Goal: Contribute content: Contribute content

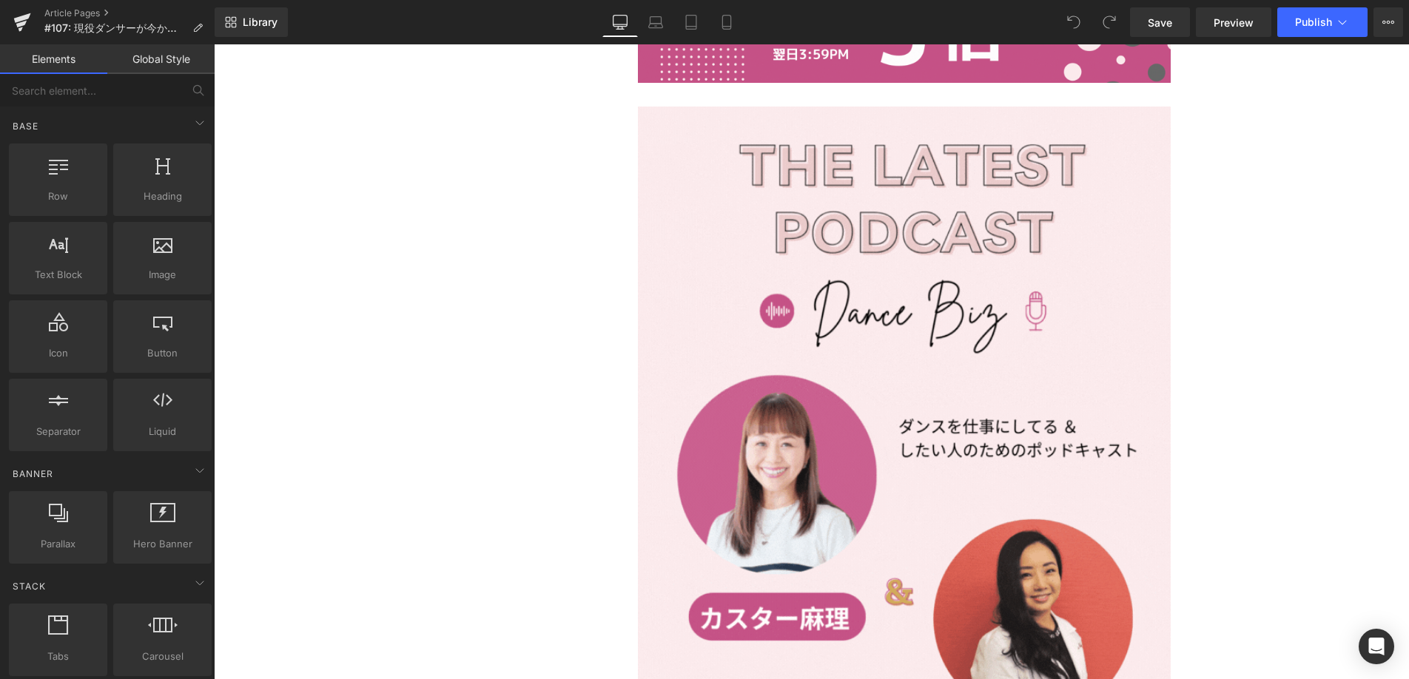
scroll to position [1235, 0]
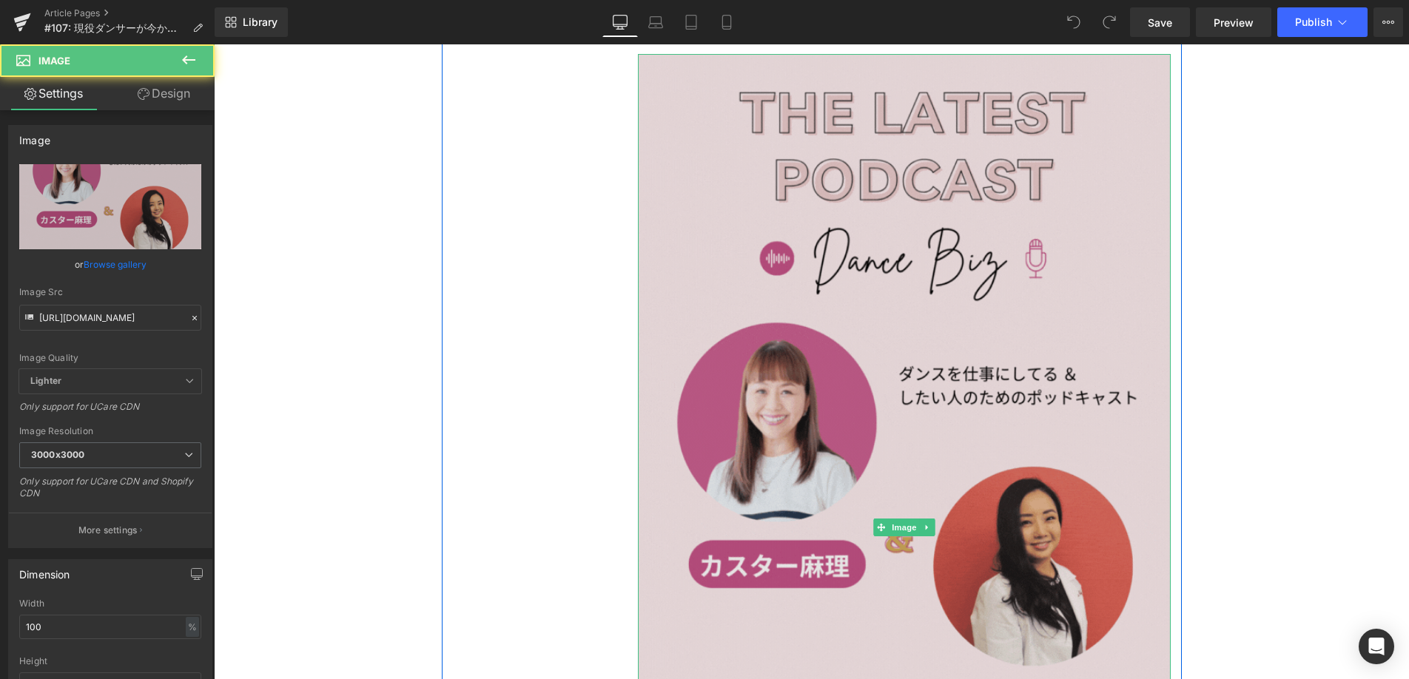
click at [835, 378] on img at bounding box center [904, 527] width 533 height 947
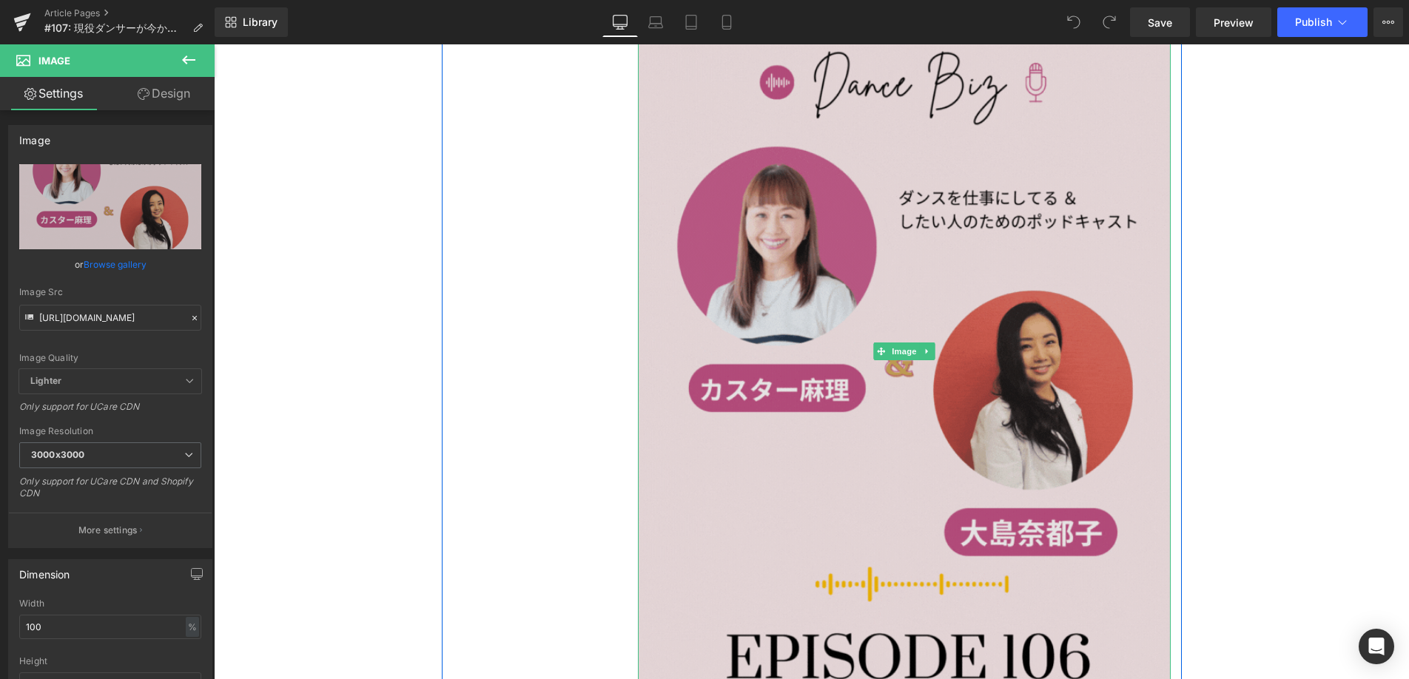
scroll to position [1433, 0]
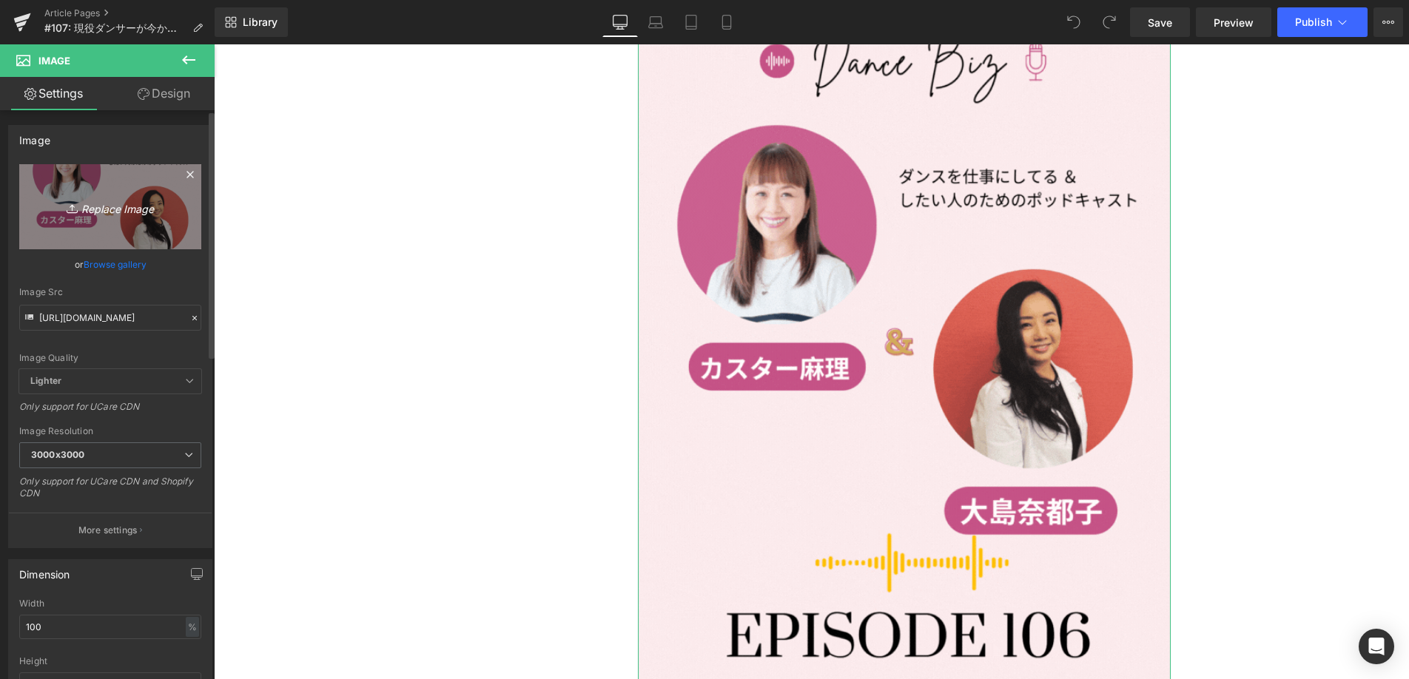
click at [118, 207] on icon "Replace Image" at bounding box center [110, 207] width 118 height 19
type input "C:\fakepath\#107.gif"
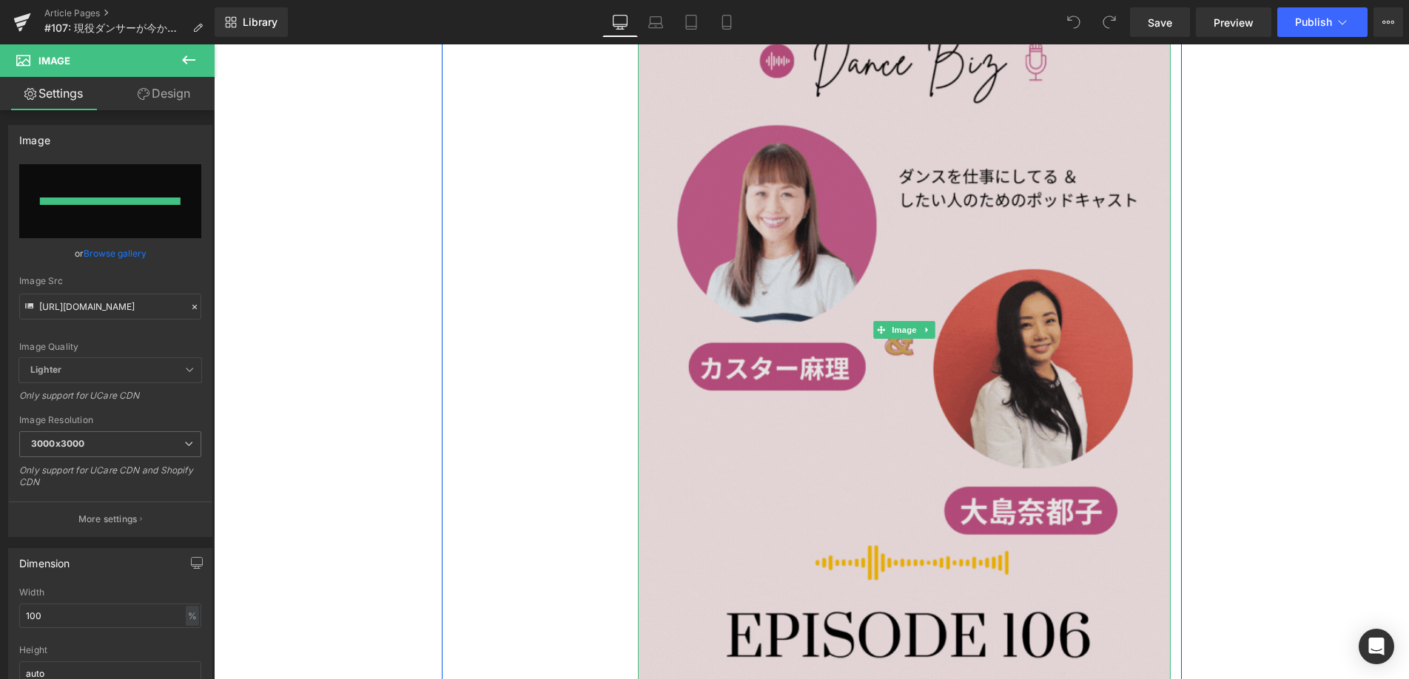
type input "[URL][DOMAIN_NAME]"
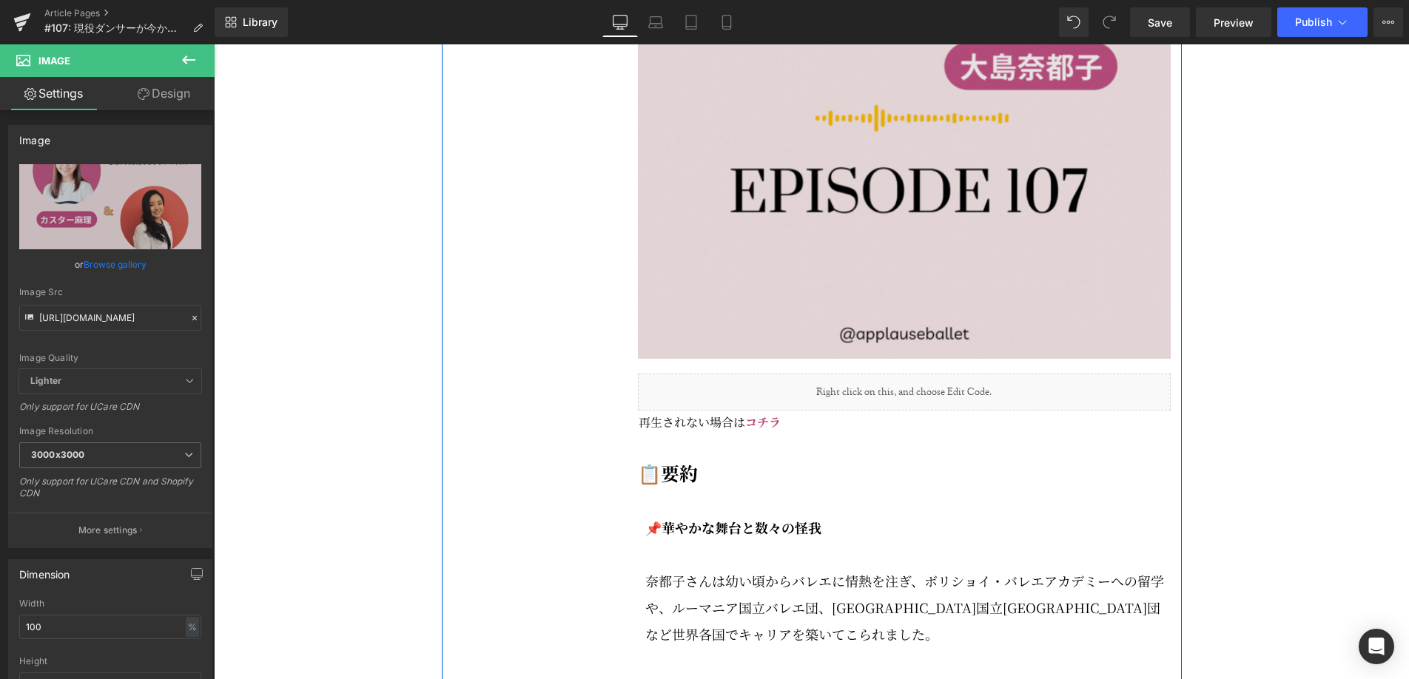
scroll to position [1883, 0]
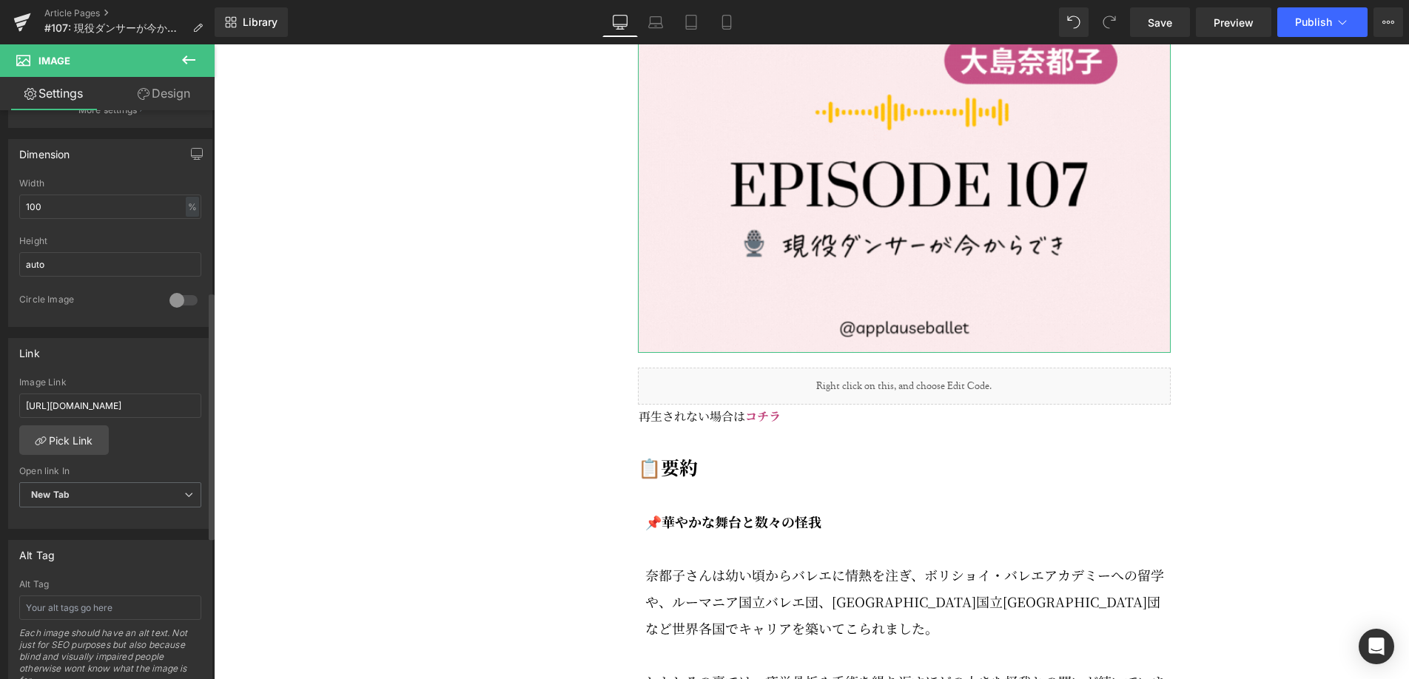
scroll to position [424, 0]
click at [81, 400] on input "[URL][DOMAIN_NAME]" at bounding box center [110, 402] width 182 height 24
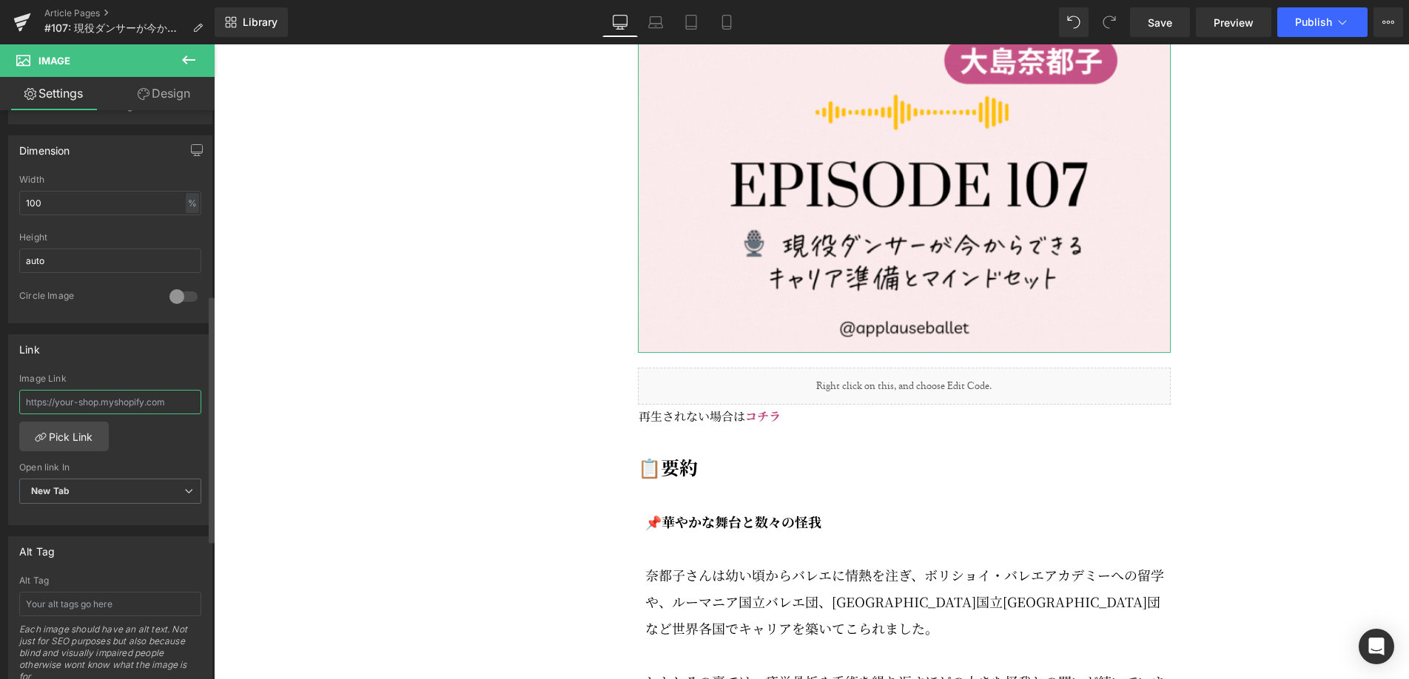
type input "[URL][DOMAIN_NAME]"
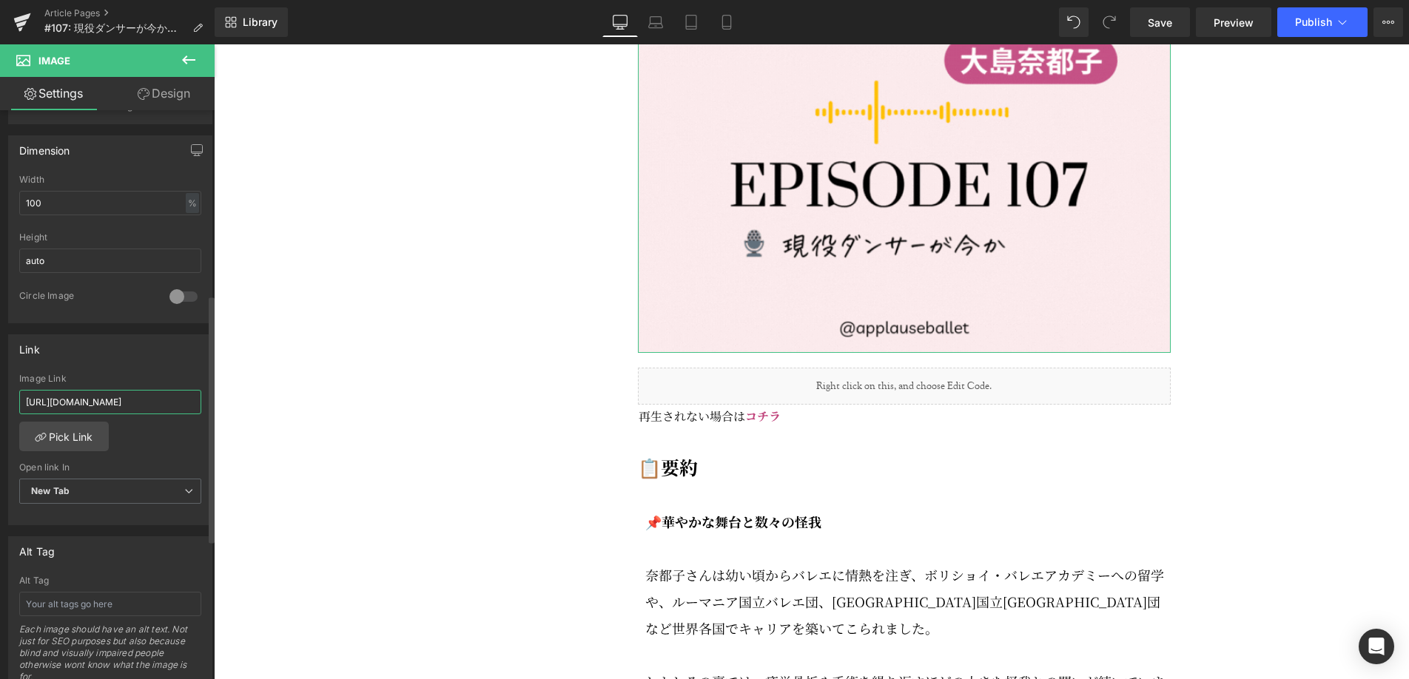
scroll to position [0, 184]
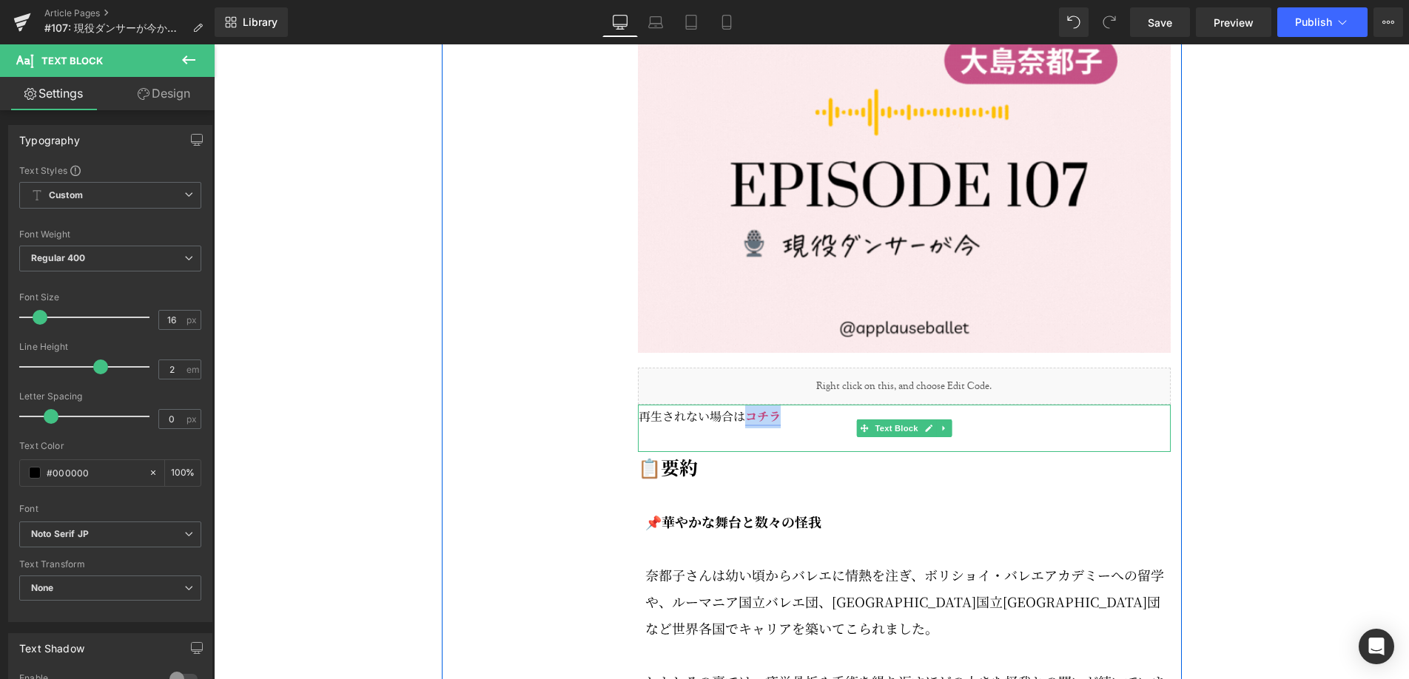
drag, startPoint x: 788, startPoint y: 452, endPoint x: 748, endPoint y: 454, distance: 40.0
click at [748, 428] on p "再生されない場合は コチラ" at bounding box center [905, 417] width 532 height 24
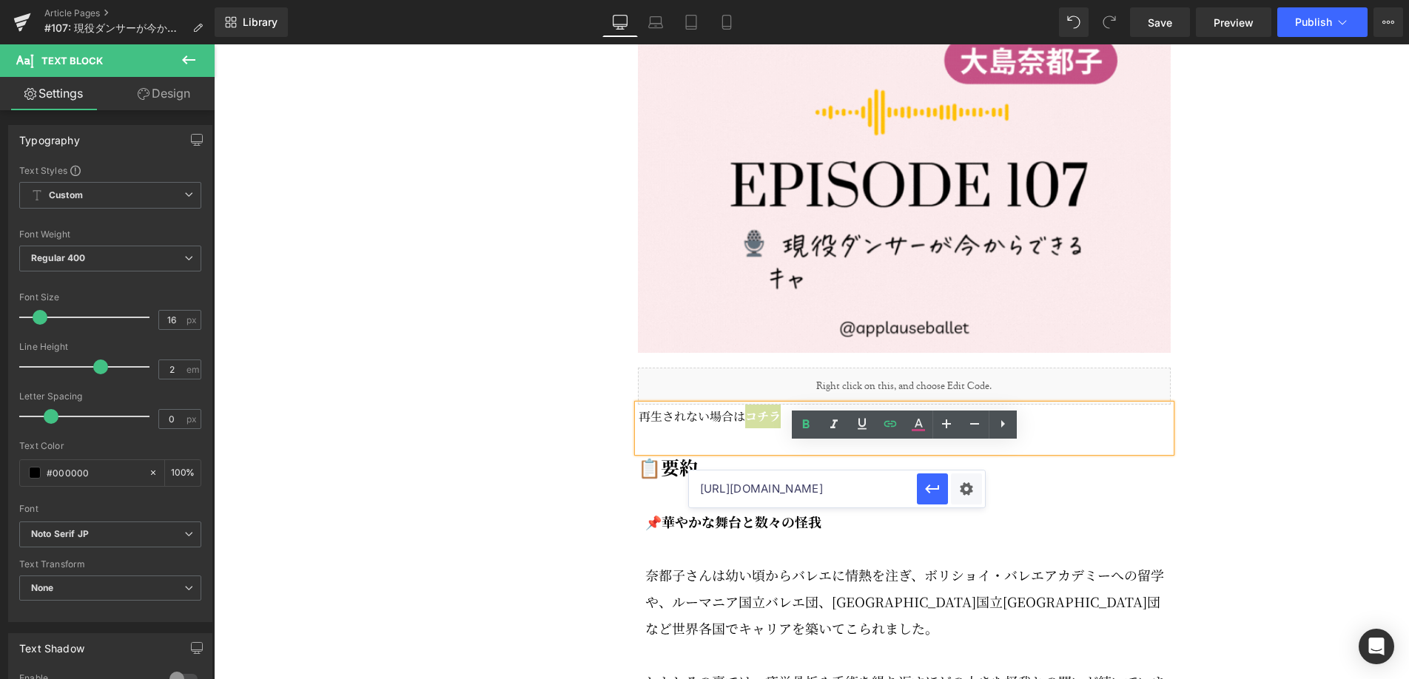
click at [855, 491] on input "[URL][DOMAIN_NAME]" at bounding box center [803, 489] width 228 height 37
paste input "[URL][DOMAIN_NAME]"
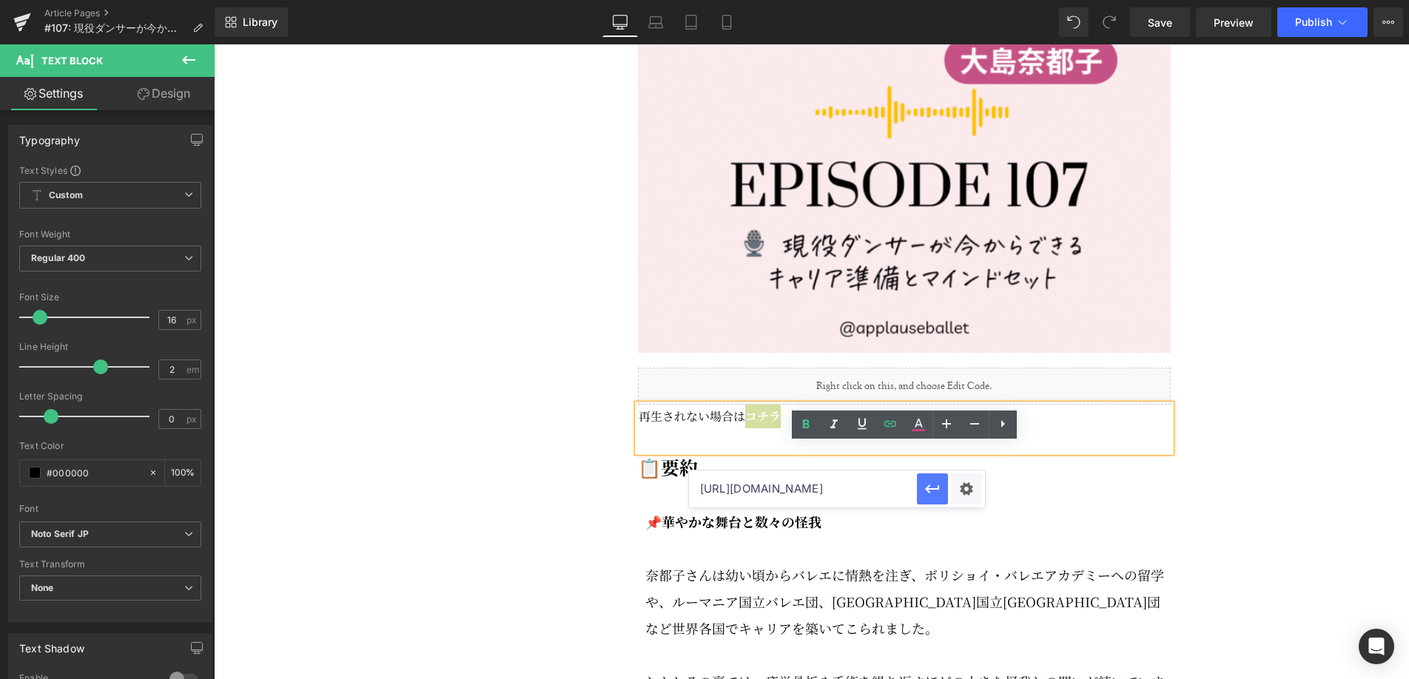
click at [930, 491] on icon "button" at bounding box center [933, 489] width 18 height 18
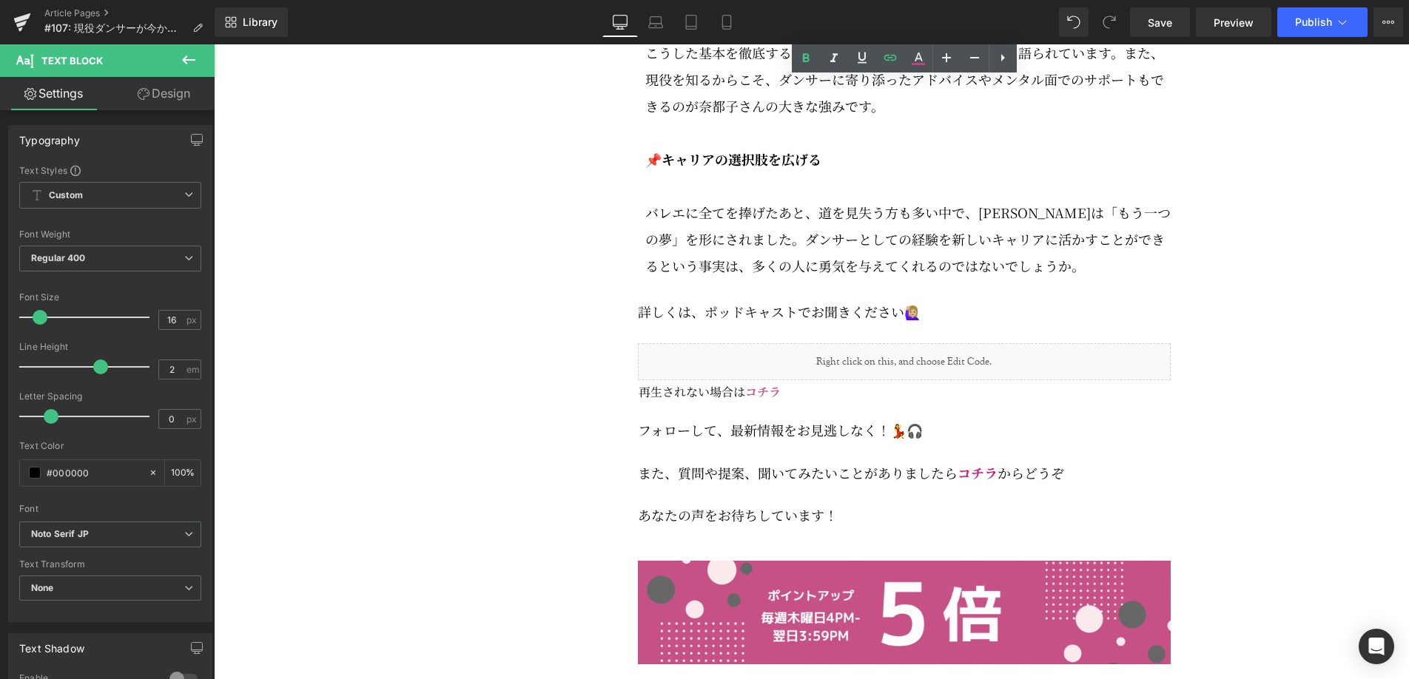
scroll to position [3248, 0]
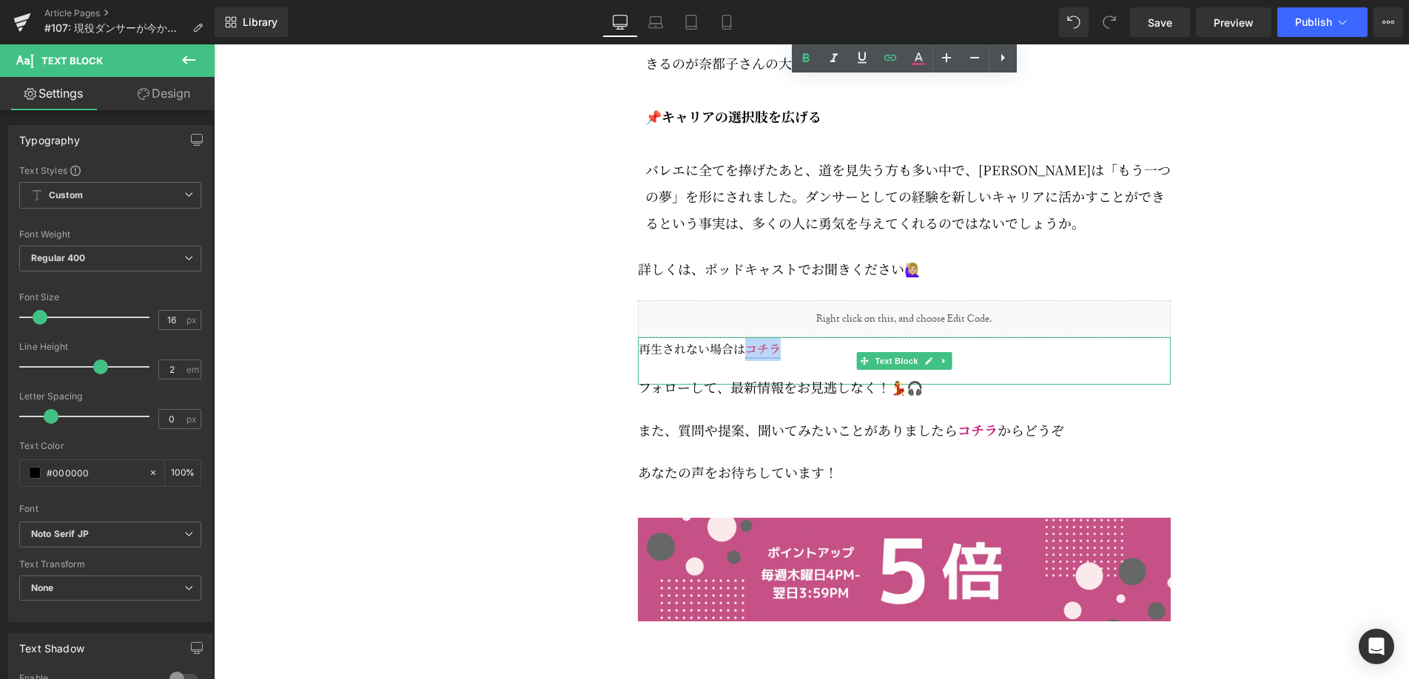
drag, startPoint x: 783, startPoint y: 360, endPoint x: 749, endPoint y: 360, distance: 34.0
click at [749, 360] on p "再生されない場合は コチラ" at bounding box center [905, 349] width 532 height 24
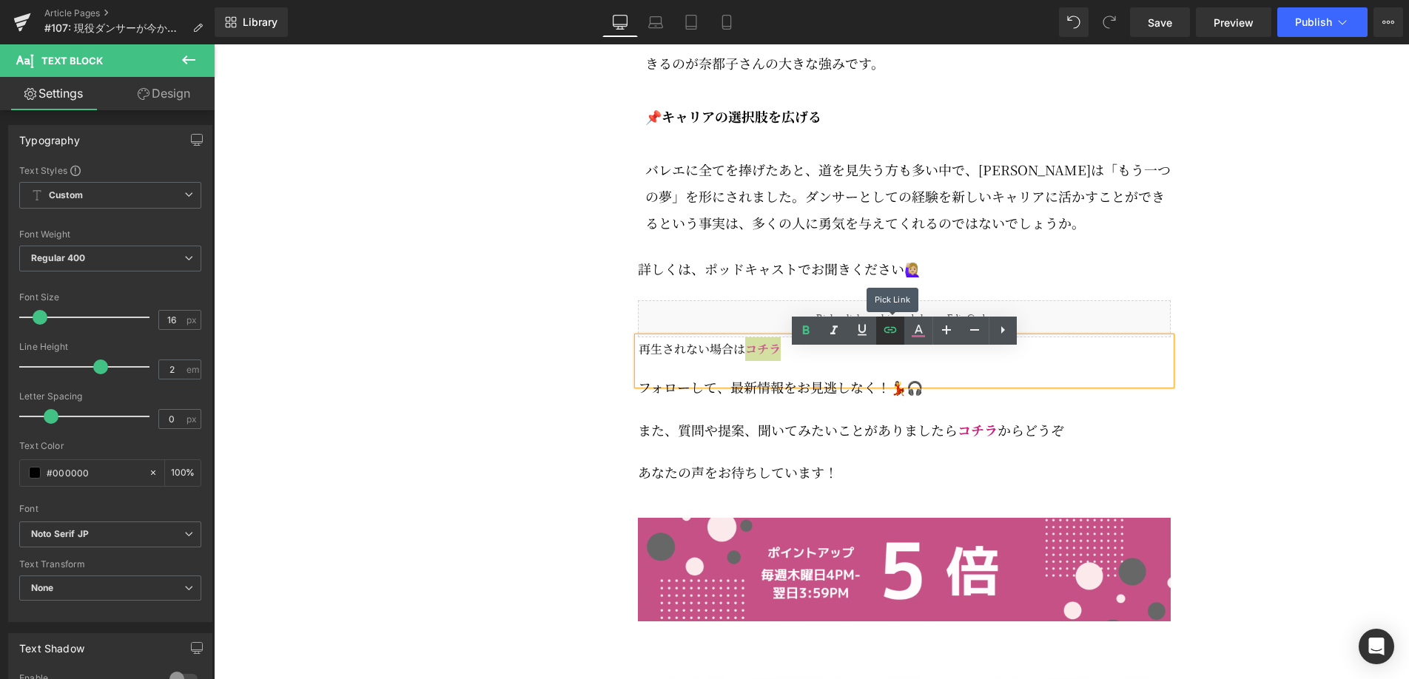
click at [898, 330] on icon at bounding box center [890, 330] width 18 height 18
type input "[URL][DOMAIN_NAME]"
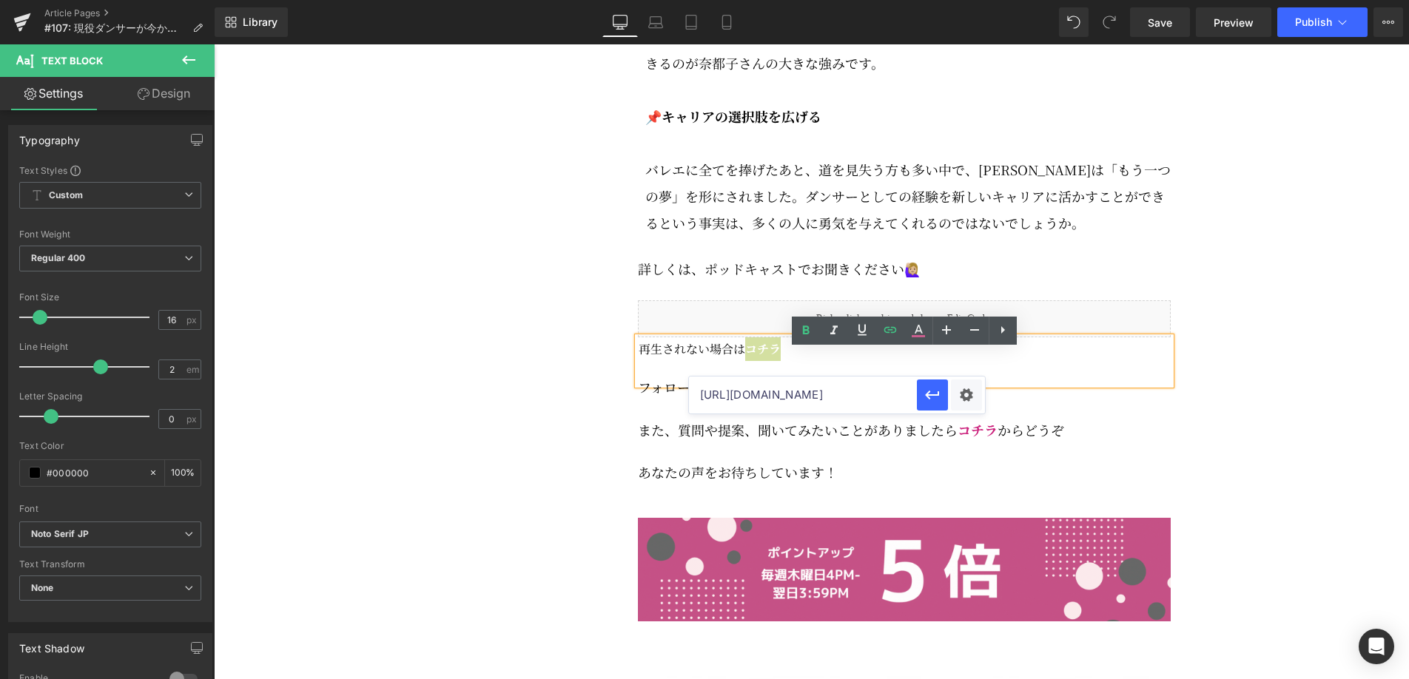
click at [847, 404] on input "[URL][DOMAIN_NAME]" at bounding box center [803, 395] width 228 height 37
paste input "[URL][DOMAIN_NAME]"
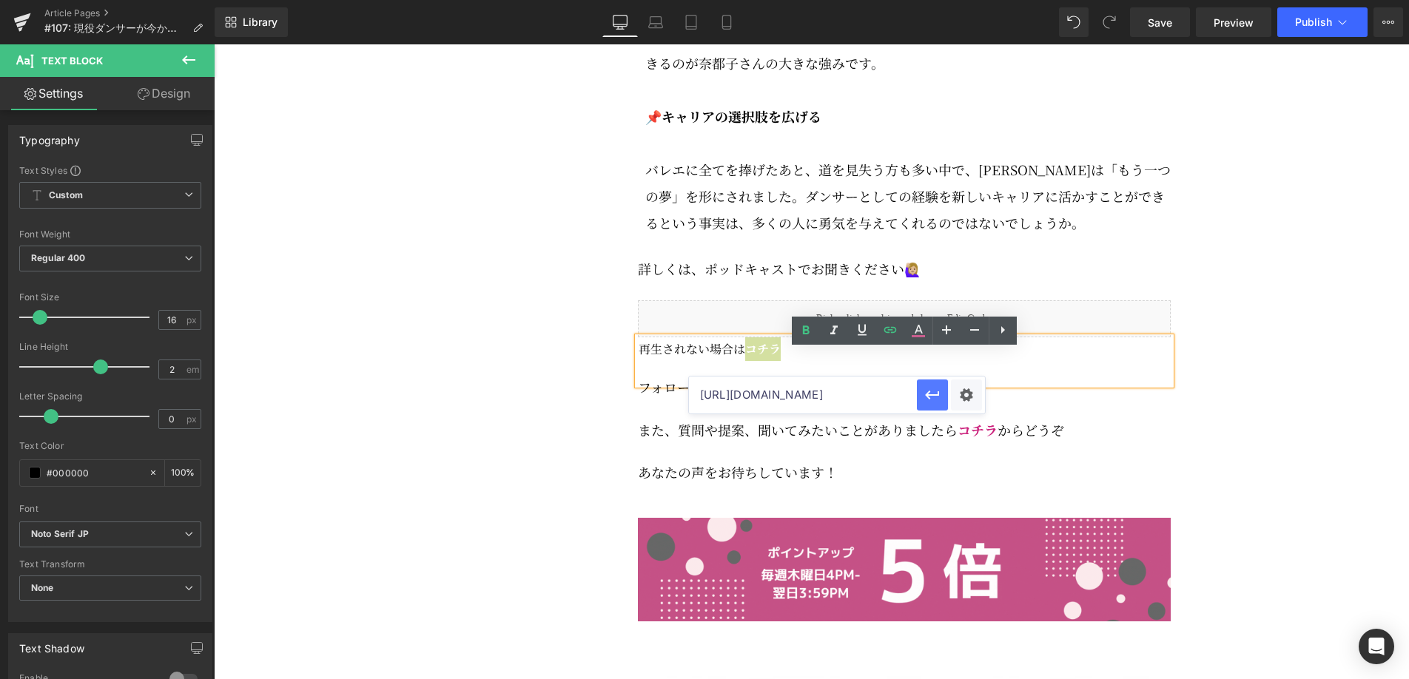
type input "[URL][DOMAIN_NAME]"
click at [939, 392] on icon "button" at bounding box center [933, 395] width 18 height 18
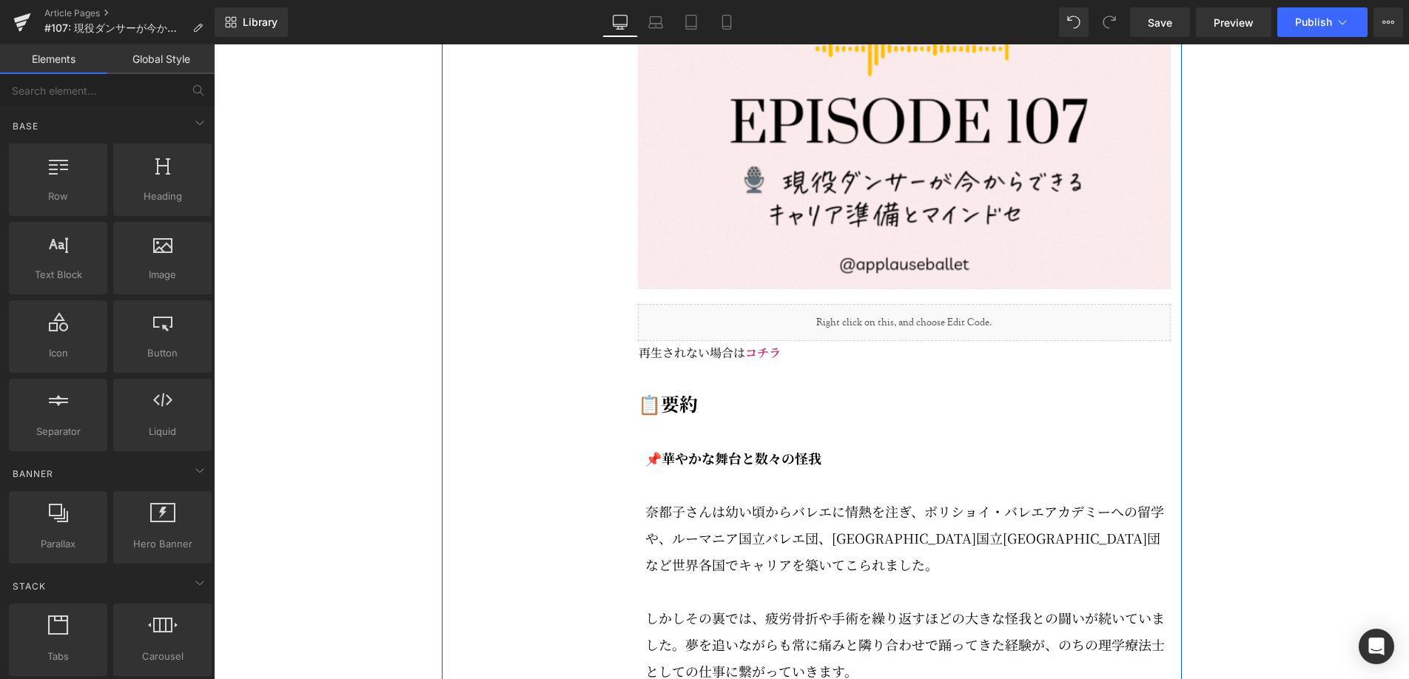
scroll to position [1955, 0]
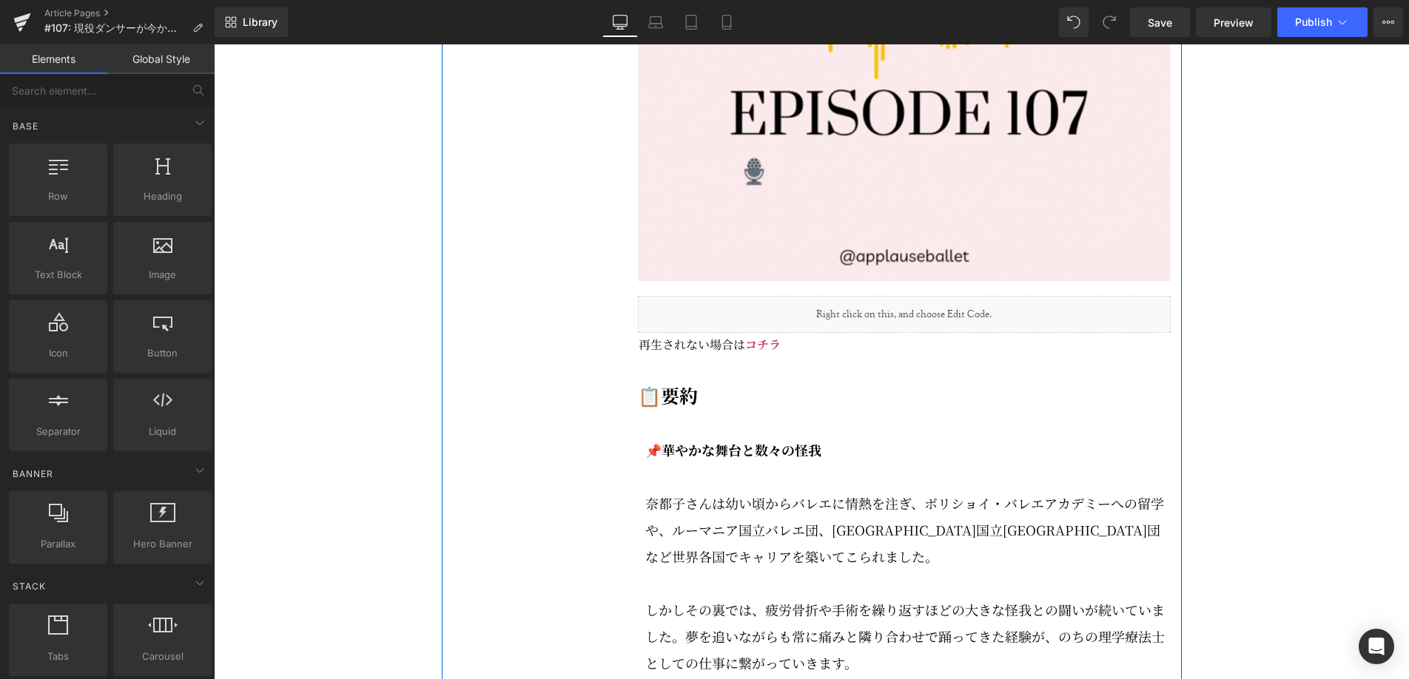
click at [983, 333] on div "Liquid" at bounding box center [904, 314] width 533 height 37
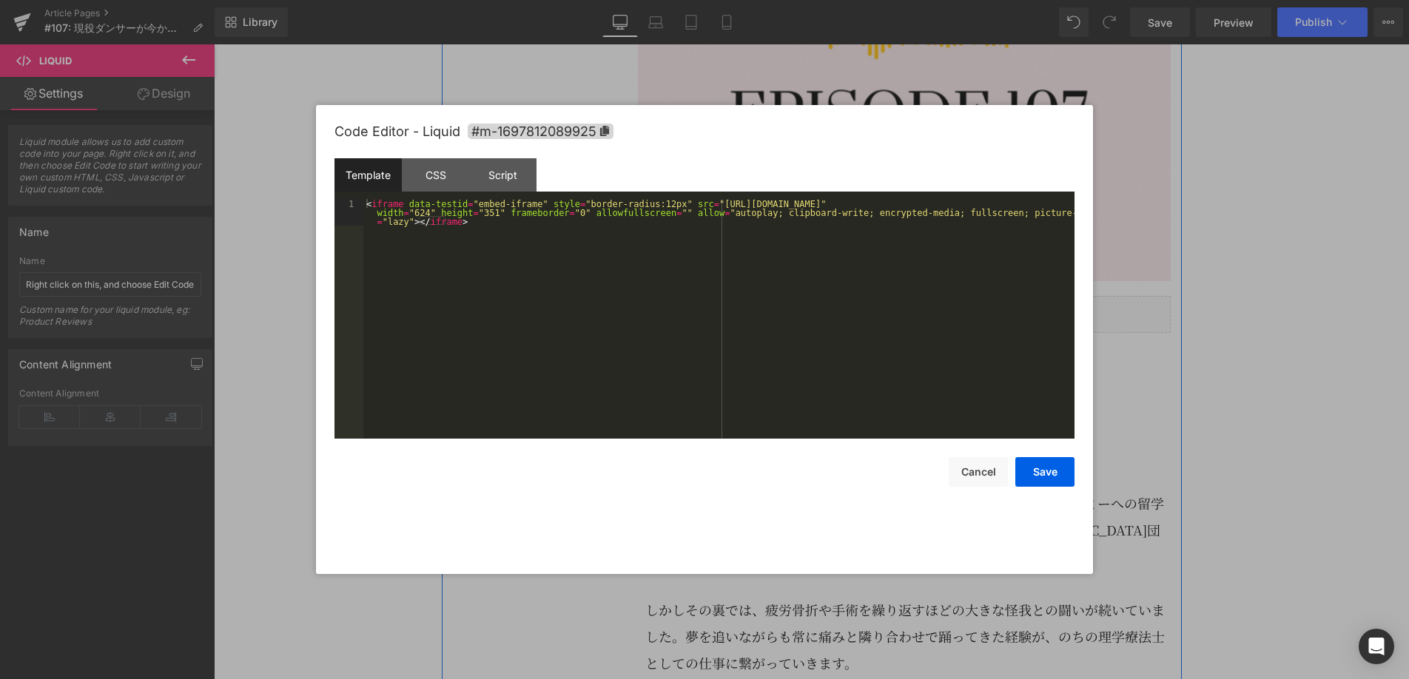
click at [928, 333] on div "Liquid" at bounding box center [904, 314] width 533 height 37
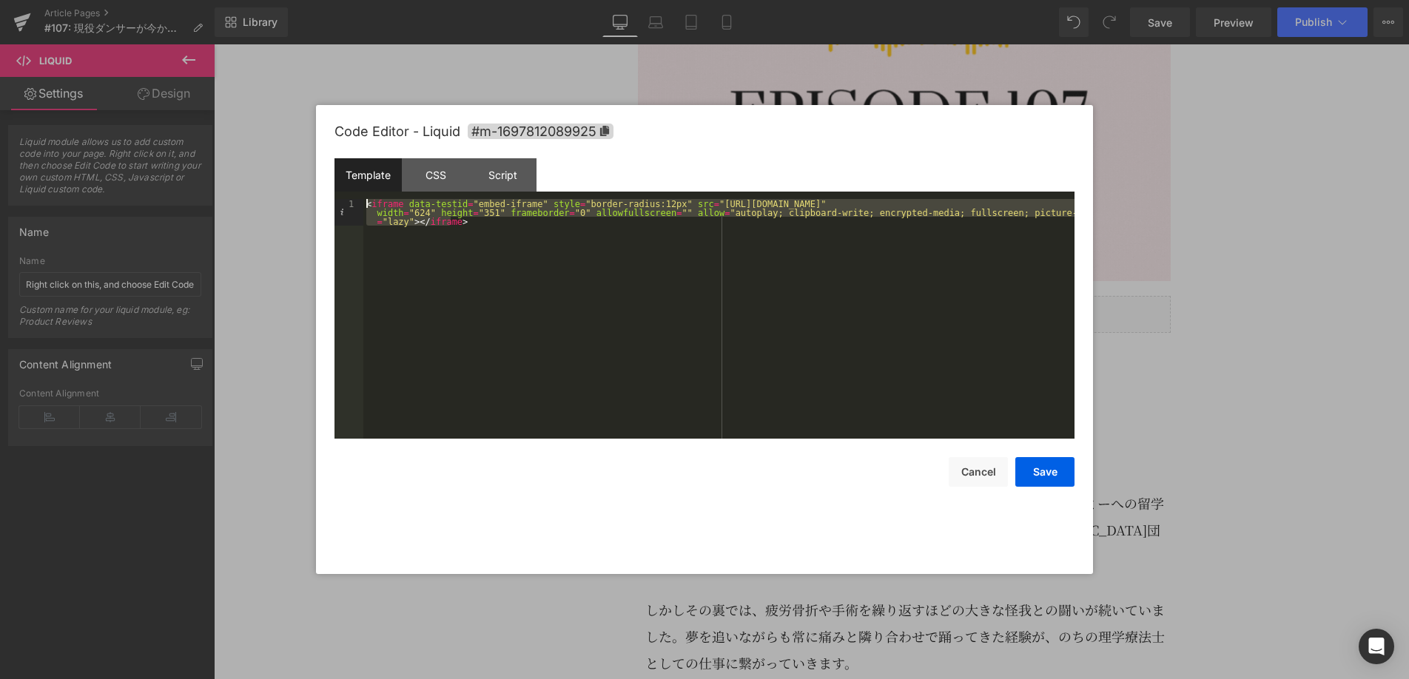
drag, startPoint x: 498, startPoint y: 244, endPoint x: 308, endPoint y: 186, distance: 198.7
click at [308, 186] on body "You are previewing how the will restyle your page. You can not edit Elements in…" at bounding box center [704, 339] width 1409 height 679
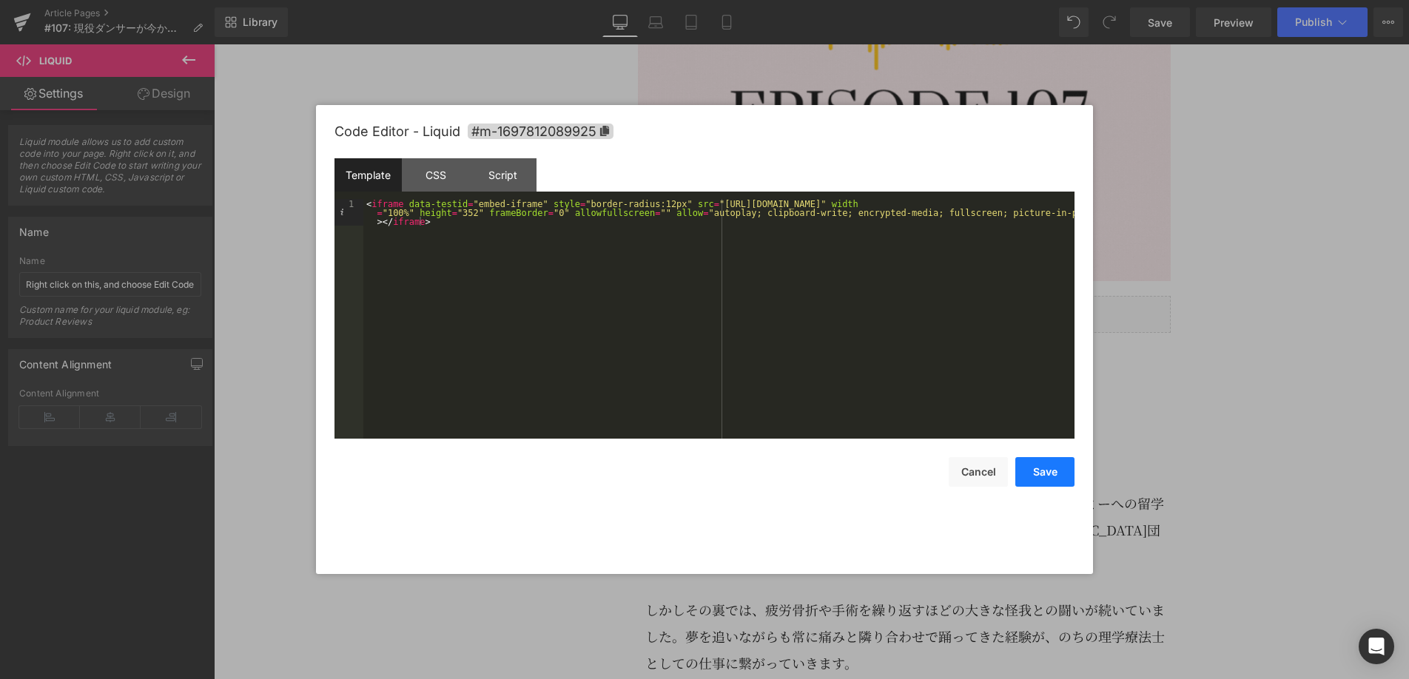
click at [0, 0] on button "Save" at bounding box center [0, 0] width 0 height 0
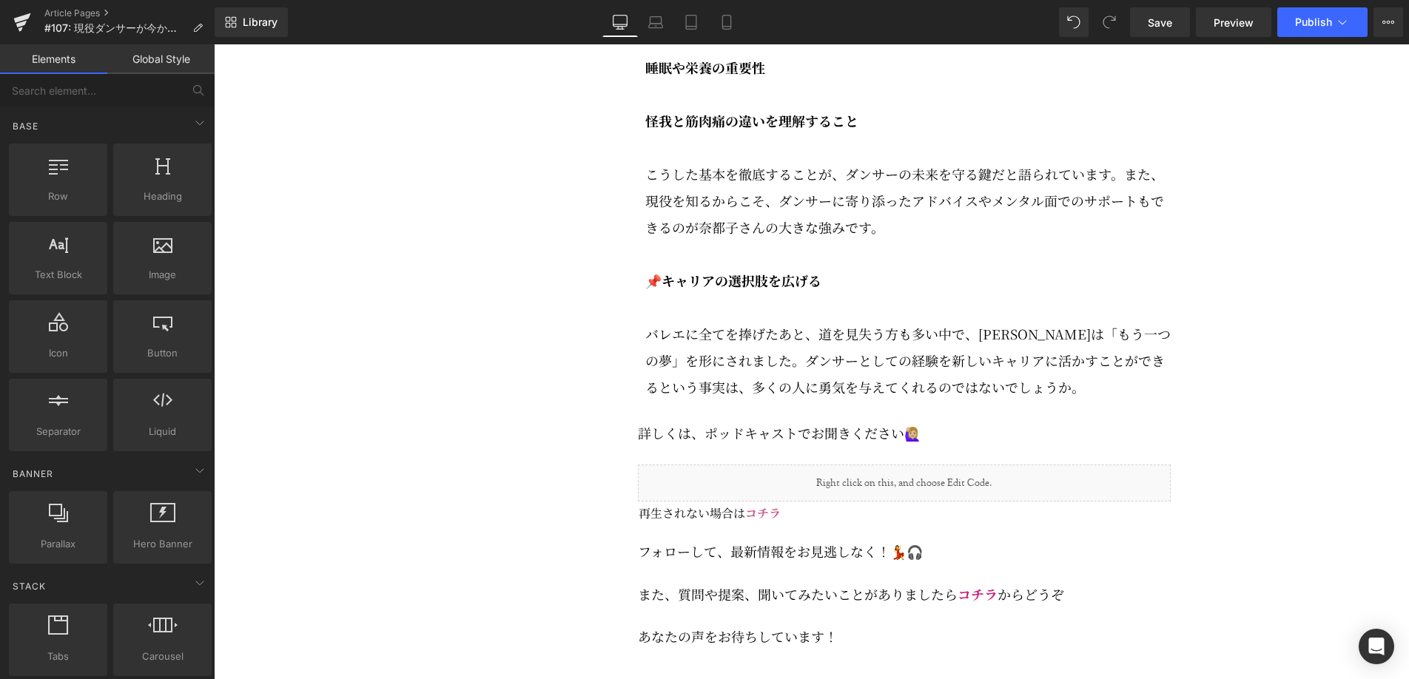
scroll to position [3090, 0]
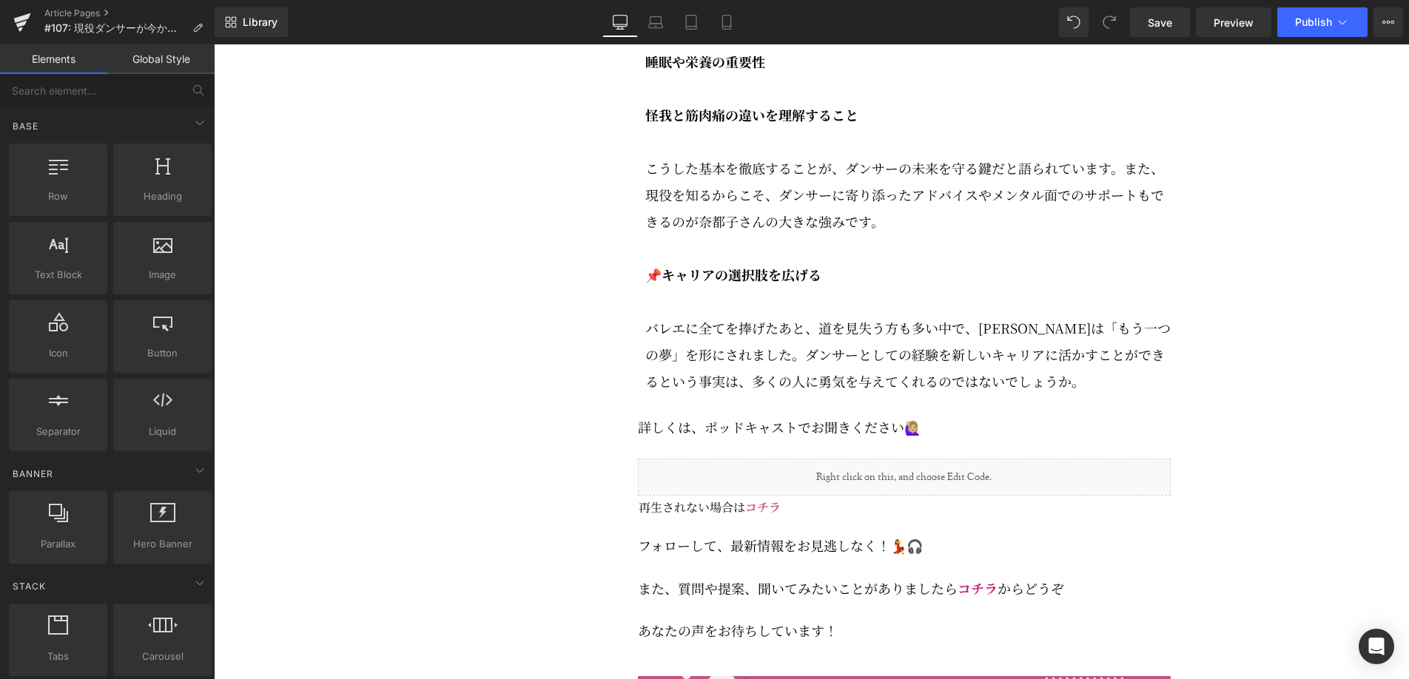
click at [963, 490] on div "Liquid" at bounding box center [904, 477] width 533 height 37
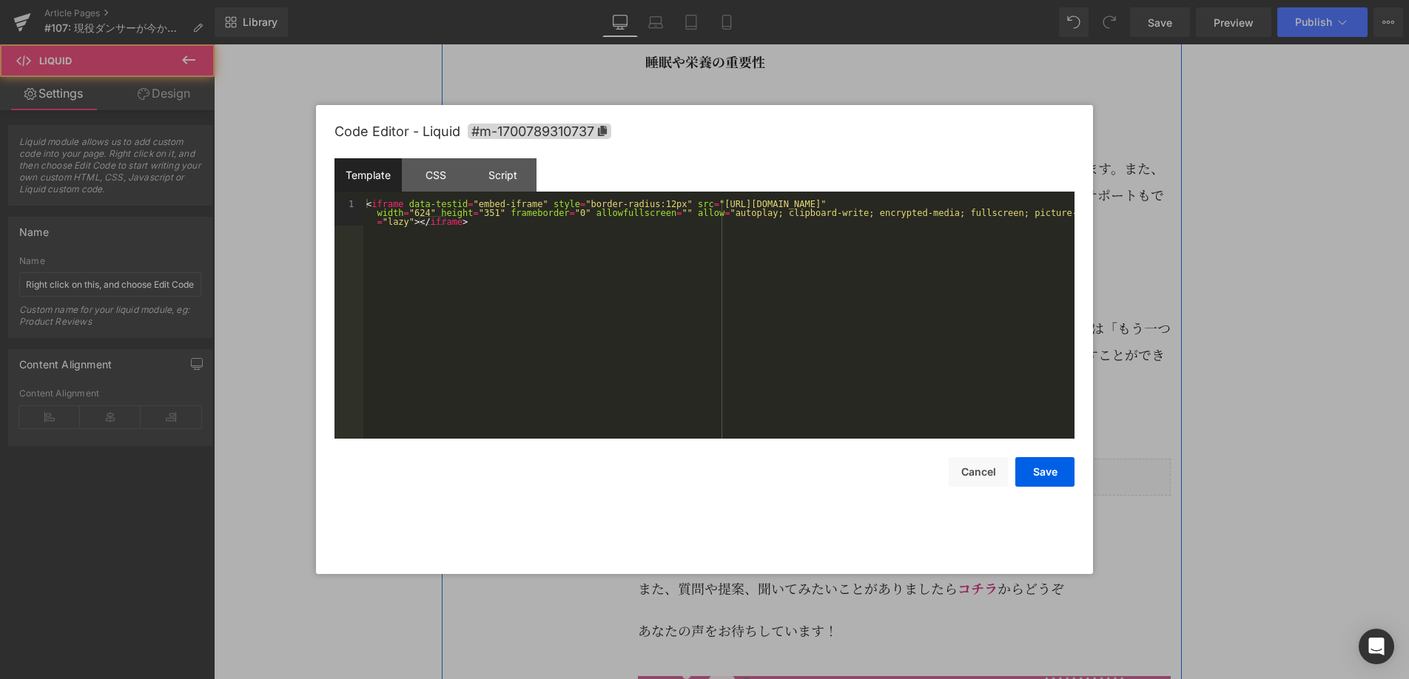
drag, startPoint x: 924, startPoint y: 482, endPoint x: 1145, endPoint y: 519, distance: 223.7
click at [924, 482] on div "Liquid" at bounding box center [904, 477] width 533 height 37
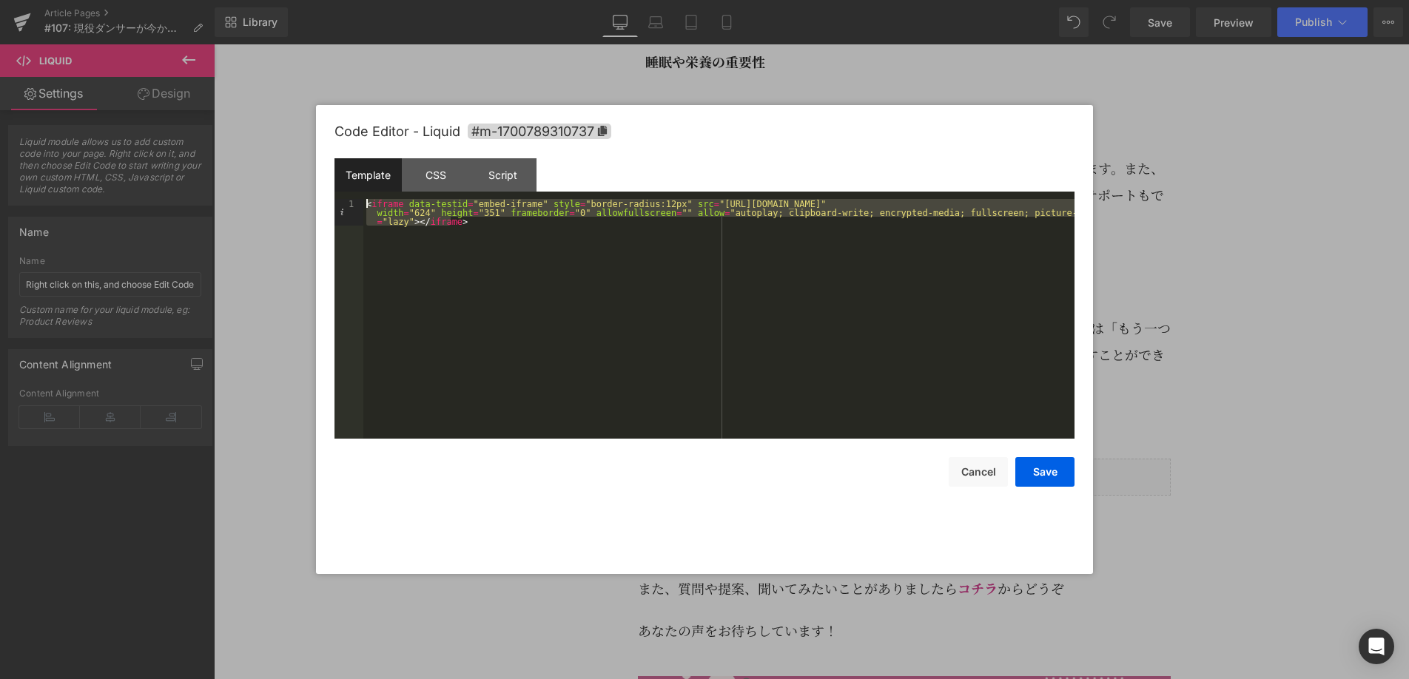
drag, startPoint x: 665, startPoint y: 302, endPoint x: 346, endPoint y: 187, distance: 338.2
click at [0, 0] on div "Template CSS Script Data 1 < iframe data-testid = "embed-iframe" style = "borde…" at bounding box center [0, 0] width 0 height 0
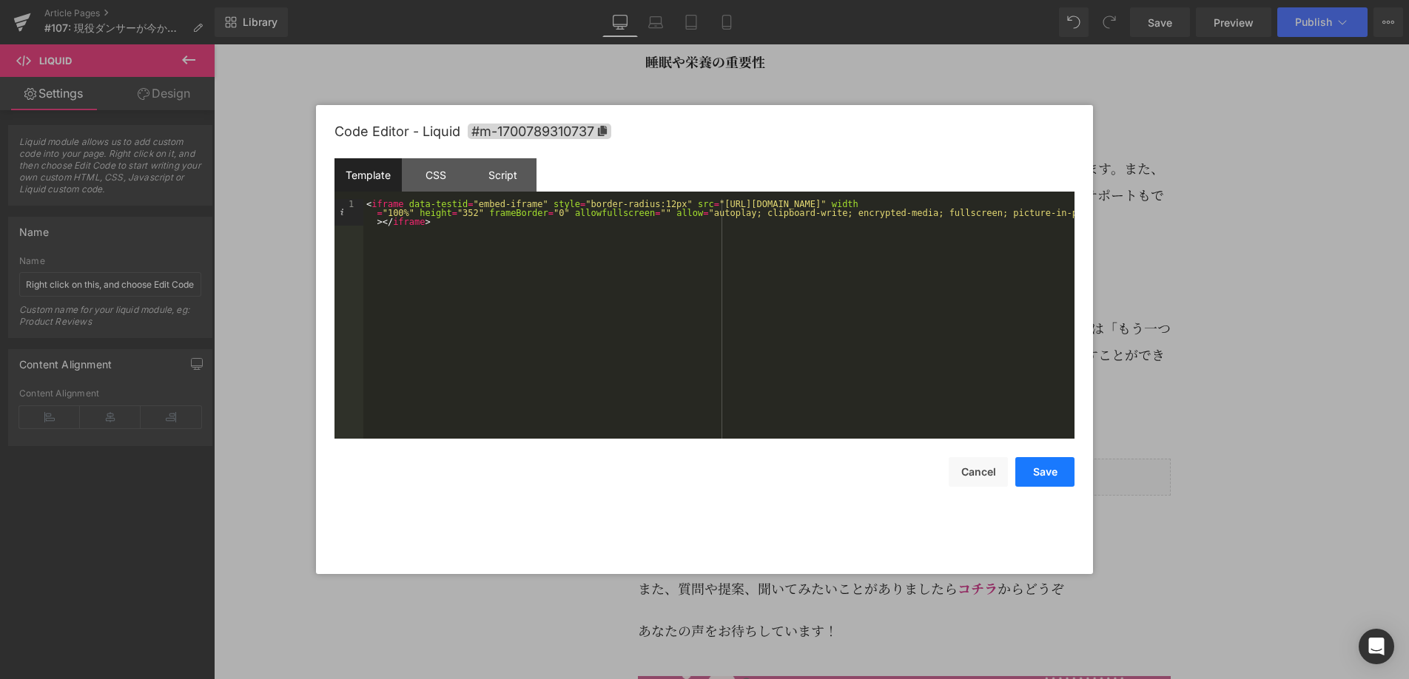
click at [0, 0] on button "Save" at bounding box center [0, 0] width 0 height 0
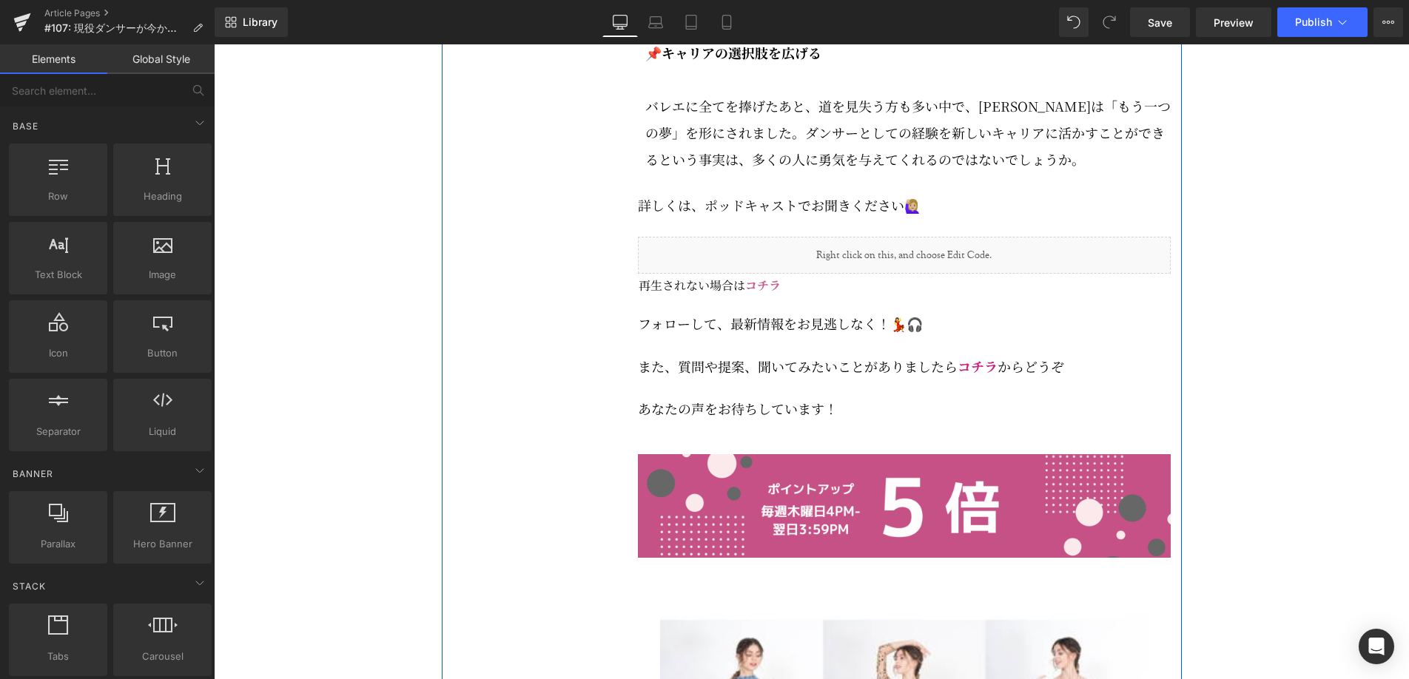
scroll to position [3313, 0]
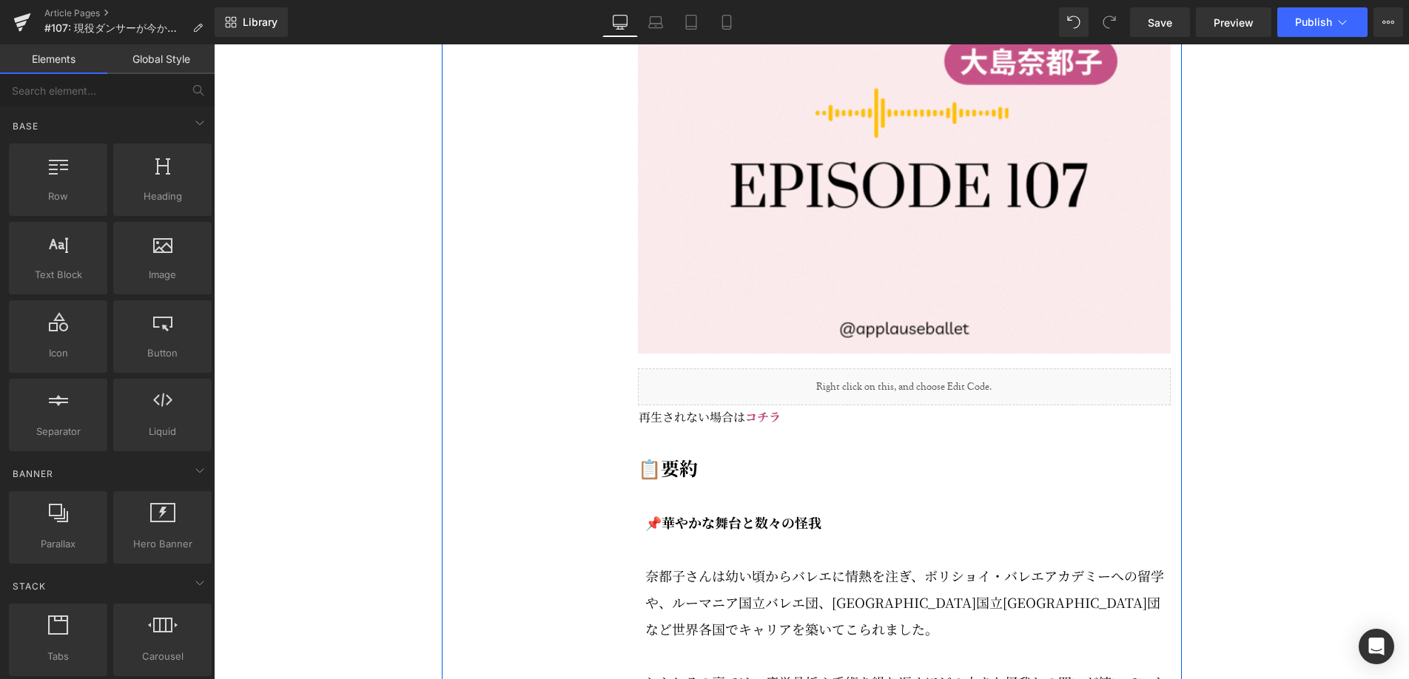
scroll to position [1852, 0]
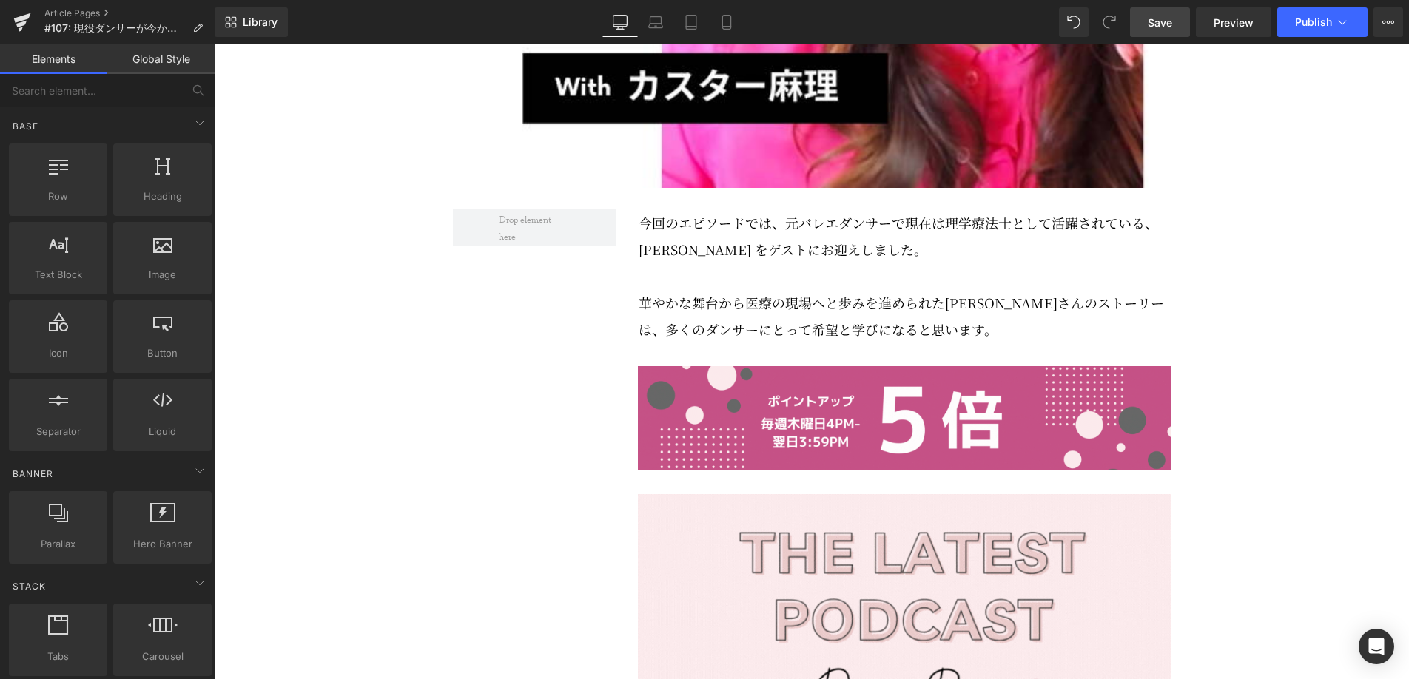
scroll to position [761, 0]
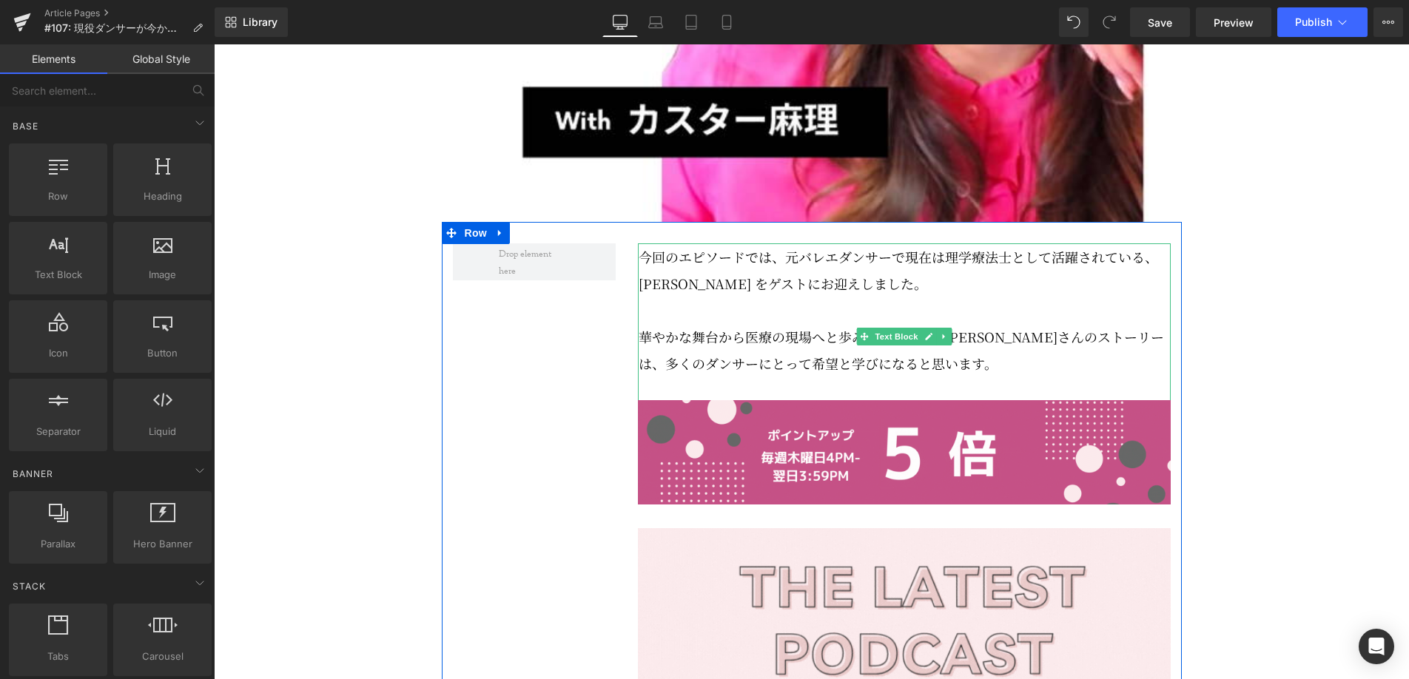
click at [835, 297] on p "今回のエピソードでは、元バレエダンサーで現在は理学療法士として活躍されている、[PERSON_NAME] をゲストにお迎えしました。" at bounding box center [905, 269] width 532 height 53
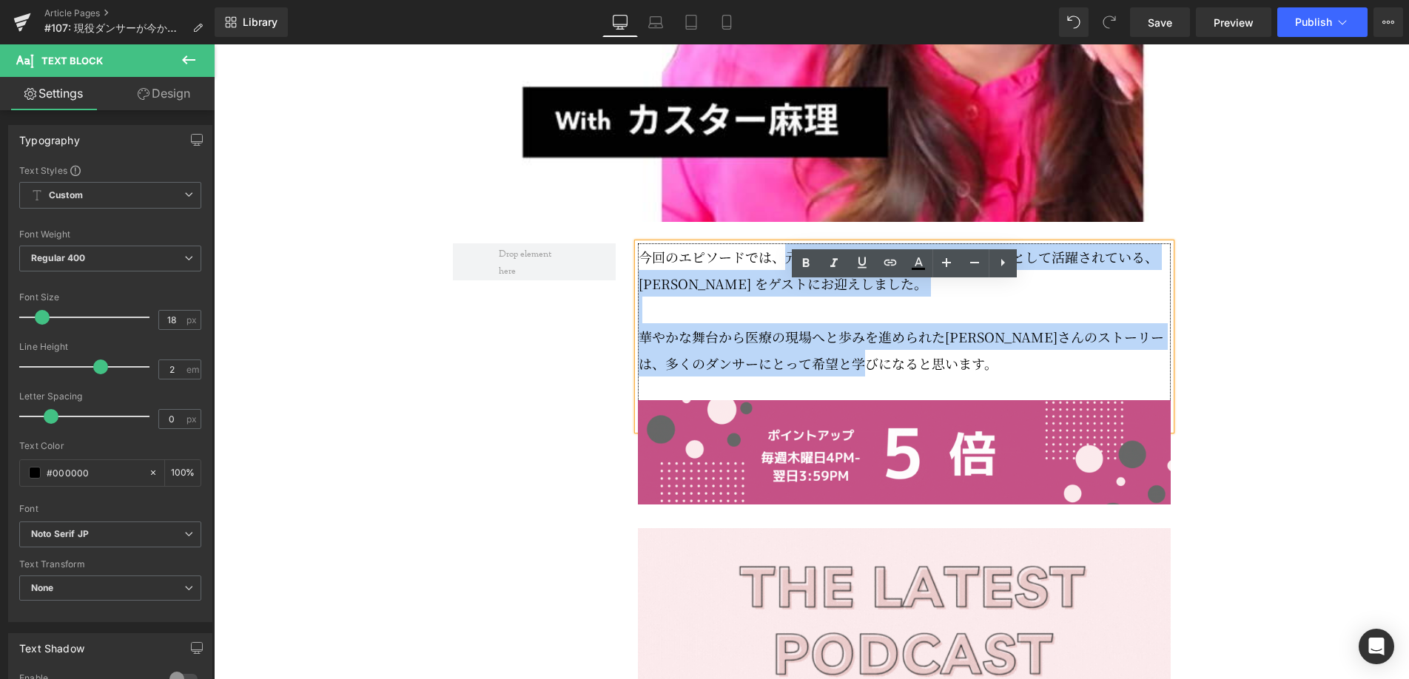
drag, startPoint x: 787, startPoint y: 298, endPoint x: 926, endPoint y: 406, distance: 175.1
click at [926, 406] on div "今回のエピソードでは、元バレエダンサーで現在は理学療法士として活躍されている、[PERSON_NAME] をゲストにお迎えしました。 華やかな舞台から医療の現…" at bounding box center [904, 336] width 533 height 186
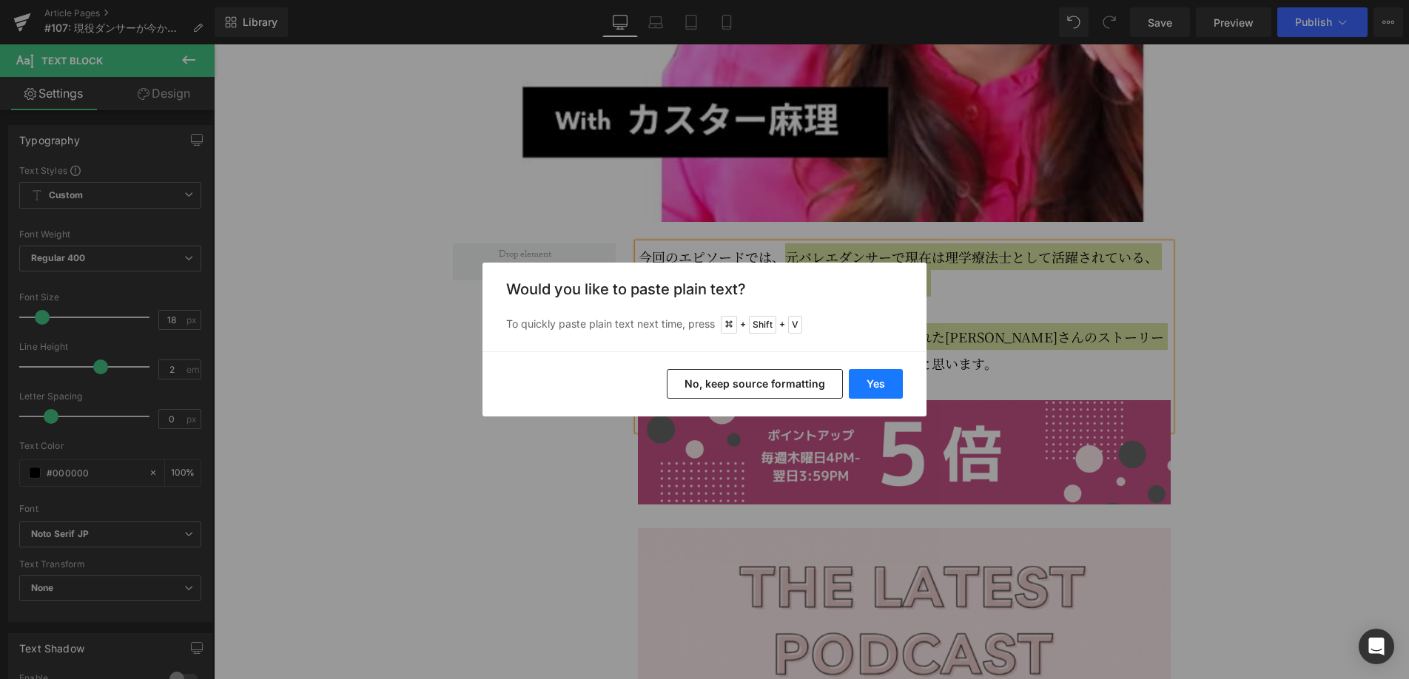
click at [884, 384] on button "Yes" at bounding box center [876, 384] width 54 height 30
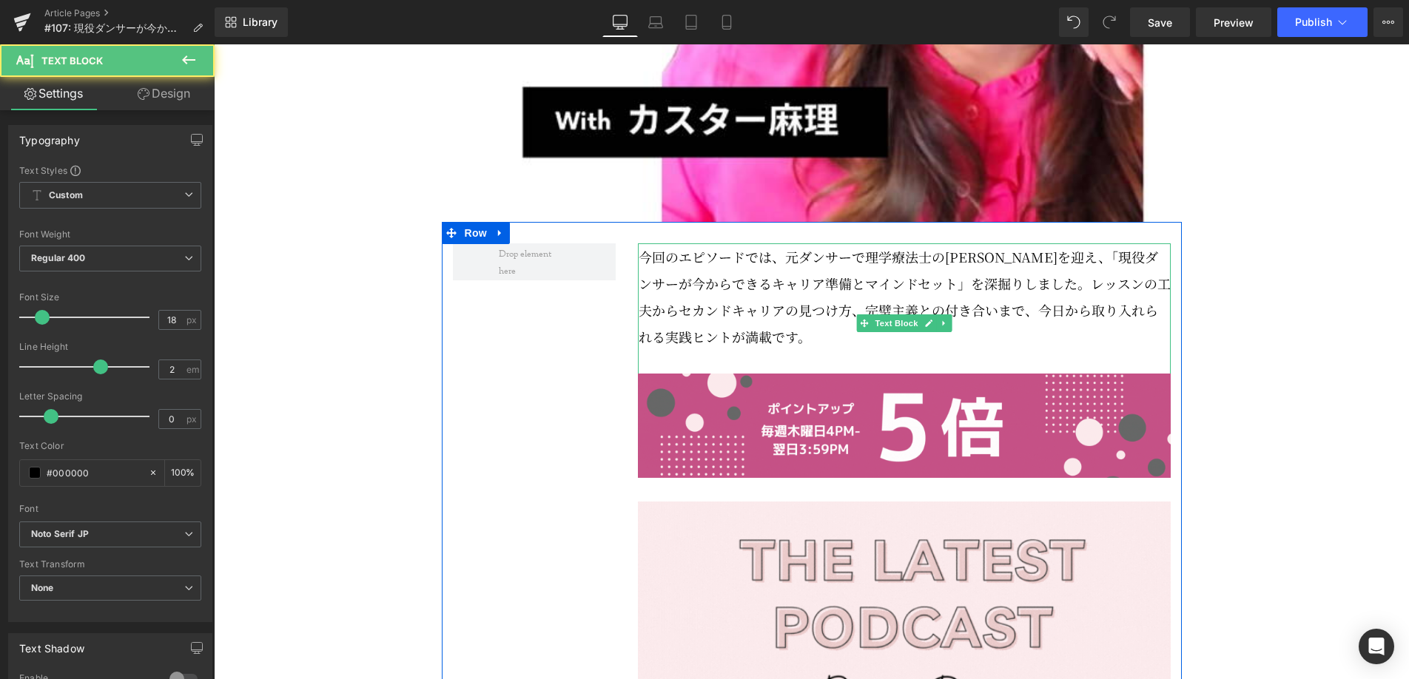
click at [788, 298] on p "今回のエピソードでは、元ダンサーで理学療法士の[PERSON_NAME]を迎え、「現役ダンサーが今からできるキャリア準備とマインドセット」を深掘りしました。レ…" at bounding box center [905, 296] width 532 height 107
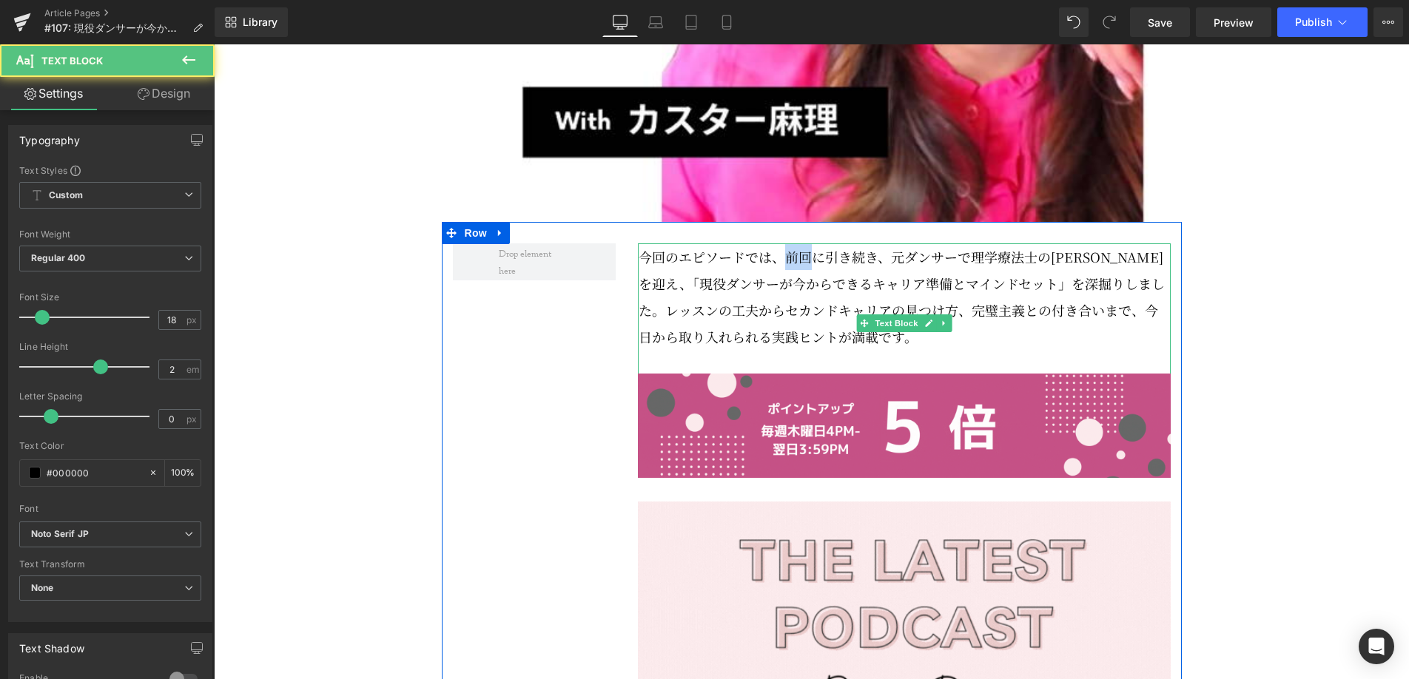
drag, startPoint x: 810, startPoint y: 297, endPoint x: 791, endPoint y: 298, distance: 18.6
click at [791, 298] on p "今回のエピソードでは、前回に引き続き、元ダンサーで理学療法士の[PERSON_NAME]を迎え、「現役ダンサーが今からできるキャリア準備とマインドセット」を深…" at bounding box center [905, 296] width 532 height 107
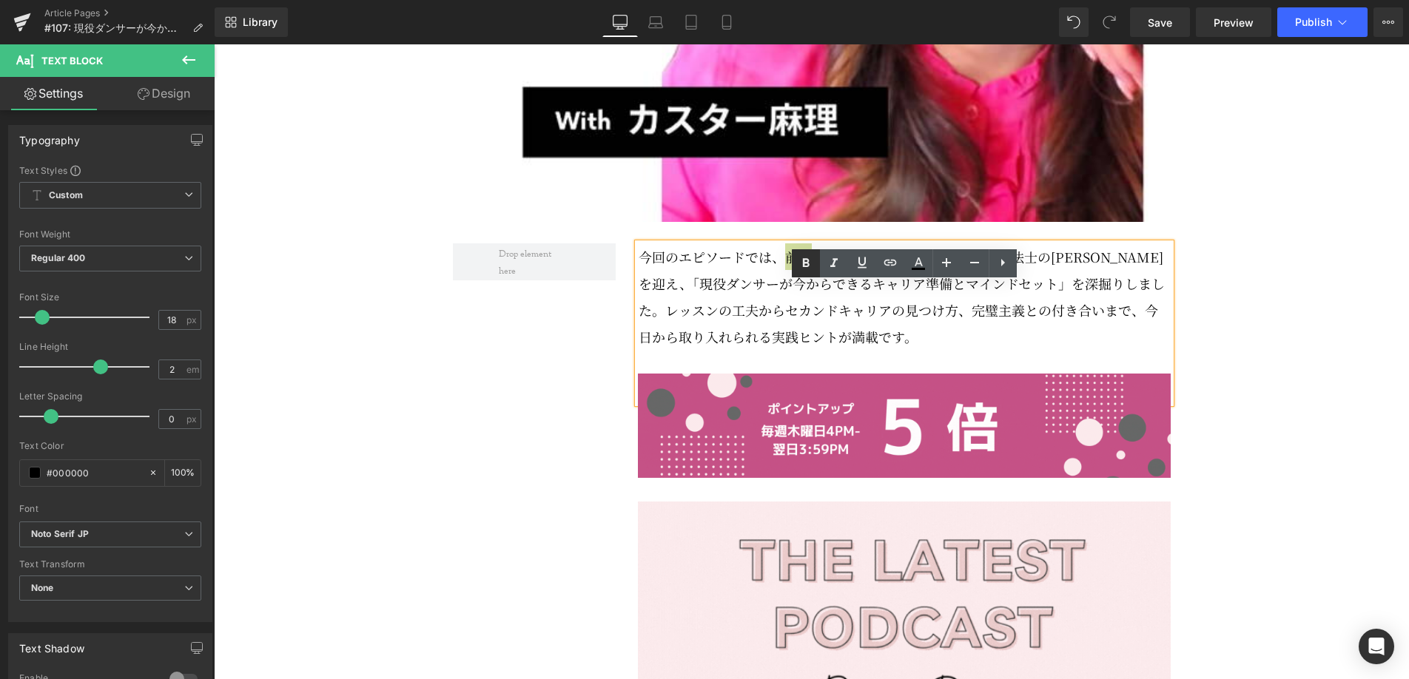
click at [804, 266] on icon at bounding box center [805, 262] width 7 height 9
click at [892, 269] on icon at bounding box center [890, 263] width 18 height 18
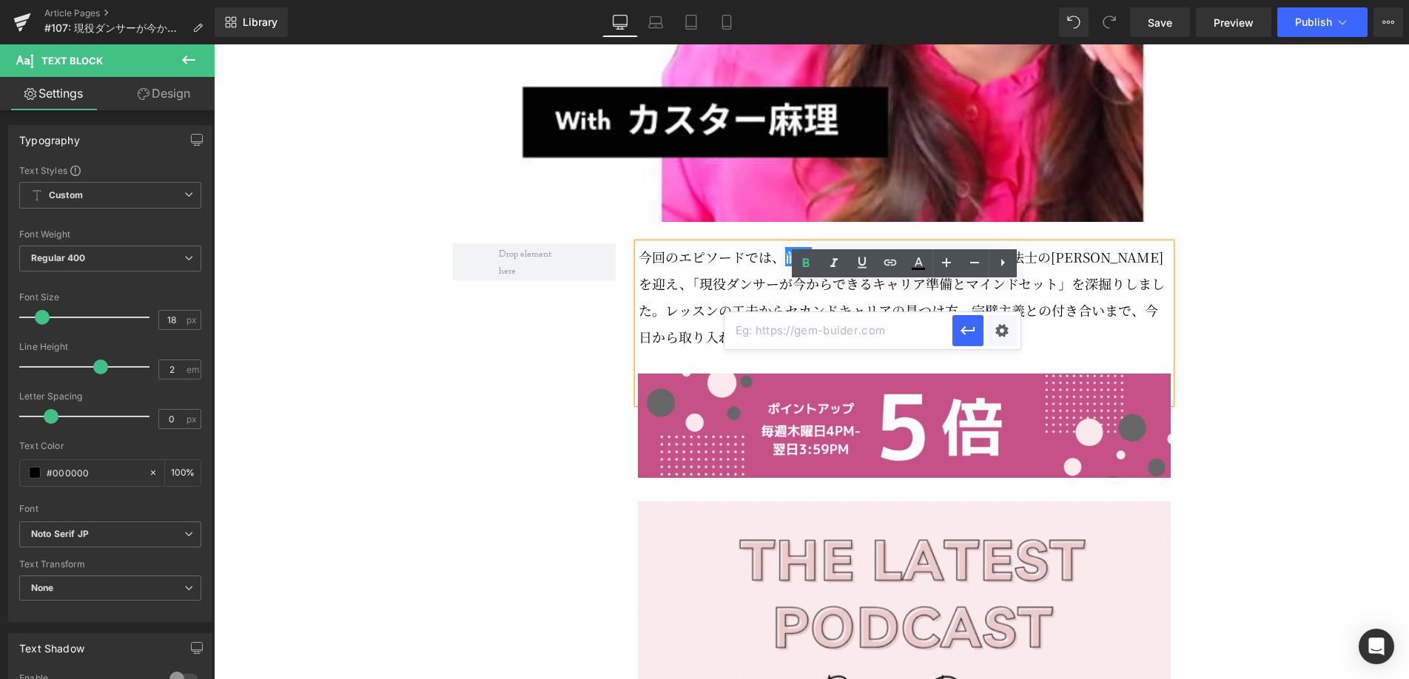
click at [840, 334] on input "text" at bounding box center [838, 330] width 228 height 37
paste input "[URL][DOMAIN_NAME]"
type input "[URL][DOMAIN_NAME]"
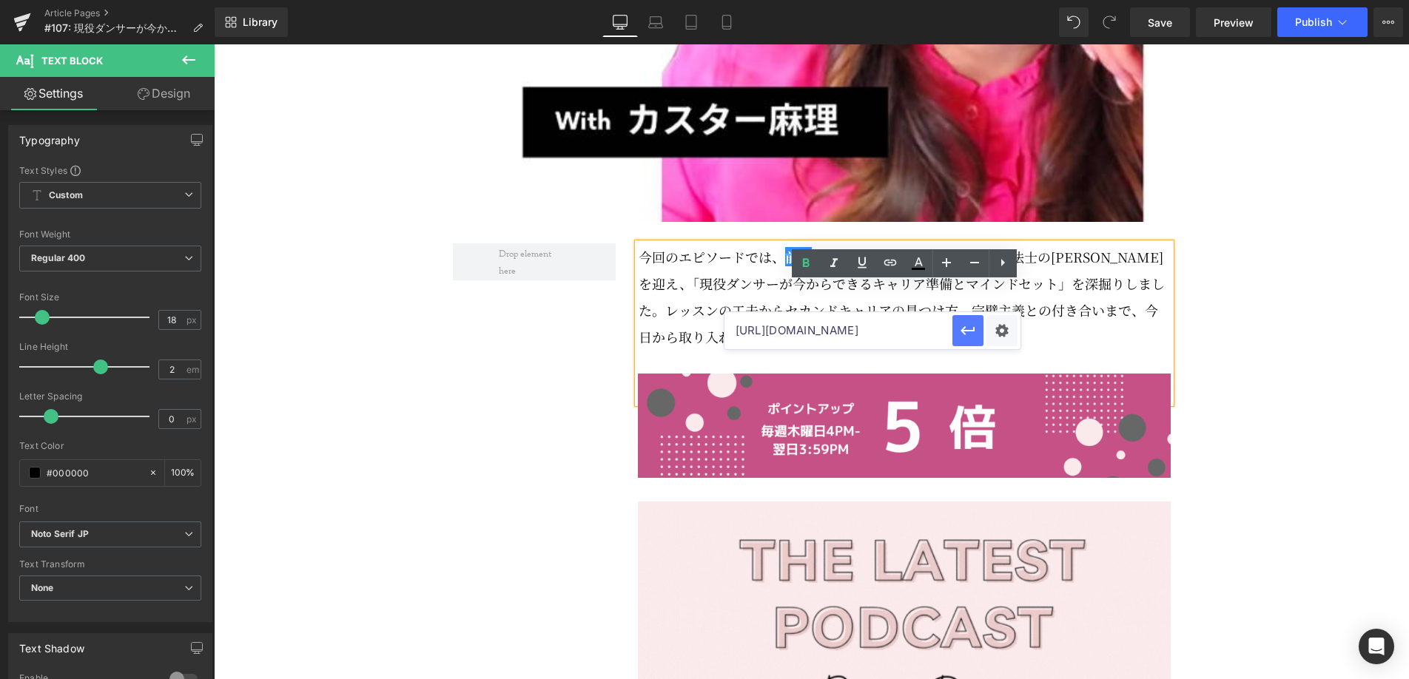
click at [959, 337] on icon "button" at bounding box center [968, 331] width 18 height 18
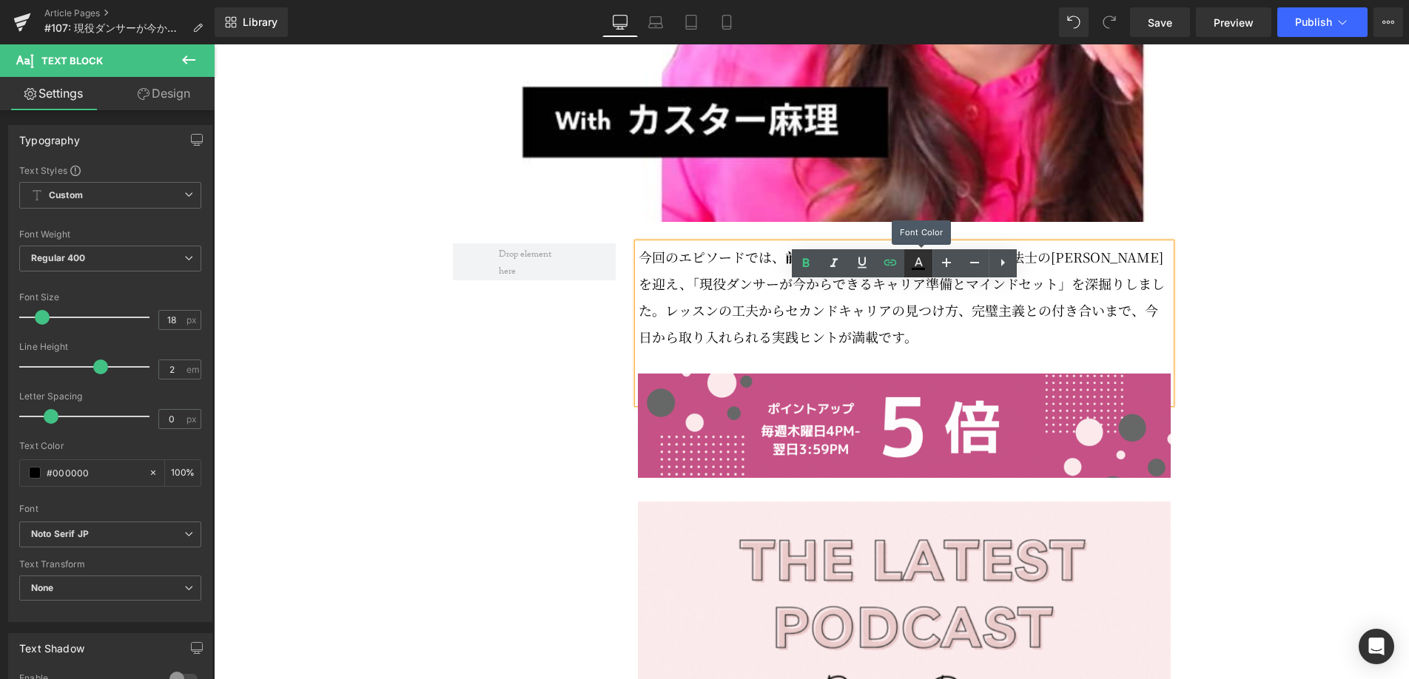
click at [921, 270] on icon at bounding box center [918, 264] width 18 height 18
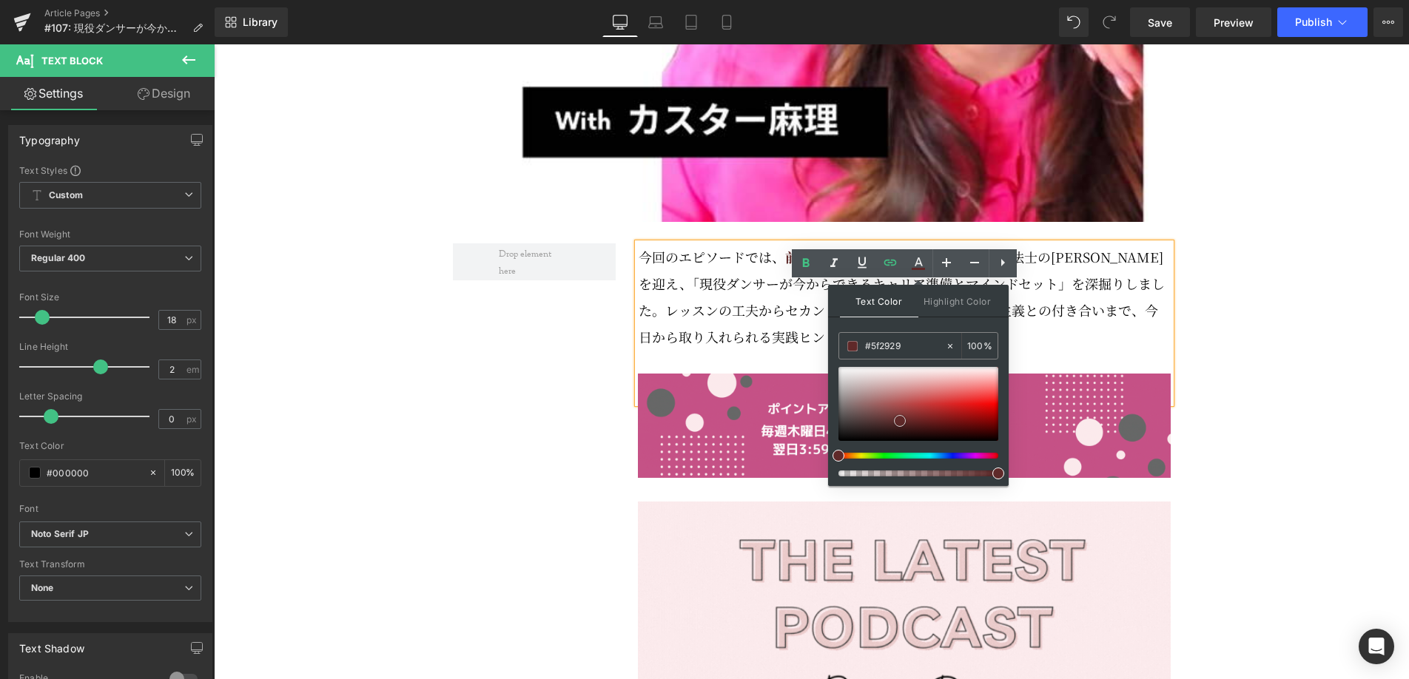
drag, startPoint x: 838, startPoint y: 438, endPoint x: 900, endPoint y: 418, distance: 64.6
click at [900, 418] on span at bounding box center [900, 421] width 12 height 12
drag, startPoint x: 900, startPoint y: 418, endPoint x: 939, endPoint y: 403, distance: 41.9
click at [939, 403] on span at bounding box center [939, 406] width 12 height 12
click at [897, 344] on input "#c22d2d" at bounding box center [905, 346] width 80 height 16
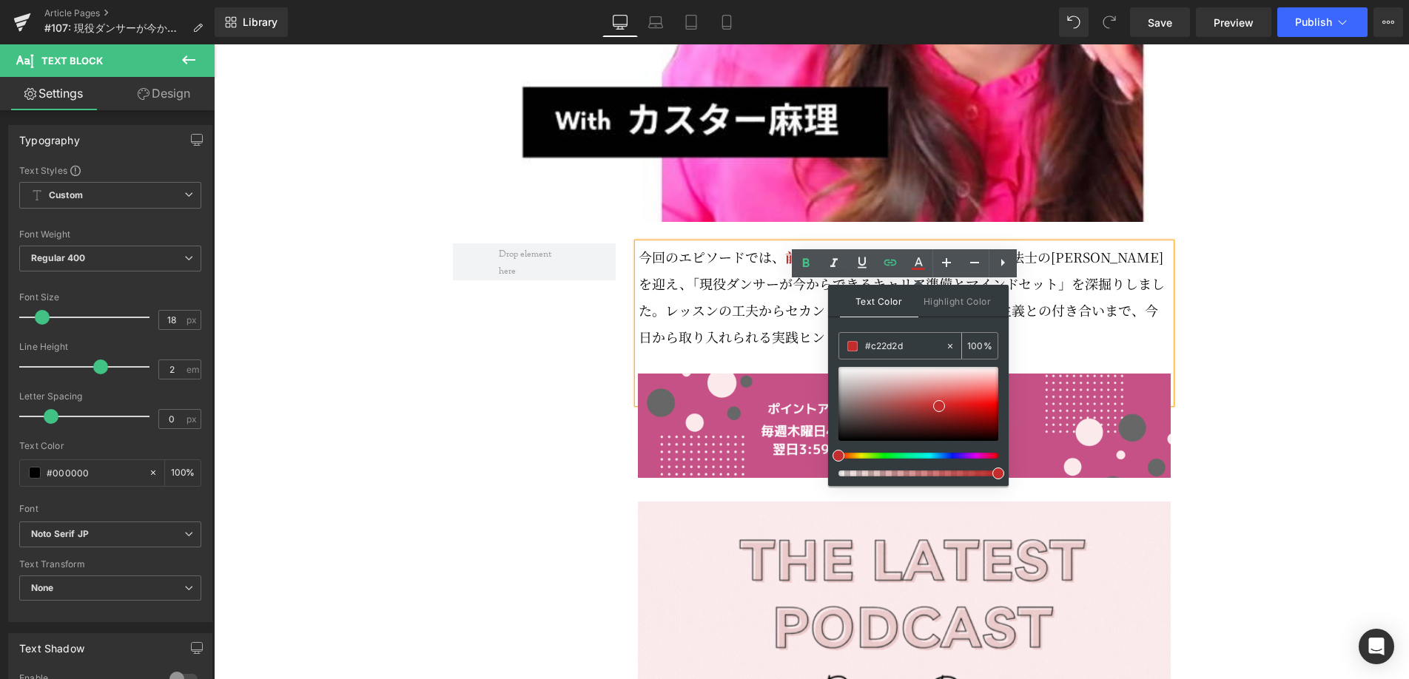
click at [897, 344] on input "#c22d2d" at bounding box center [905, 346] width 80 height 16
paste input "65387"
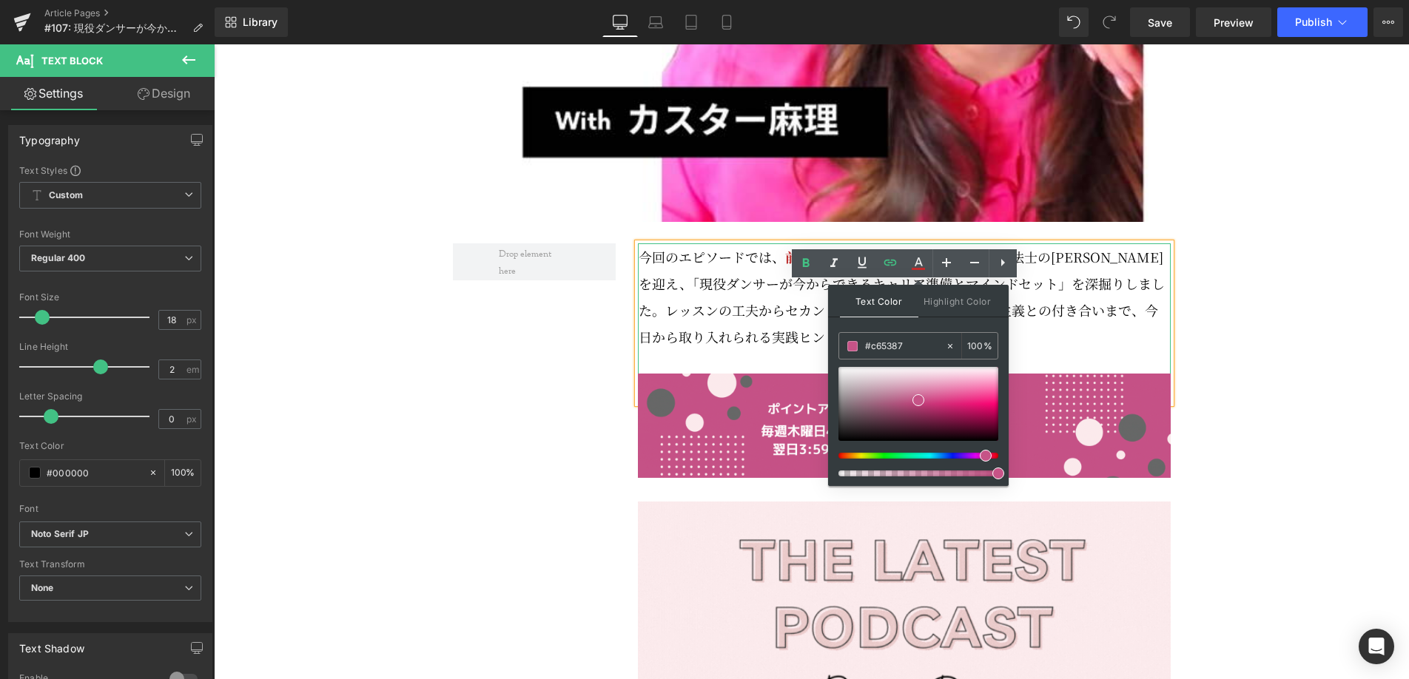
type input "#c65387"
click at [1037, 350] on p "今回のエピソードでは、 前回 に引き続き、元ダンサーで理学療法士の[PERSON_NAME]を迎え、「現役ダンサーが今からできるキャリア準備とマインドセット」…" at bounding box center [905, 296] width 532 height 107
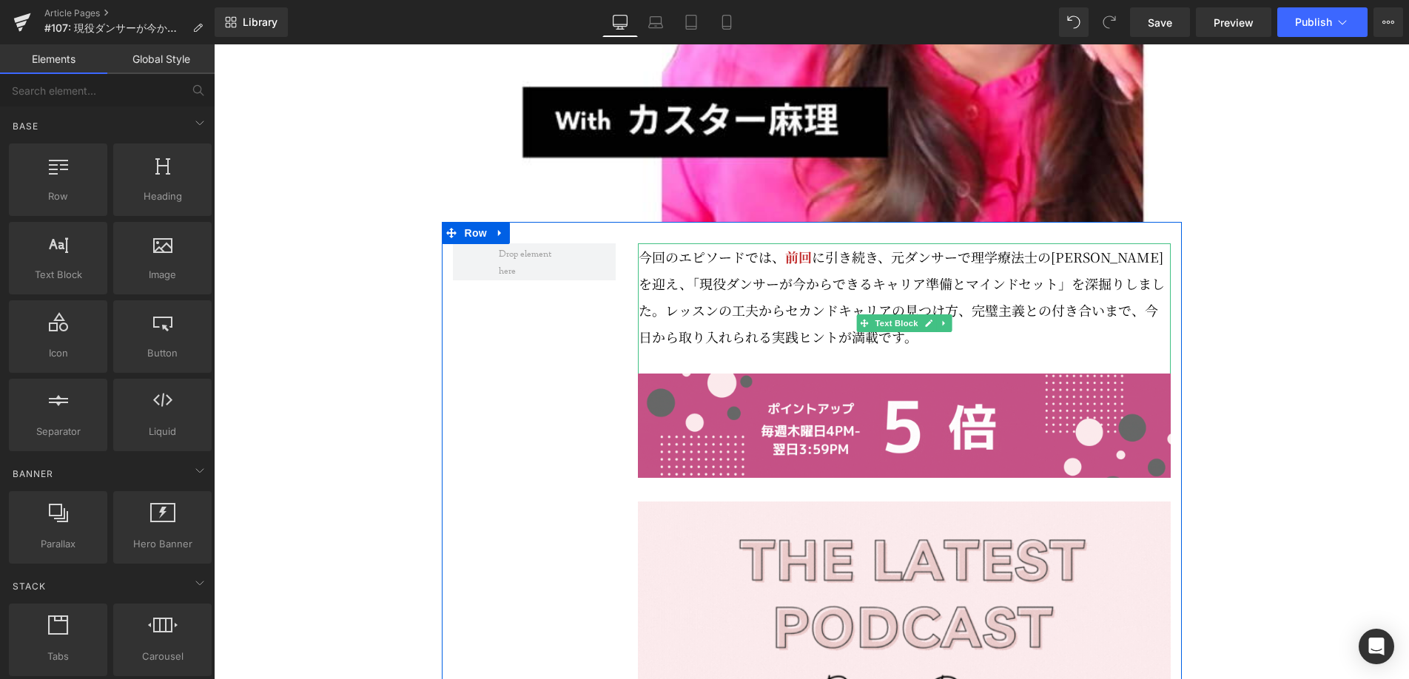
click at [671, 350] on p "今回のエピソードでは、 前回 に引き続き、元ダンサーで理学療法士の[PERSON_NAME]を迎え、「現役ダンサーが今からできるキャリア準備とマインドセット」…" at bounding box center [905, 296] width 532 height 107
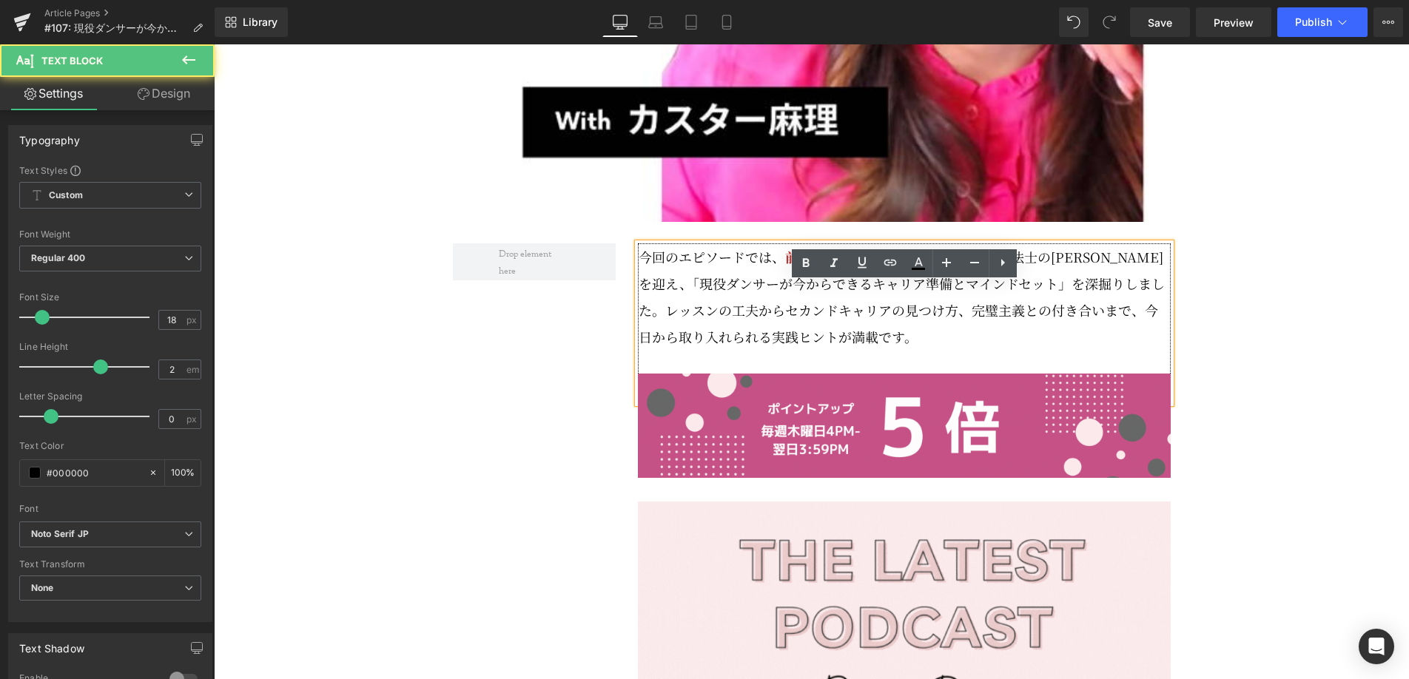
click at [669, 350] on p "今回のエピソードでは、 前回 に引き続き、元ダンサーで理学療法士の[PERSON_NAME]を迎え、「現役ダンサーが今からできるキャリア準備とマインドセット」…" at bounding box center [905, 296] width 532 height 107
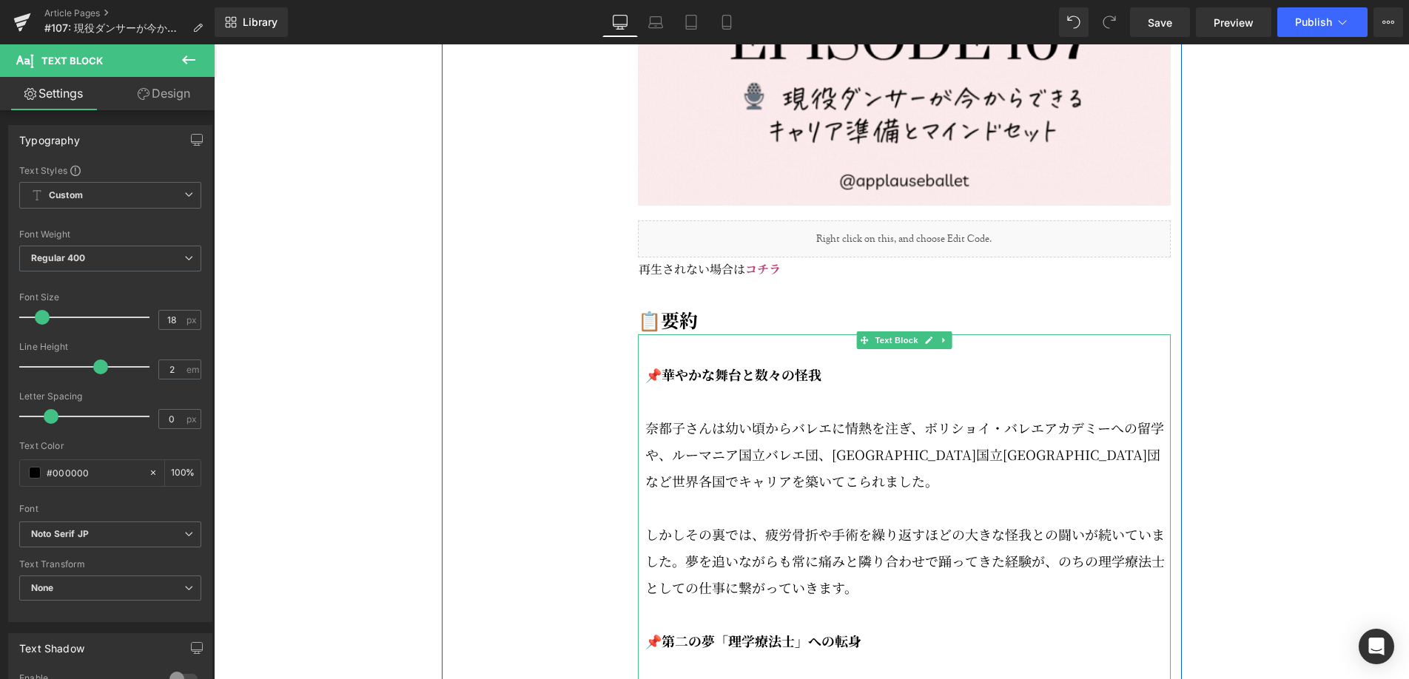
scroll to position [2062, 0]
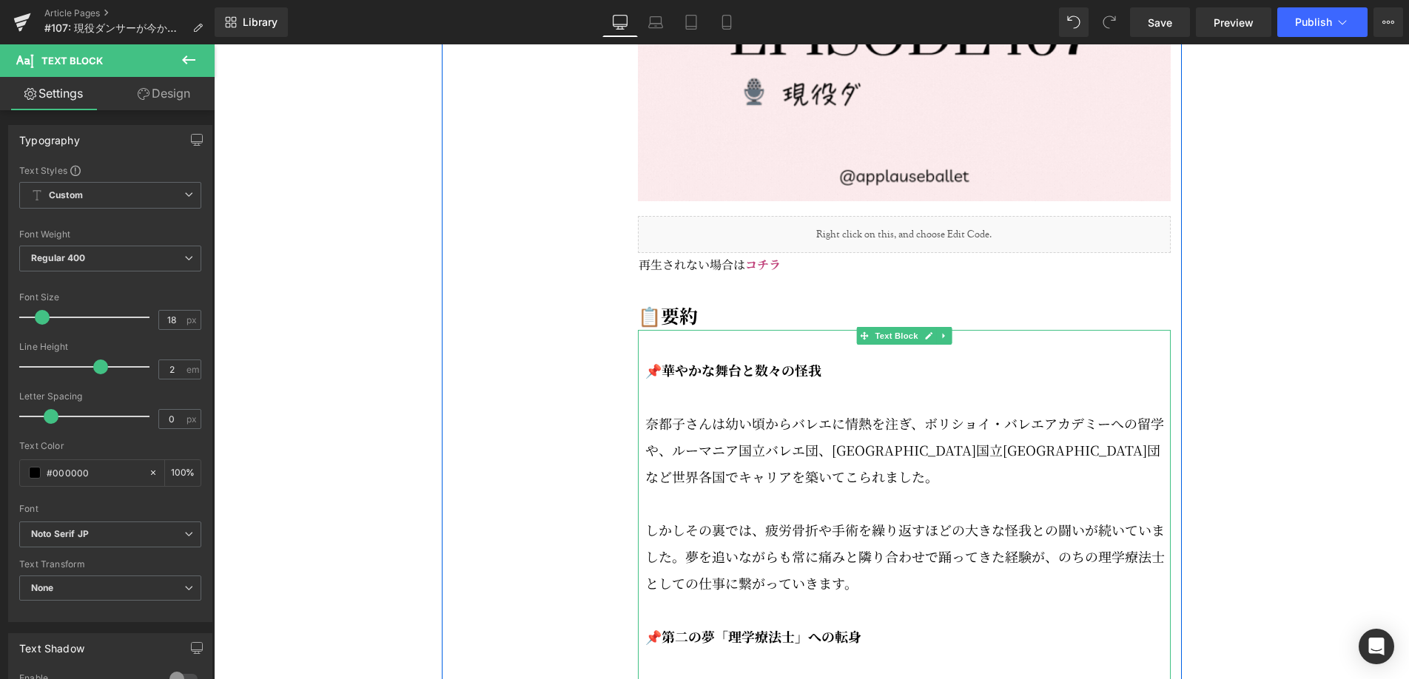
click at [718, 484] on p "奈都子さんは幼い頃からバレエに情熱を注ぎ、ボリショイ・バレエアカデミーへの留学や、ルーマニア国立バレエ団、[GEOGRAPHIC_DATA]国立[GEOGRA…" at bounding box center [907, 450] width 525 height 80
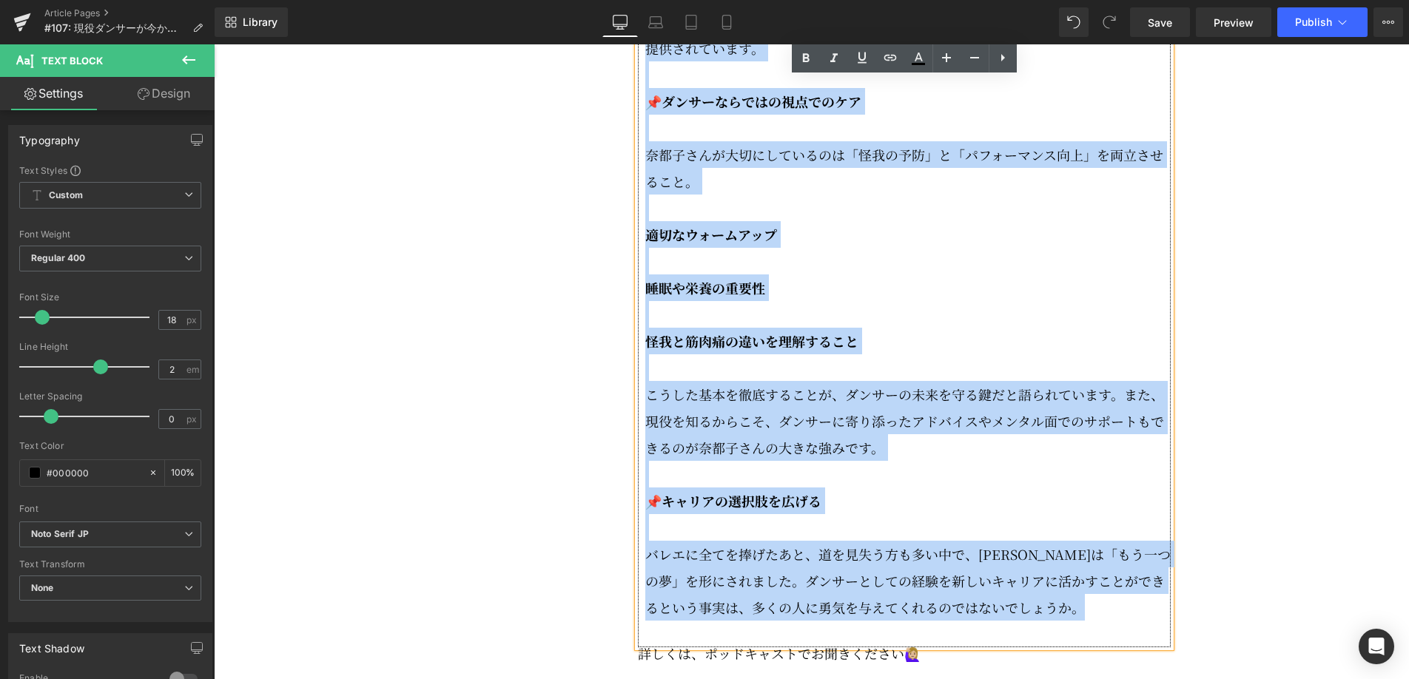
scroll to position [2916, 0]
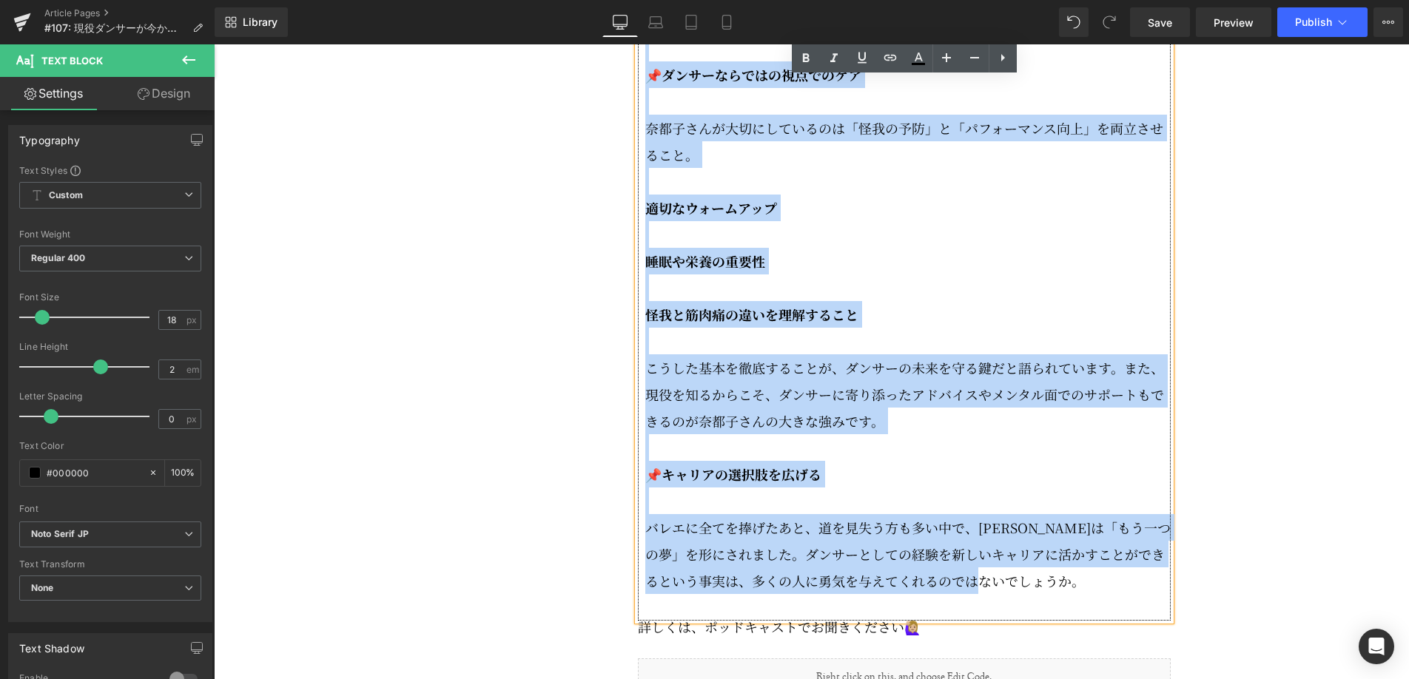
drag, startPoint x: 661, startPoint y: 410, endPoint x: 1049, endPoint y: 593, distance: 429.0
click at [1049, 593] on div "📌華やかな舞台と数々の怪我 [PERSON_NAME]は幼い頃からバレエに情熱を注ぎ、ボリショイ・バレエアカデミーへの留学や、ルーマニア国立バレエ団、ウルグア…" at bounding box center [904, 48] width 533 height 1146
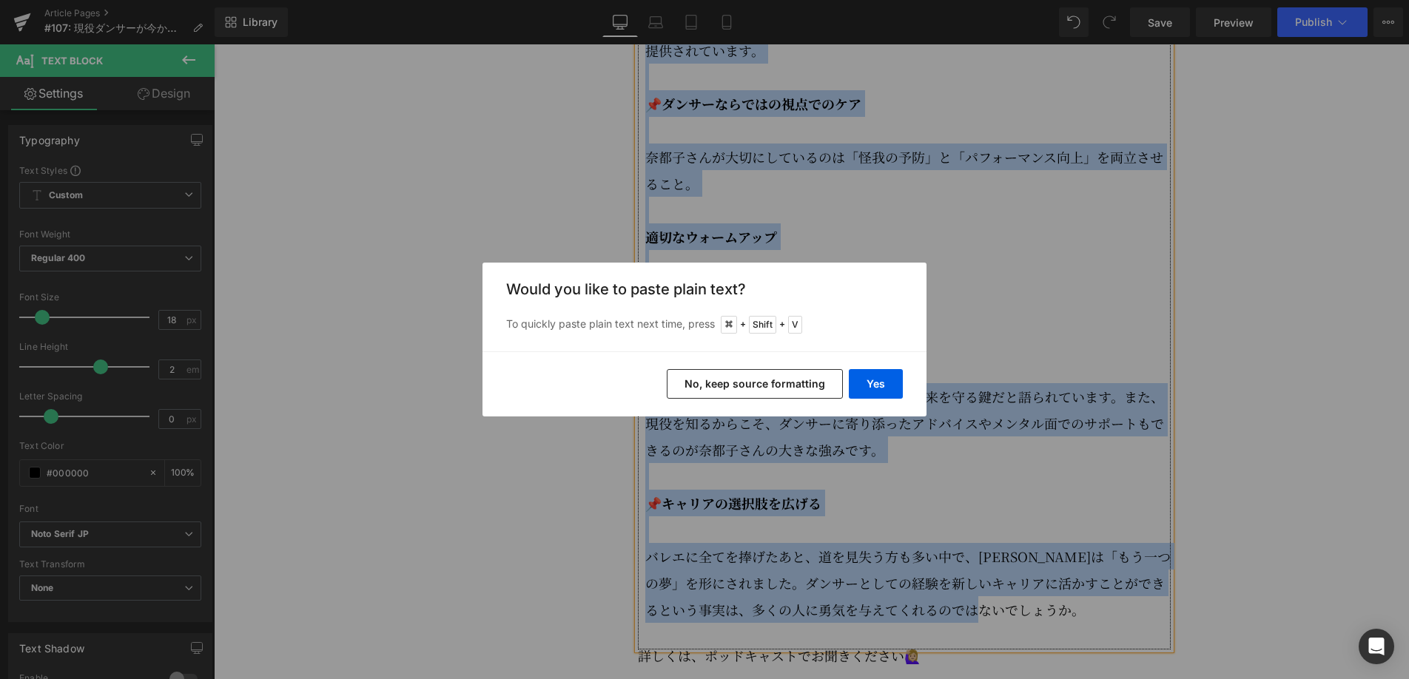
scroll to position [2894, 0]
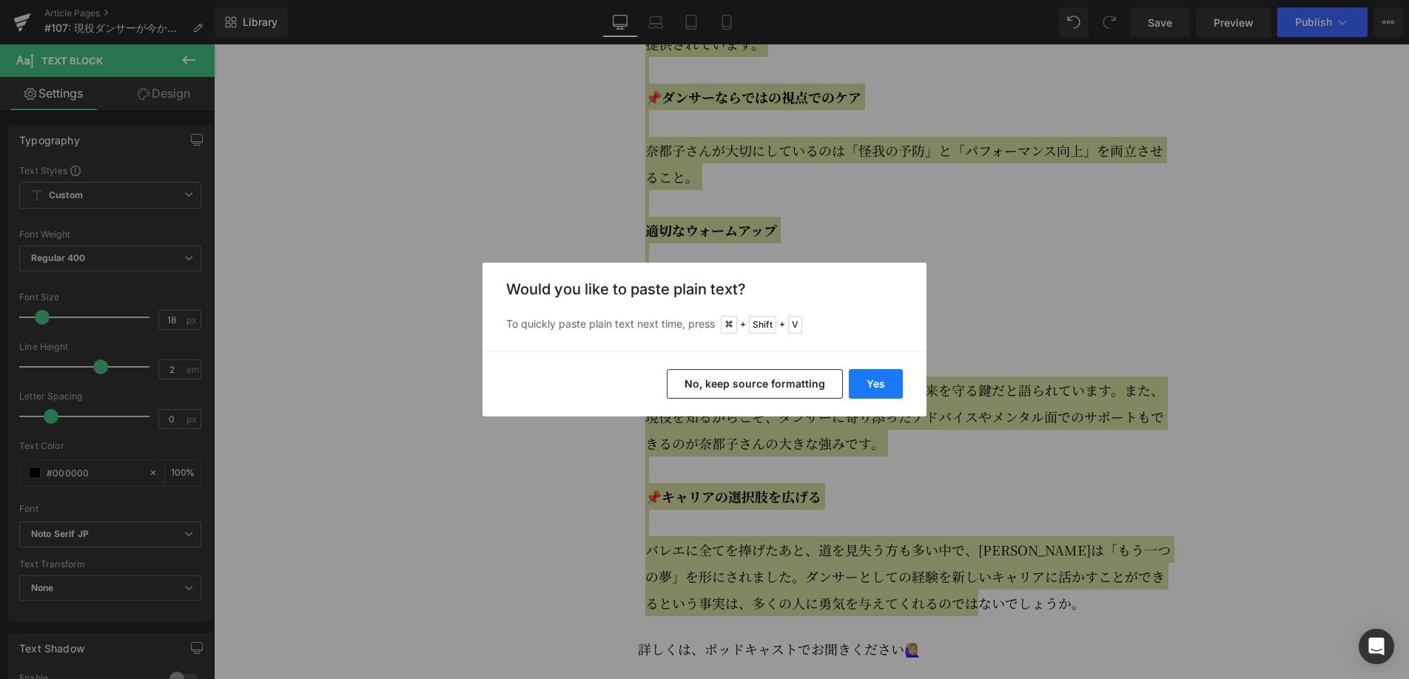
click at [883, 395] on button "Yes" at bounding box center [876, 384] width 54 height 30
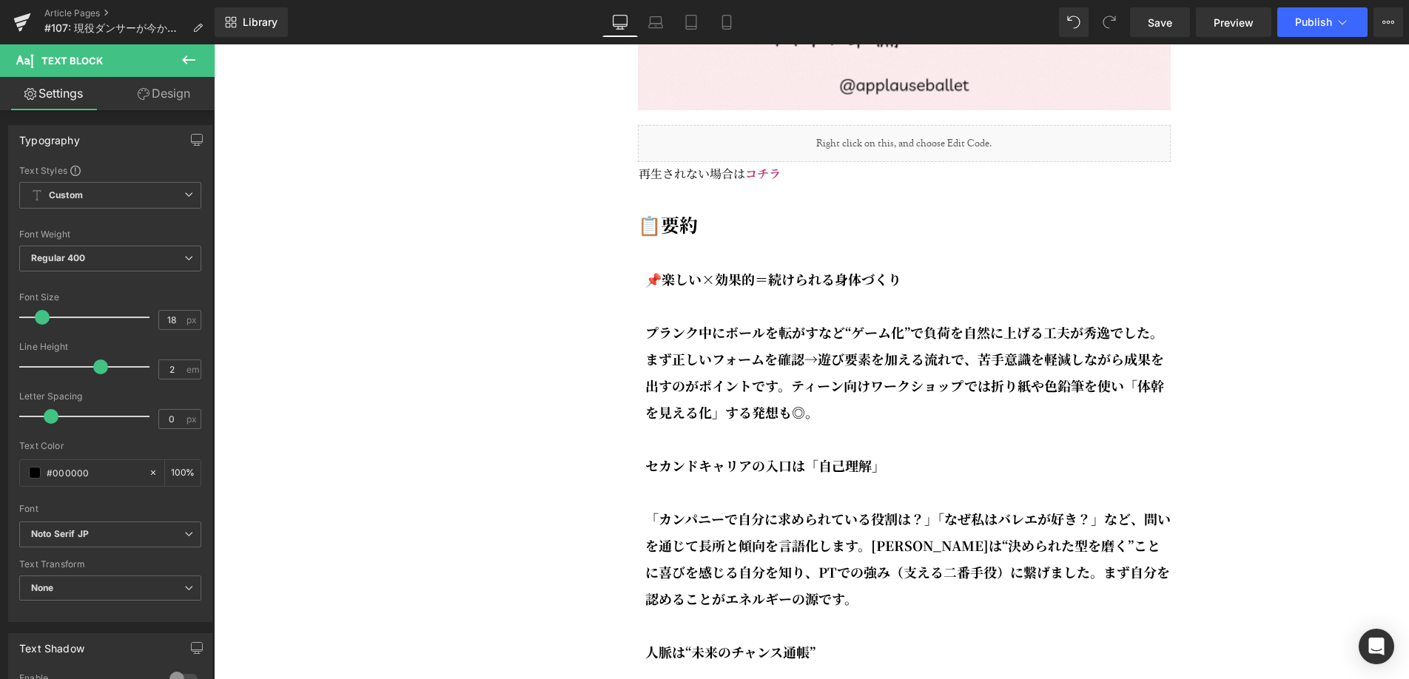
scroll to position [2147, 0]
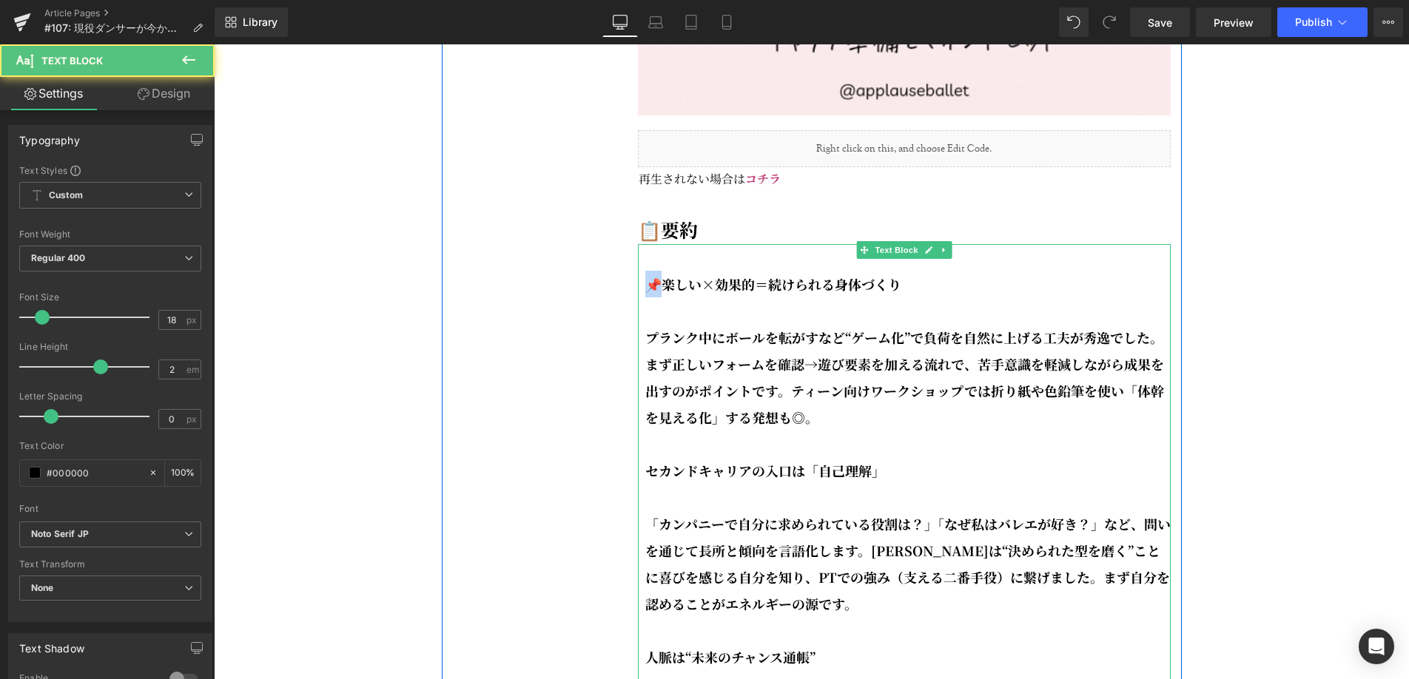
drag, startPoint x: 658, startPoint y: 323, endPoint x: 648, endPoint y: 324, distance: 9.6
click at [648, 294] on strong "📌楽しい×効果的＝続けられる身体づくり" at bounding box center [773, 284] width 256 height 19
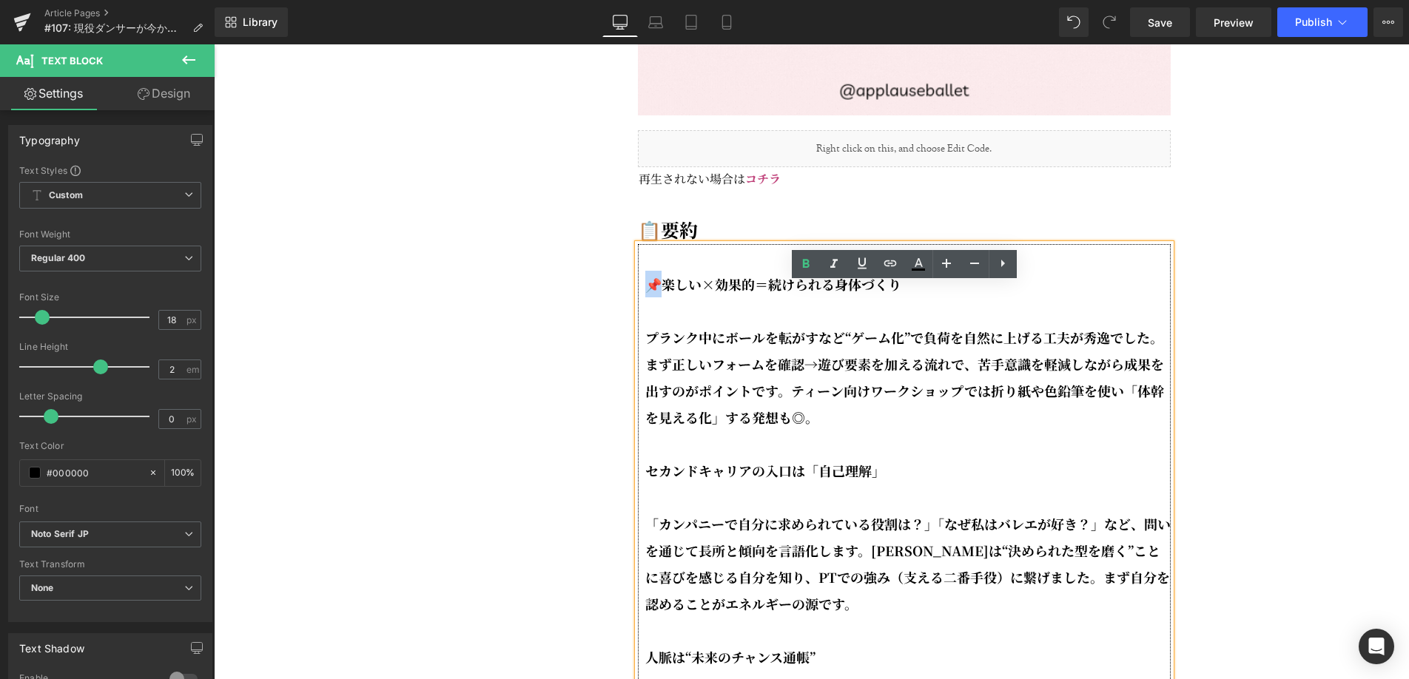
copy strong "📌楽"
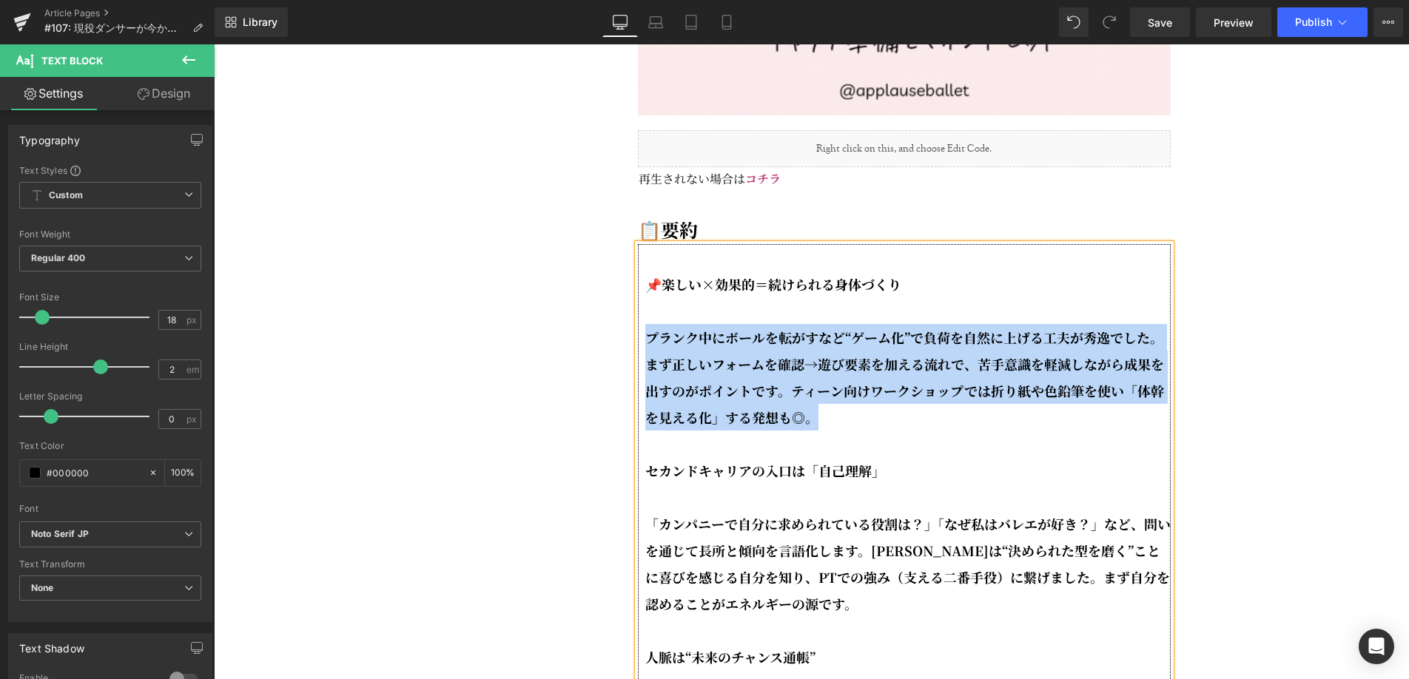
drag, startPoint x: 828, startPoint y: 457, endPoint x: 644, endPoint y: 383, distance: 198.3
click at [645, 383] on p "プランク中にボールを転がすなど“ゲーム化”で負荷を自然に上げる工夫が秀逸でした。まず正しいフォームを確認→遊び要素を加える流れで、苦手意識を軽減しながら成果を…" at bounding box center [907, 377] width 525 height 107
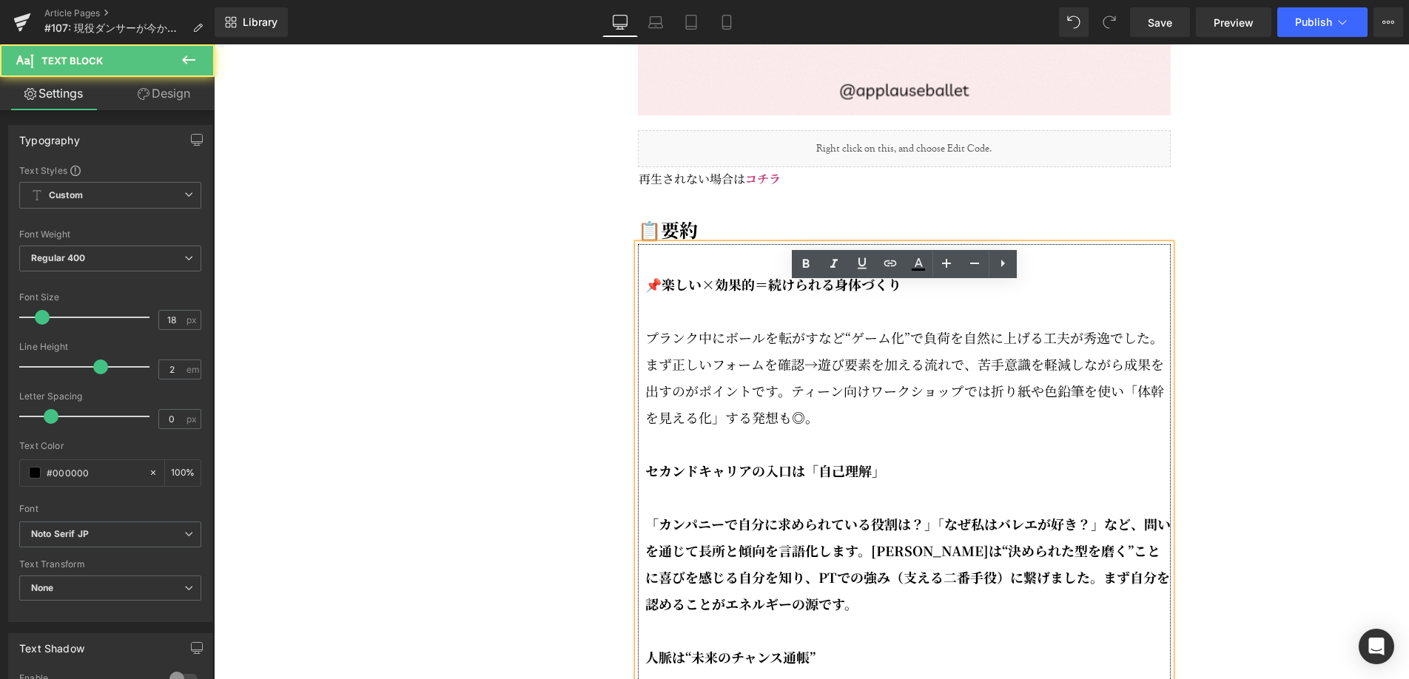
click at [645, 404] on p "プランク中にボールを転がすなど“ゲーム化”で負荷を自然に上げる工夫が秀逸でした。まず正しいフォームを確認→遊び要素を加える流れで、苦手意識を軽減しながら成果を…" at bounding box center [907, 377] width 525 height 107
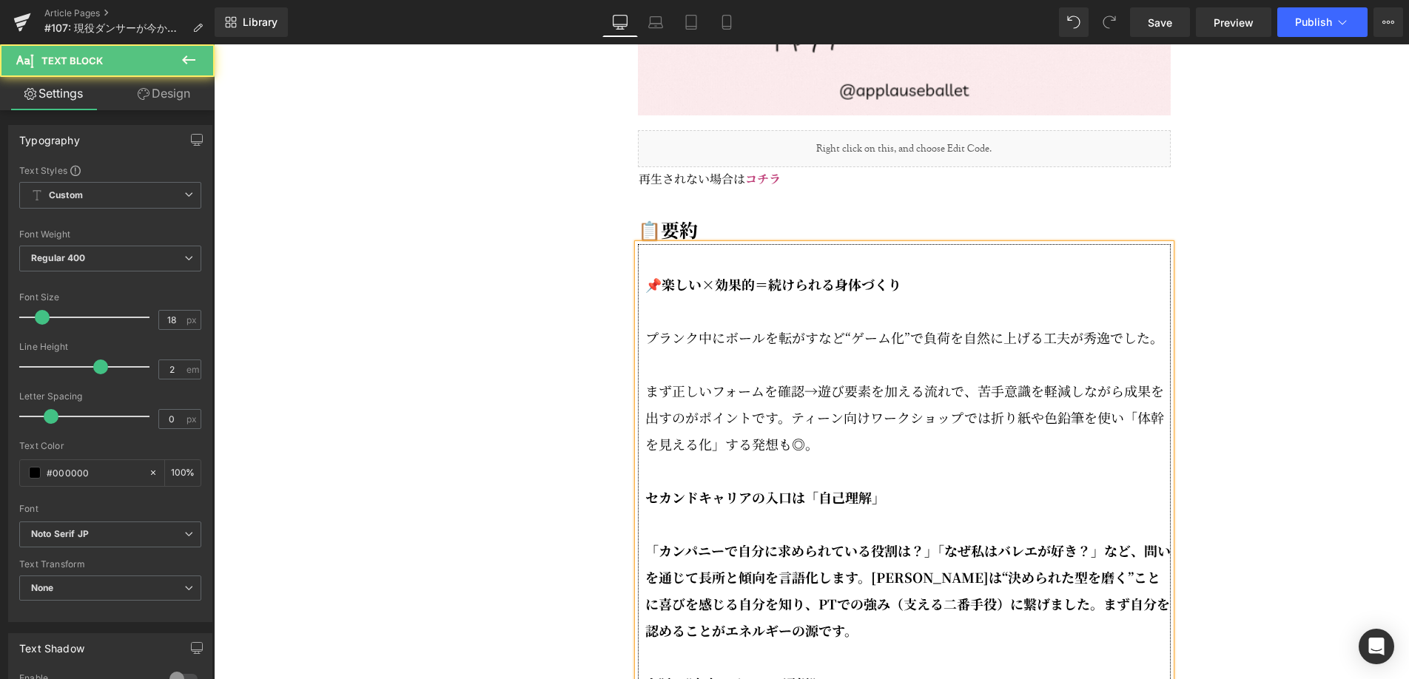
click at [793, 457] on p "まず正しいフォームを確認→遊び要素を加える流れで、苦手意識を軽減しながら成果を出すのがポイントです。ティーン向けワークショップでは折り紙や色鉛筆を使い「体幹を…" at bounding box center [907, 417] width 525 height 80
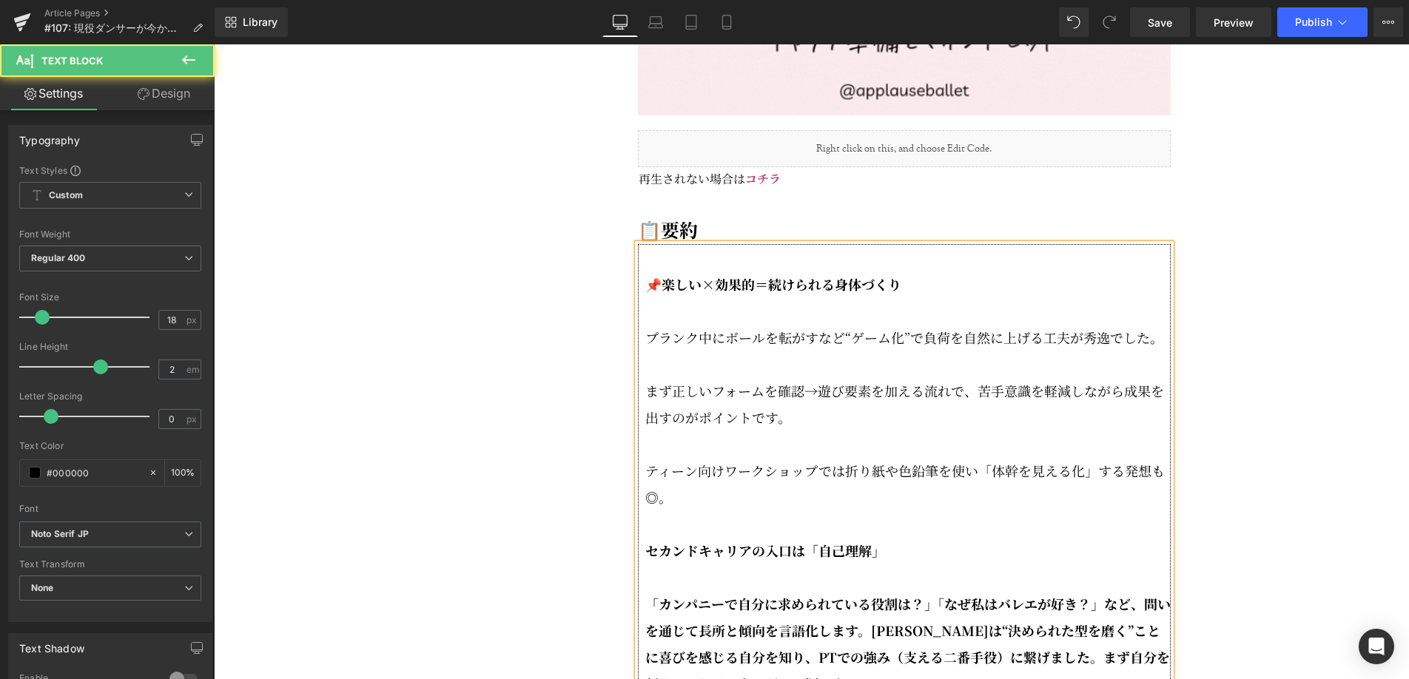
click at [648, 560] on strong "セカンドキャリアの入口は「自己理解」" at bounding box center [765, 550] width 240 height 19
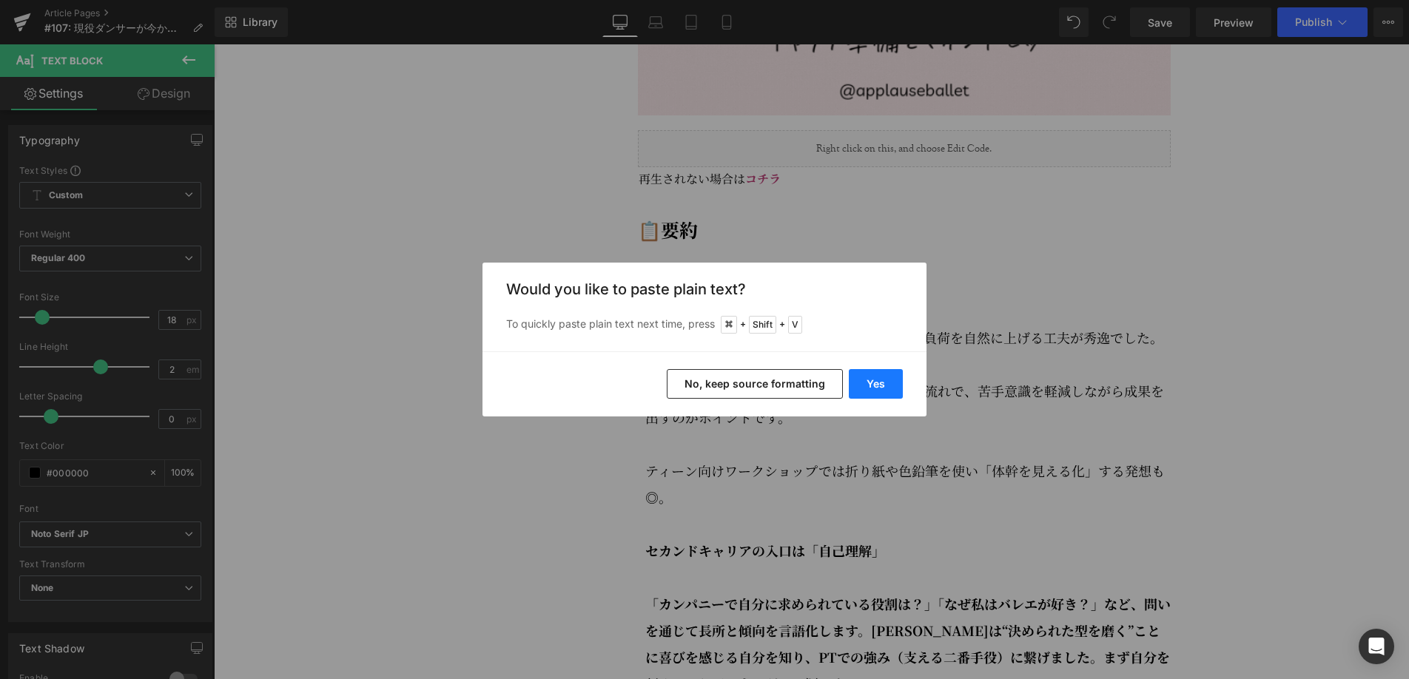
click at [887, 383] on button "Yes" at bounding box center [876, 384] width 54 height 30
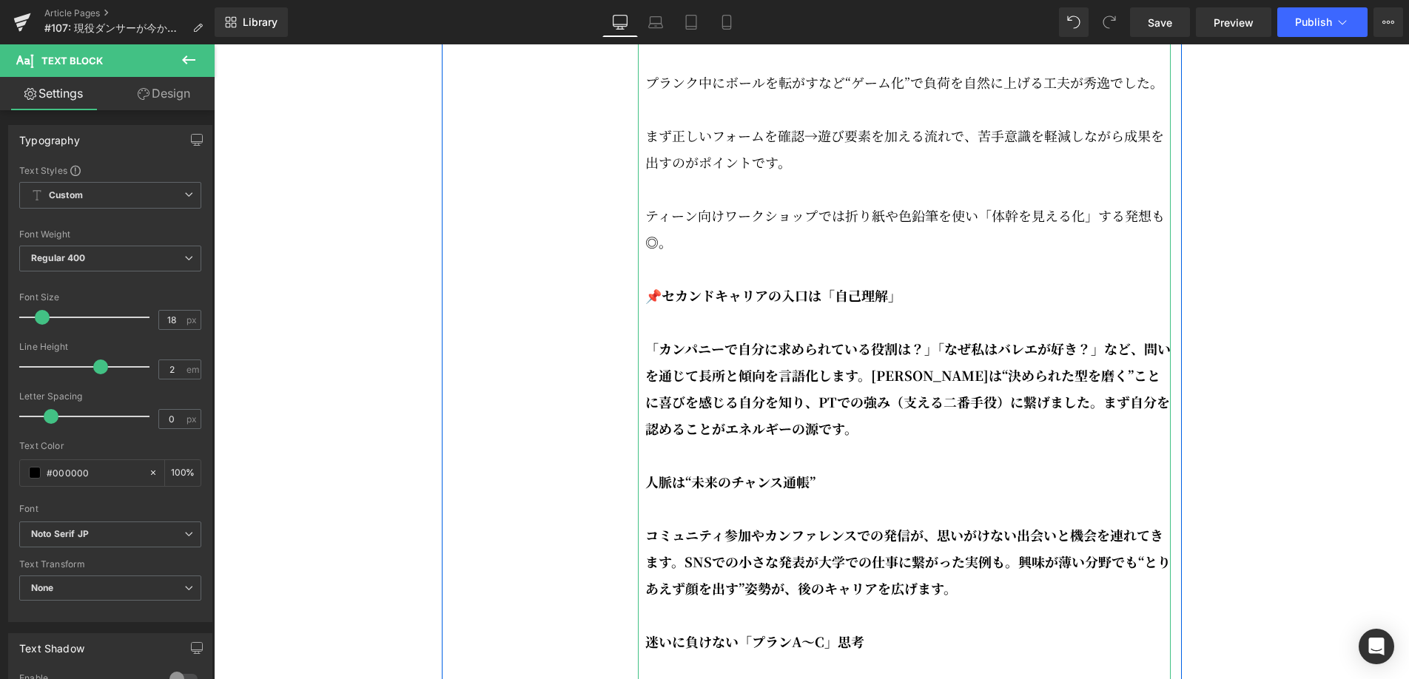
scroll to position [2404, 0]
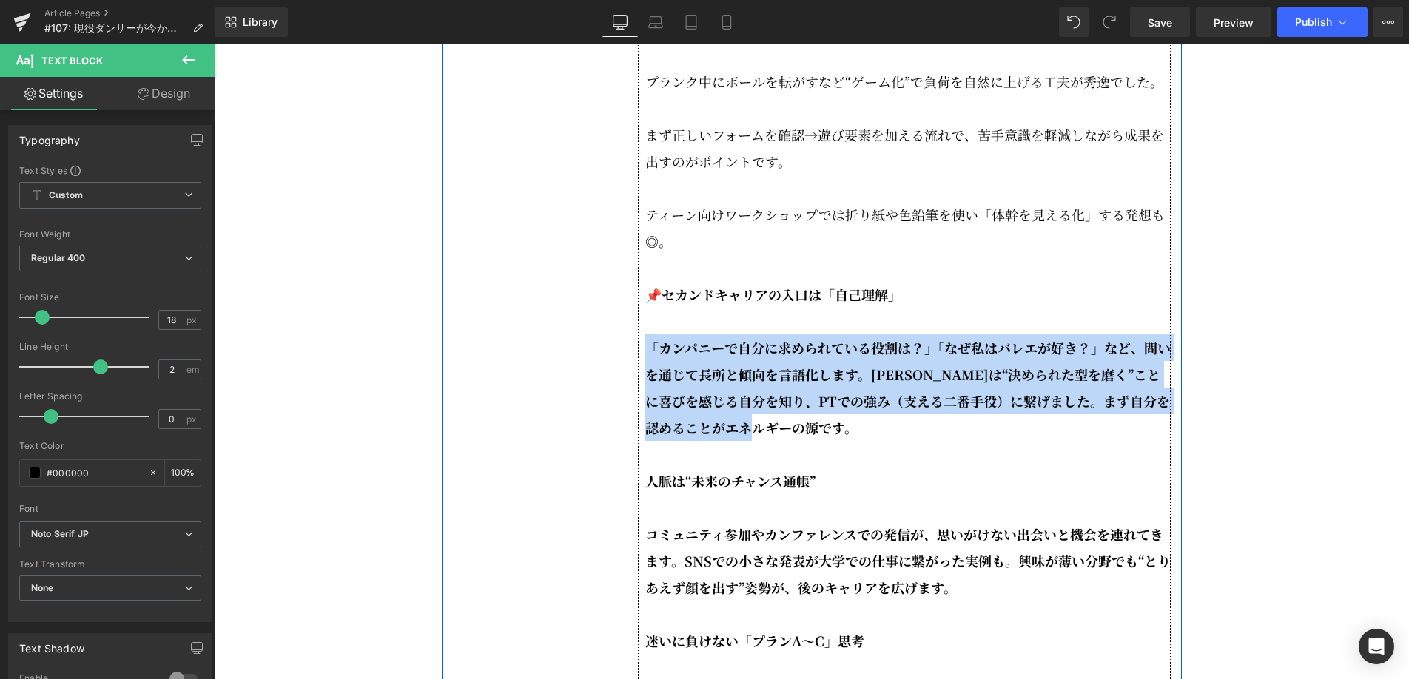
drag, startPoint x: 841, startPoint y: 472, endPoint x: 633, endPoint y: 397, distance: 221.9
click at [633, 397] on div "今回のエピソードでは、 前回 に引き続き、元ダンサーで理学療法士の[PERSON_NAME]を迎え、「現役ダンサーが今からできるキャリア準備とマインドセット」…" at bounding box center [904, 566] width 555 height 3930
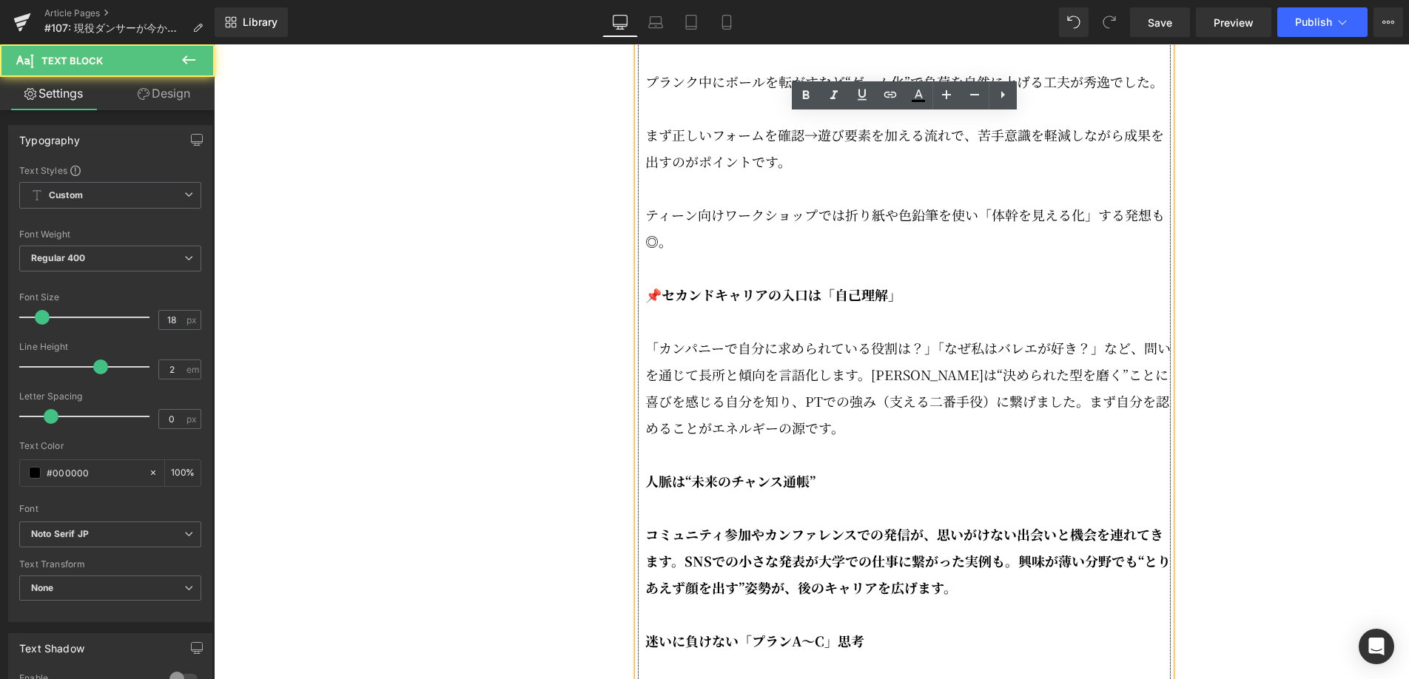
click at [872, 414] on p "「カンパニーで自分に求められている役割は？」「なぜ私はバレエが好き？」など、問いを通じて長所と傾向を言語化します。[PERSON_NAME]は“決められた型を…" at bounding box center [907, 387] width 525 height 107
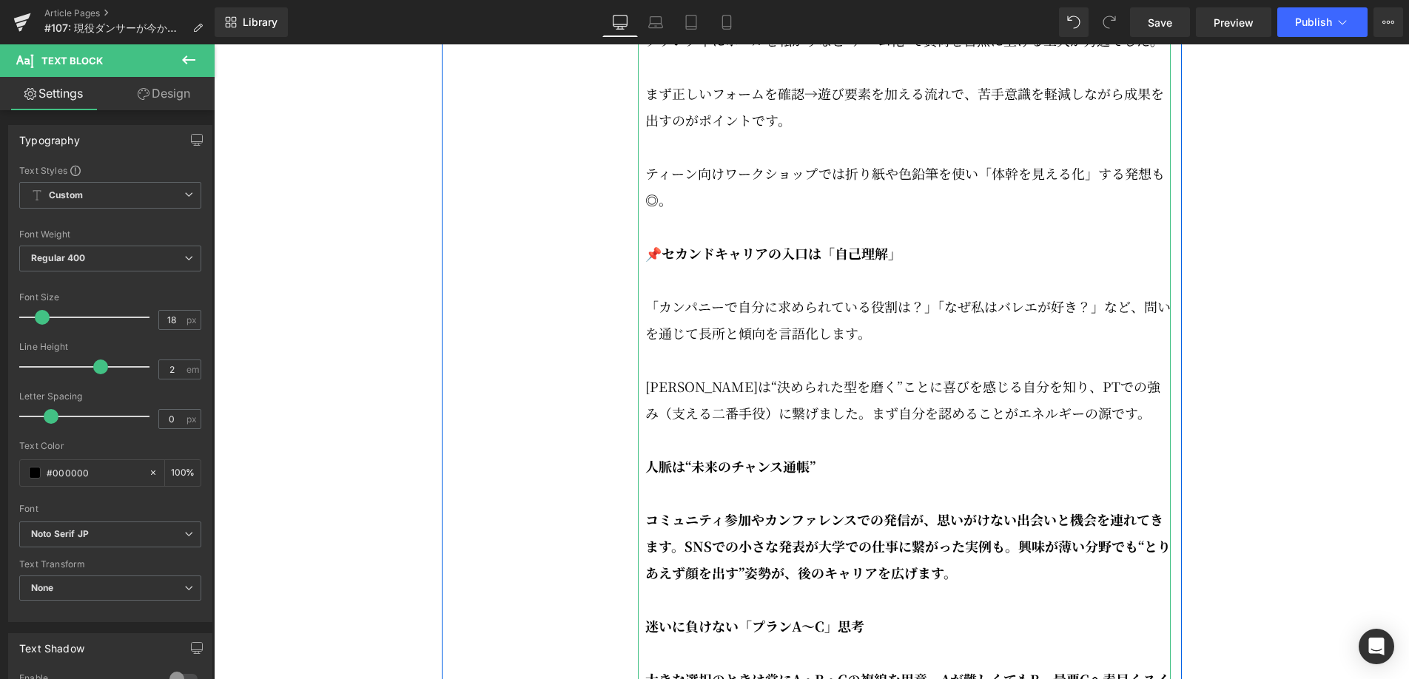
scroll to position [2446, 0]
drag, startPoint x: 667, startPoint y: 424, endPoint x: 660, endPoint y: 426, distance: 7.5
click at [660, 426] on p "[PERSON_NAME]は“決められた型を磨く”ことに喜びを感じる自分を知り、PTでの強み（支える二番手役）に繋げました。まず自分を認めることがエネルギーの…" at bounding box center [907, 398] width 525 height 53
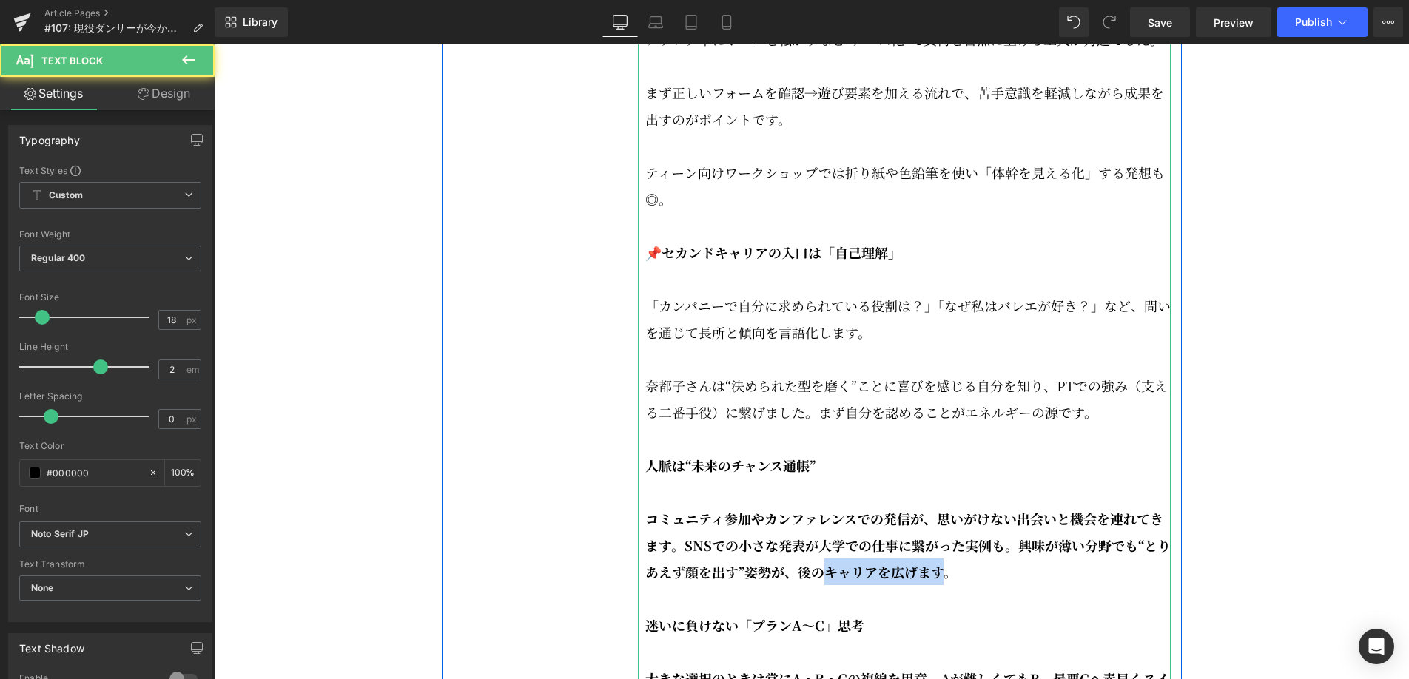
drag, startPoint x: 938, startPoint y: 614, endPoint x: 821, endPoint y: 599, distance: 118.7
click at [821, 585] on p "コミュニティ参加やカンファレンスでの発信が、思いがけない出会いと機会を連れてきます。SNSでの小さな発表が大学での仕事に繋がった実例も。興味が薄い分野でも“と…" at bounding box center [907, 545] width 525 height 80
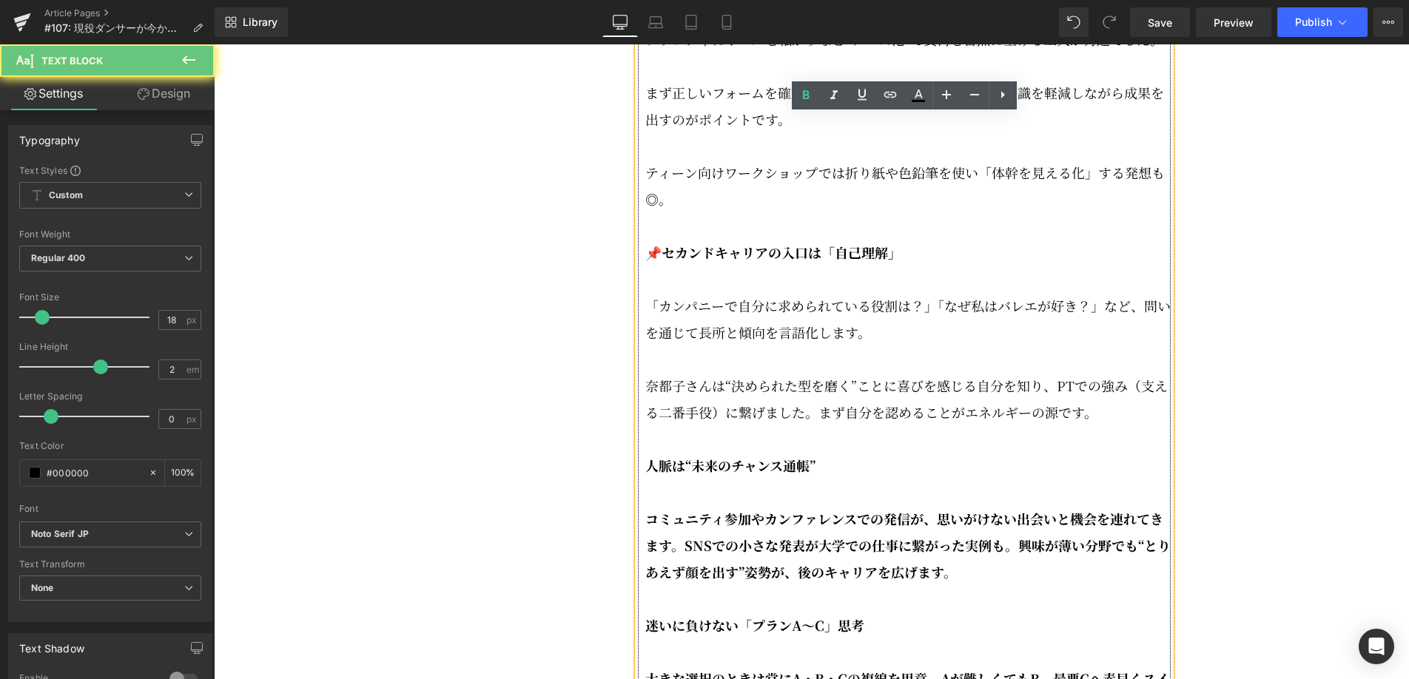
click at [773, 577] on strong "コミュニティ参加やカンファレンスでの発信が、思いがけない出会いと機会を連れてきます。SNSでの小さな発表が大学での仕事に繋がった実例も。興味が薄い分野でも“と…" at bounding box center [907, 545] width 525 height 73
drag, startPoint x: 659, startPoint y: 292, endPoint x: 645, endPoint y: 292, distance: 14.1
click at [645, 262] on strong "📌セカンドキャリアの入口は「自己理解」" at bounding box center [773, 252] width 256 height 19
copy strong "📌セ"
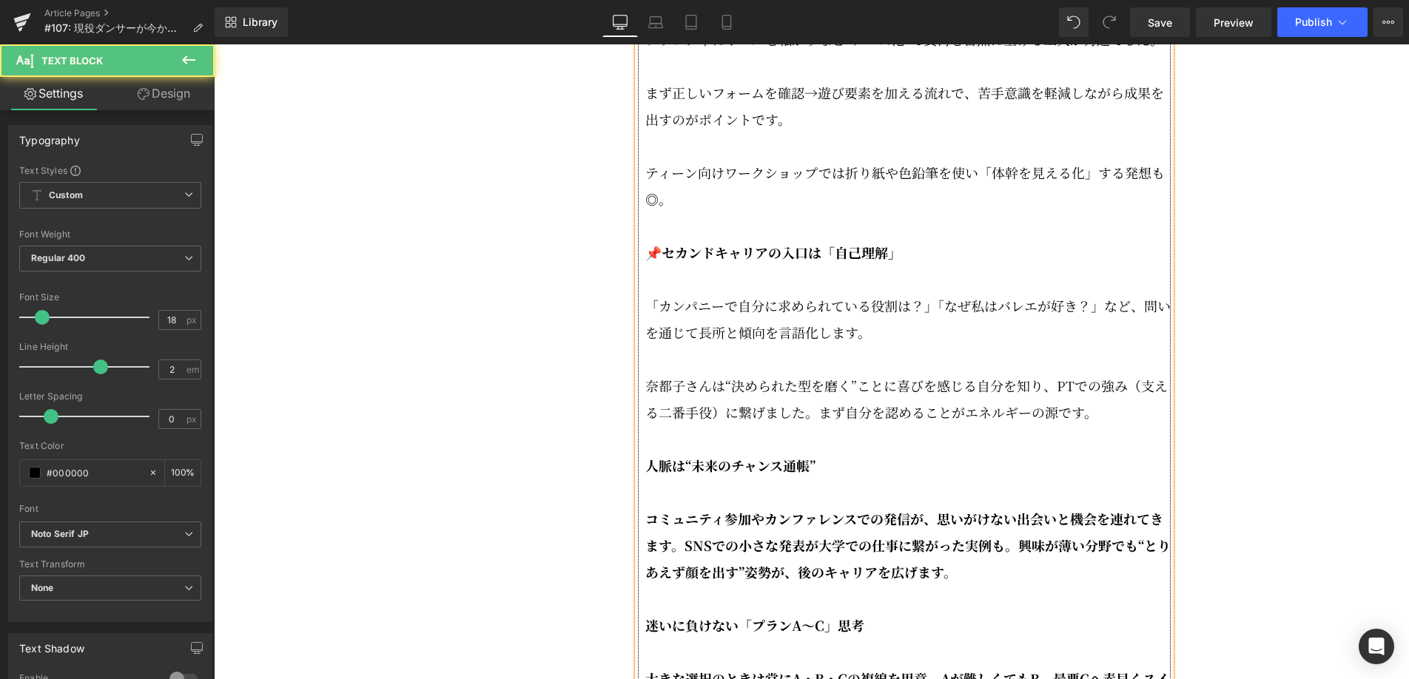
click at [646, 475] on strong "人脈は“未来のチャンス通帳”" at bounding box center [730, 465] width 170 height 19
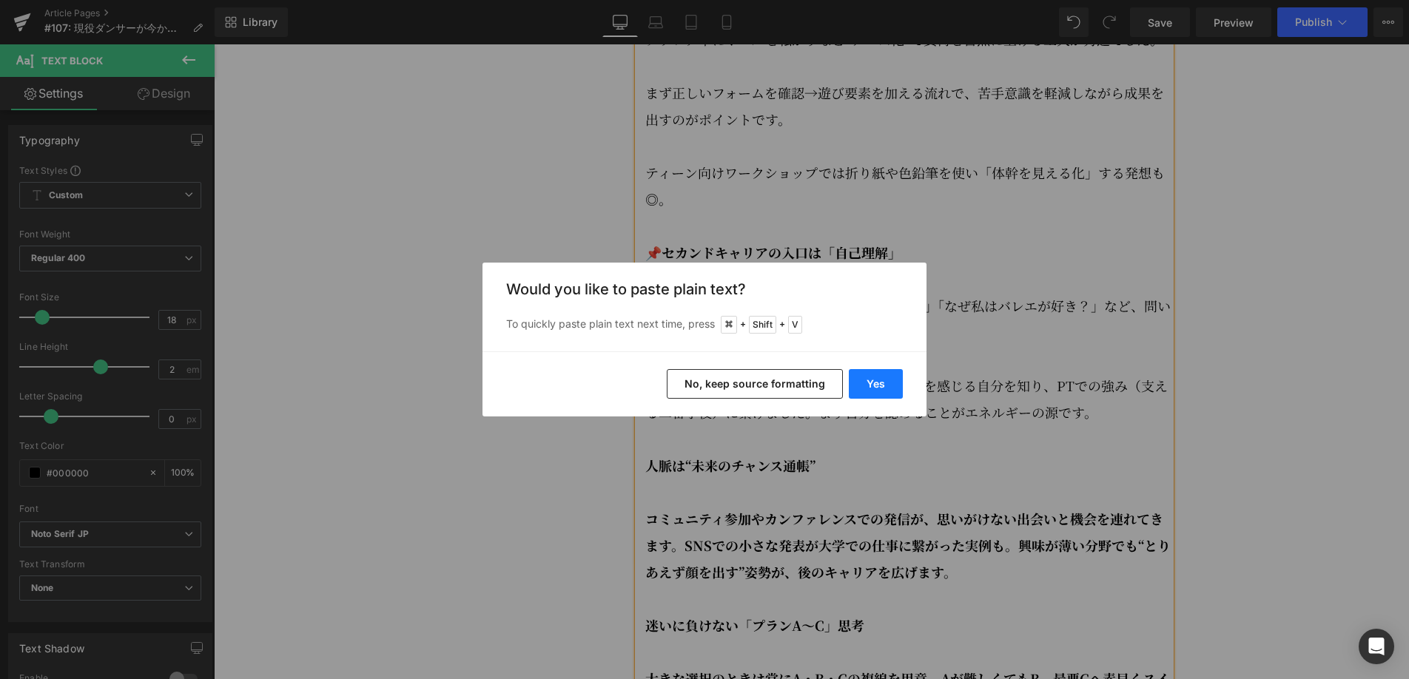
click at [856, 391] on button "Yes" at bounding box center [876, 384] width 54 height 30
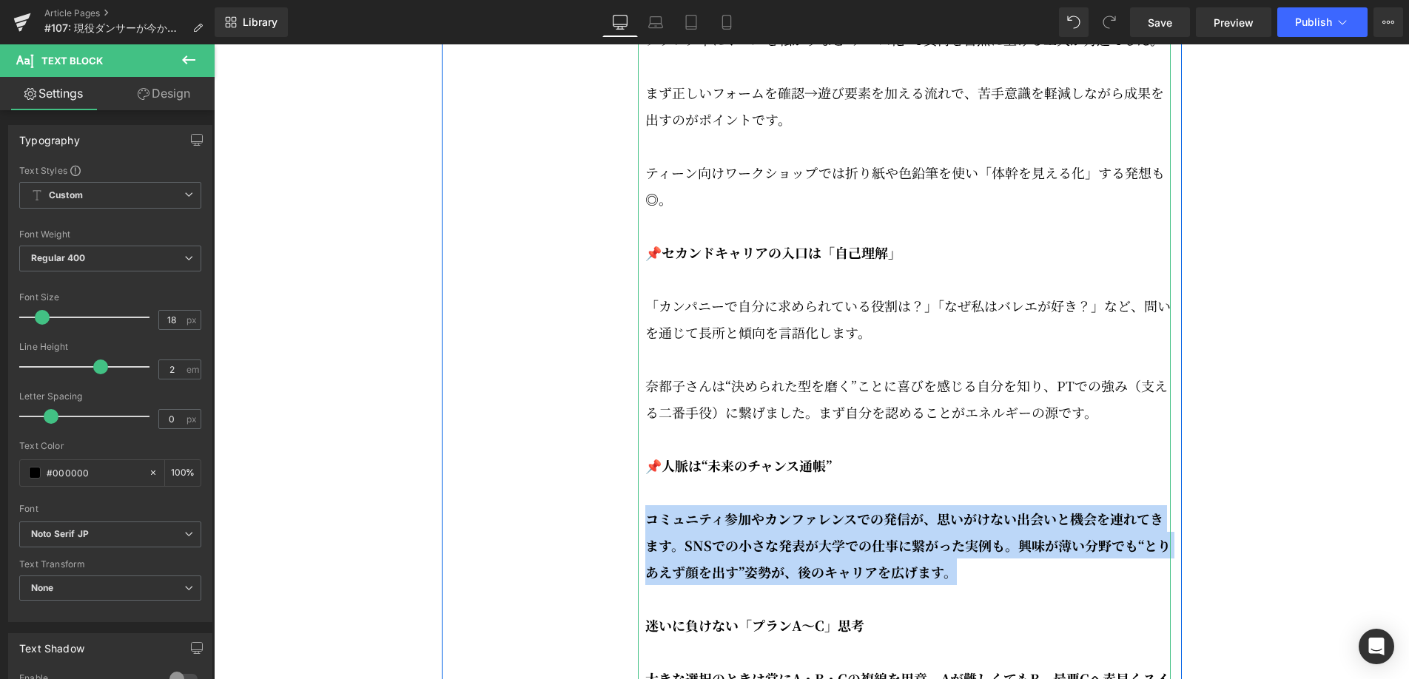
drag, startPoint x: 951, startPoint y: 612, endPoint x: 650, endPoint y: 563, distance: 305.1
click at [650, 563] on strong "コミュニティ参加やカンファレンスでの発信が、思いがけない出会いと機会を連れてきます。SNSでの小さな発表が大学での仕事に繋がった実例も。興味が薄い分野でも“と…" at bounding box center [907, 545] width 525 height 73
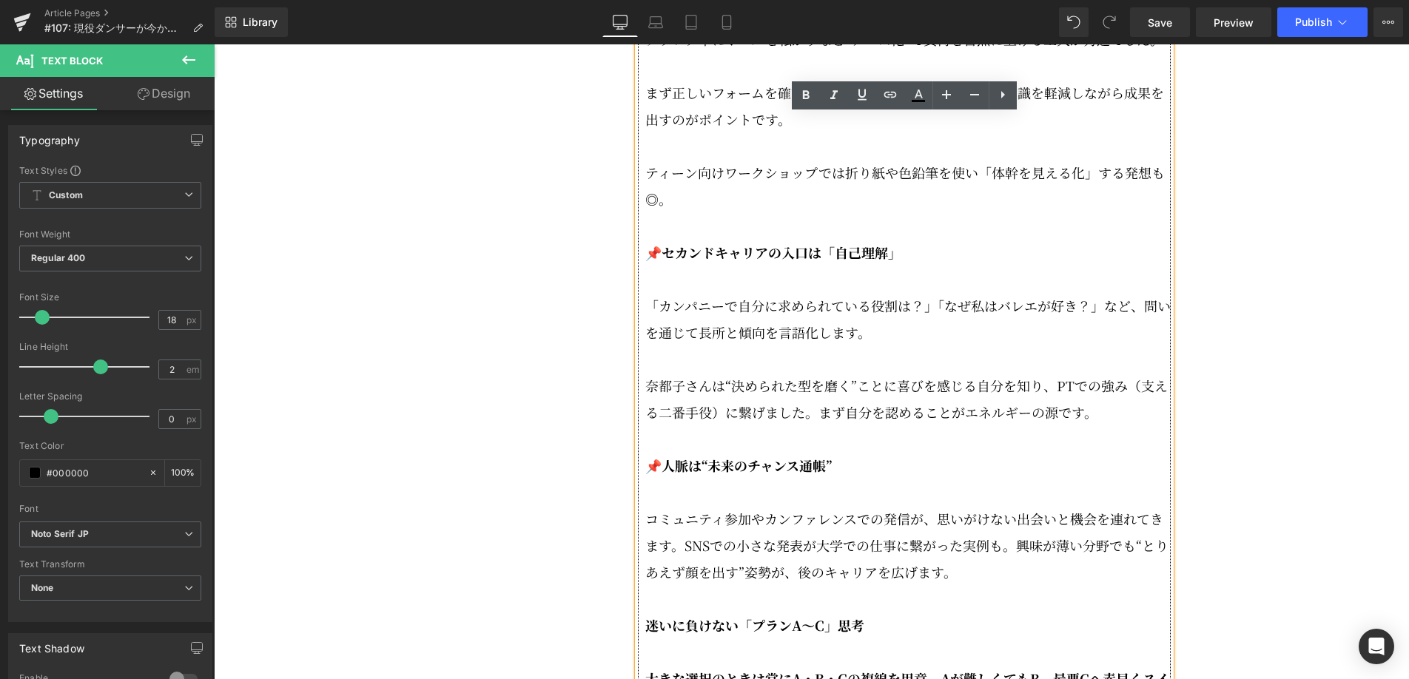
click at [688, 585] on p "コミュニティ参加やカンファレンスでの発信が、思いがけない出会いと機会を連れてきます。SNSでの小さな発表が大学での仕事に繋がった実例も。興味が薄い分野でも“と…" at bounding box center [907, 545] width 525 height 80
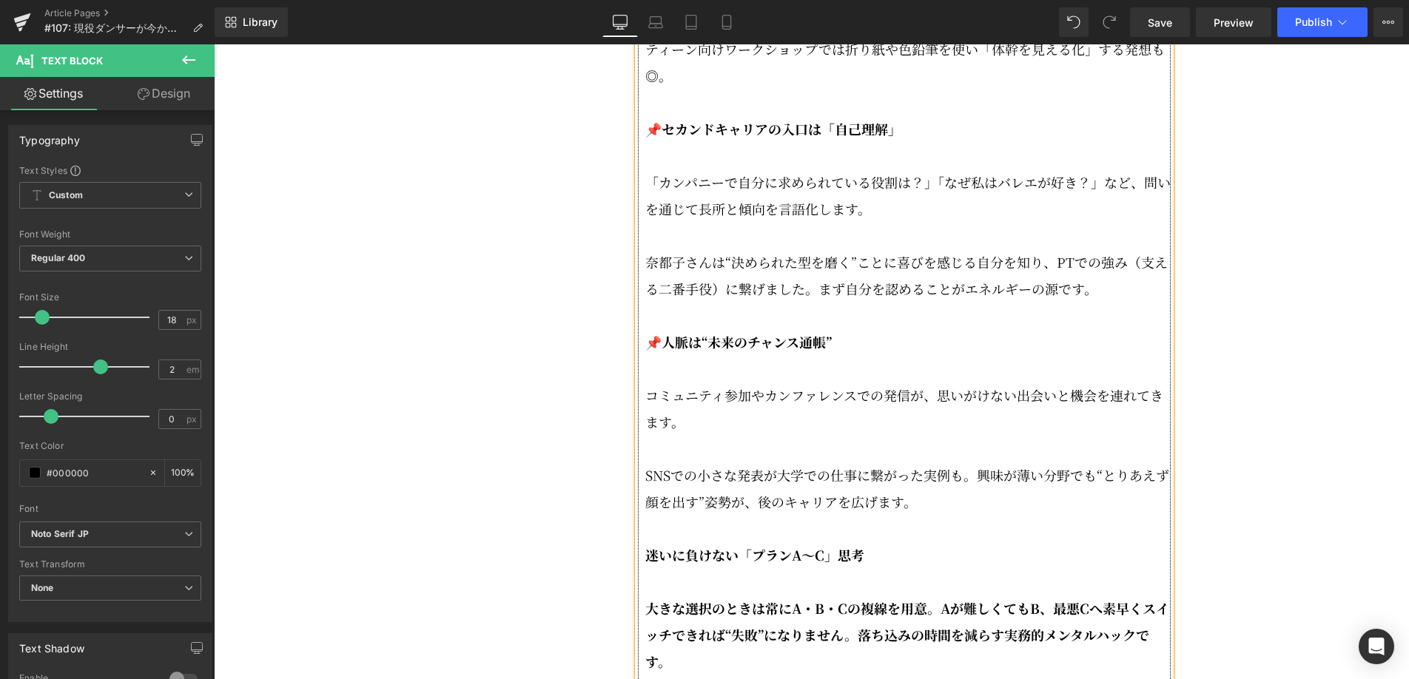
scroll to position [2571, 0]
click at [647, 563] on strong "迷いに負けない「プランA〜C」思考" at bounding box center [754, 553] width 219 height 19
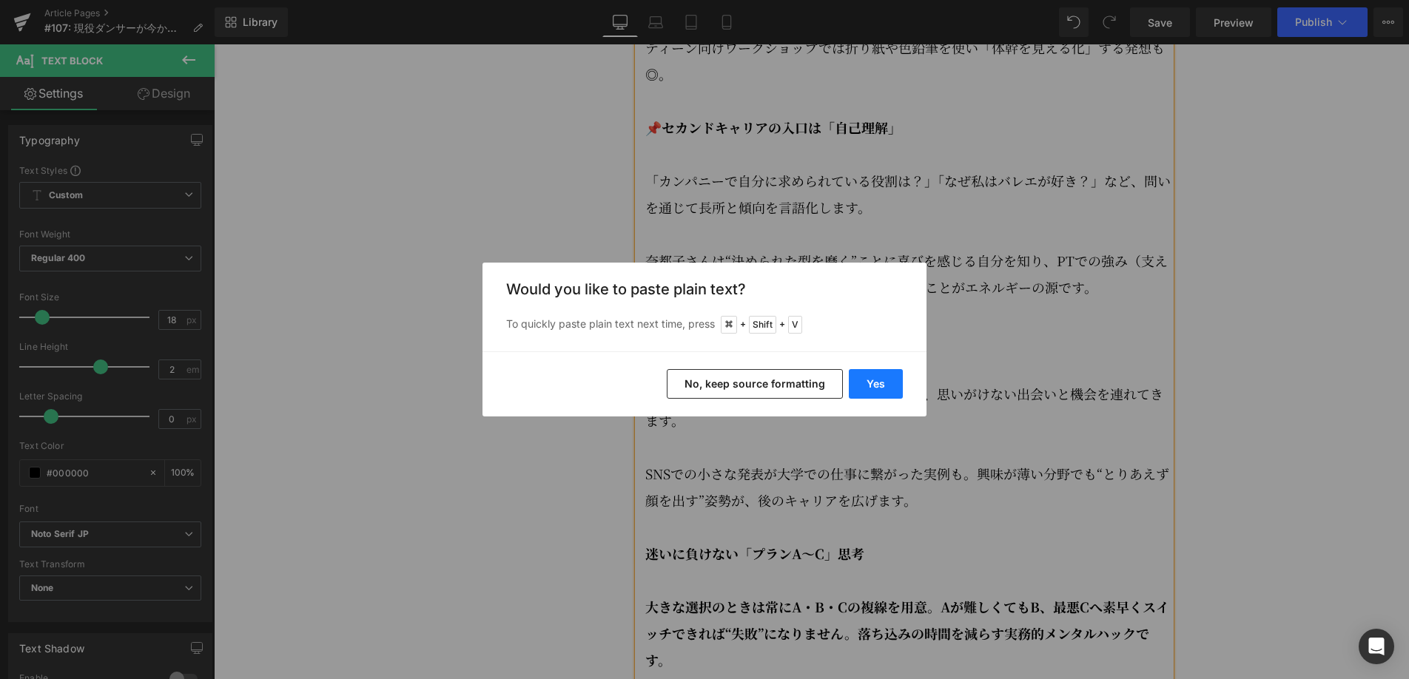
click at [884, 380] on button "Yes" at bounding box center [876, 384] width 54 height 30
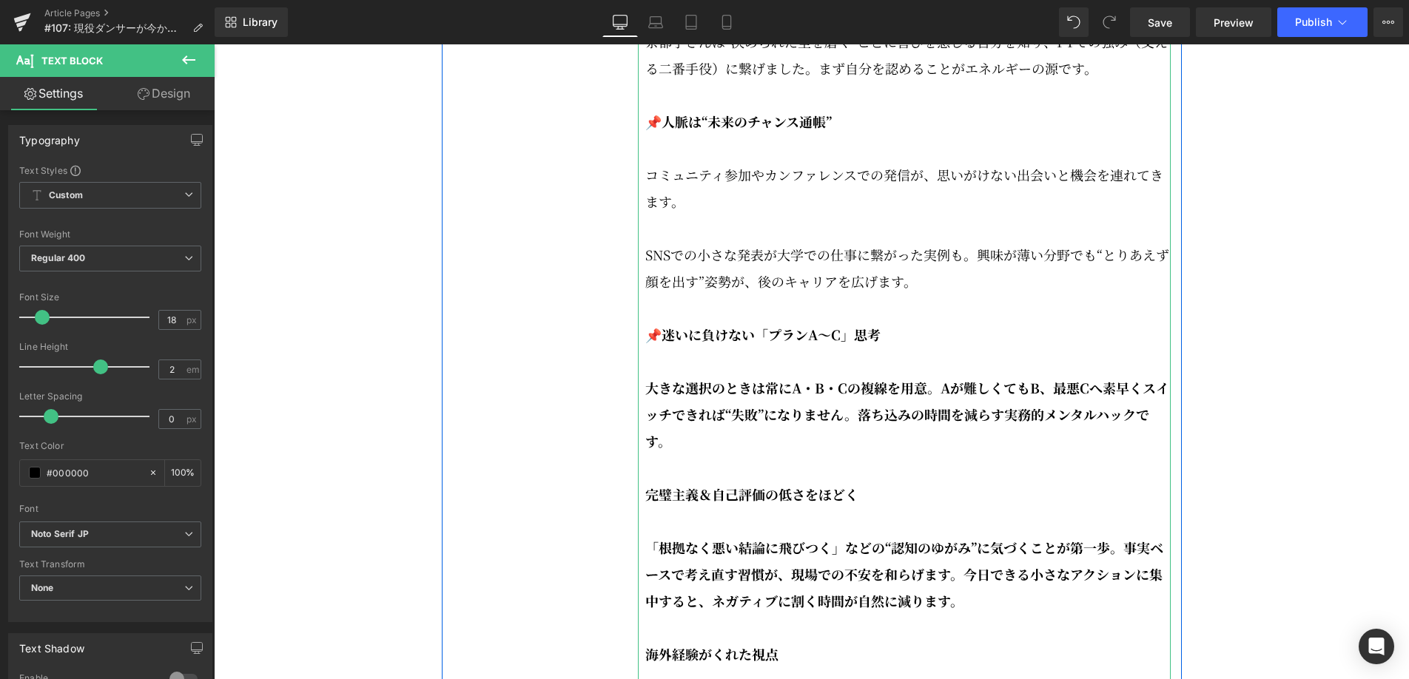
scroll to position [2827, 0]
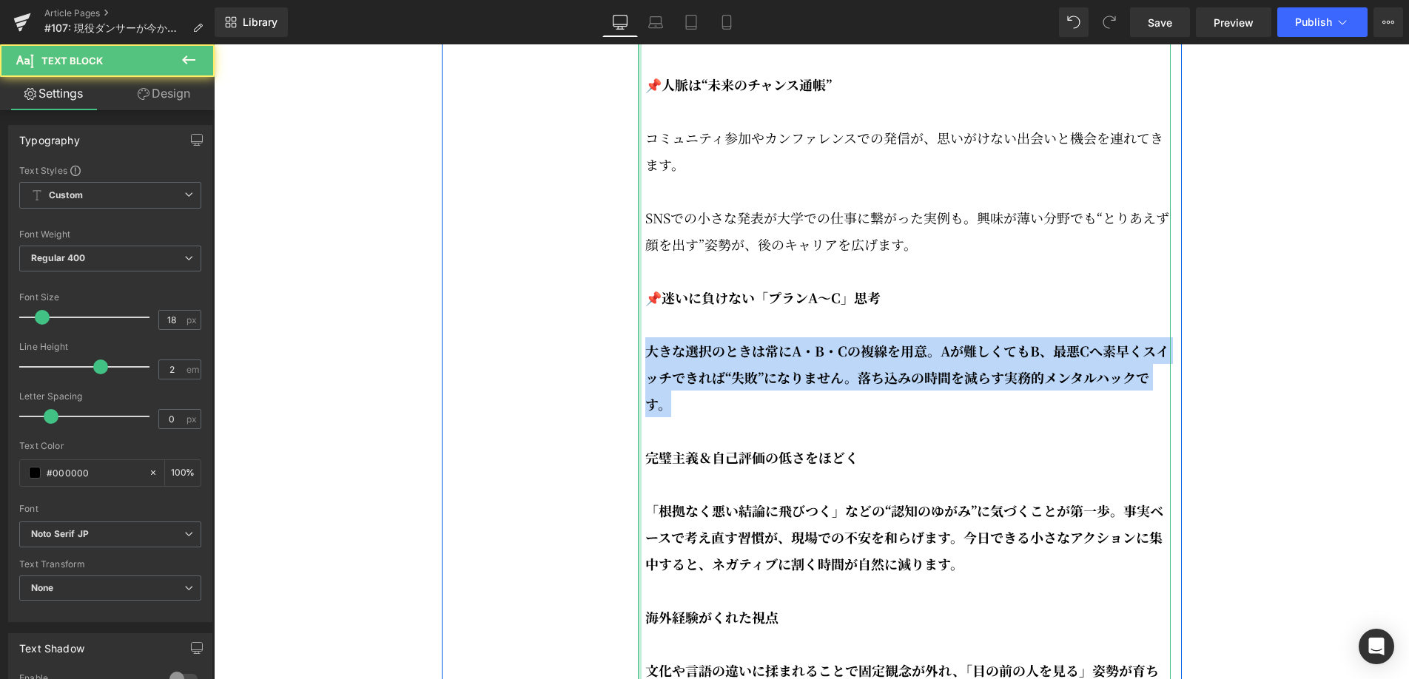
drag, startPoint x: 685, startPoint y: 440, endPoint x: 639, endPoint y: 397, distance: 62.8
click at [639, 397] on div "📌楽しい×効果的＝続けられる身体づくり プランク中にボールを転がすなど“ゲーム化”で負荷を自然に上げる工夫が秀逸でした。 まず正しいフォームを確認→遊び要素を…" at bounding box center [904, 151] width 533 height 1172
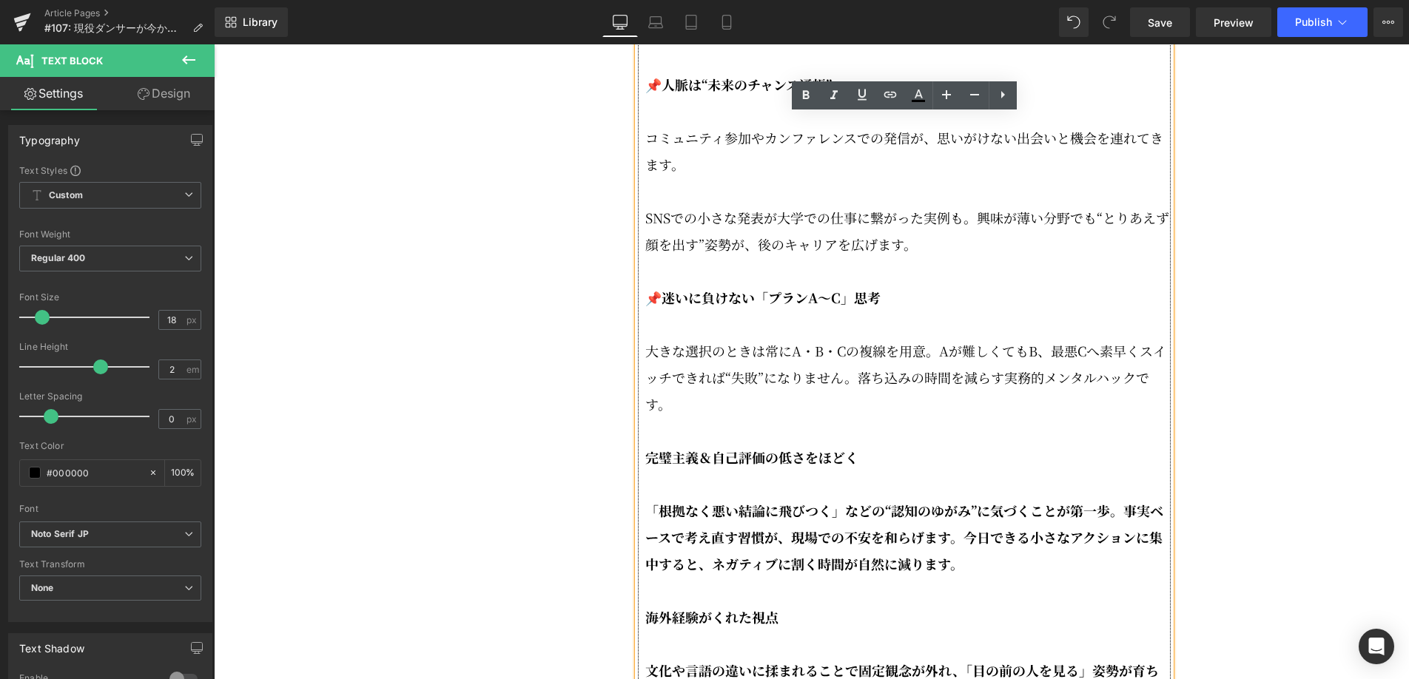
click at [644, 498] on div "📌楽しい×効果的＝続けられる身体づくり プランク中にボールを転がすなど“ゲーム化”で負荷を自然に上げる工夫が秀逸でした。 まず正しいフォームを確認→遊び要素を…" at bounding box center [904, 151] width 533 height 1172
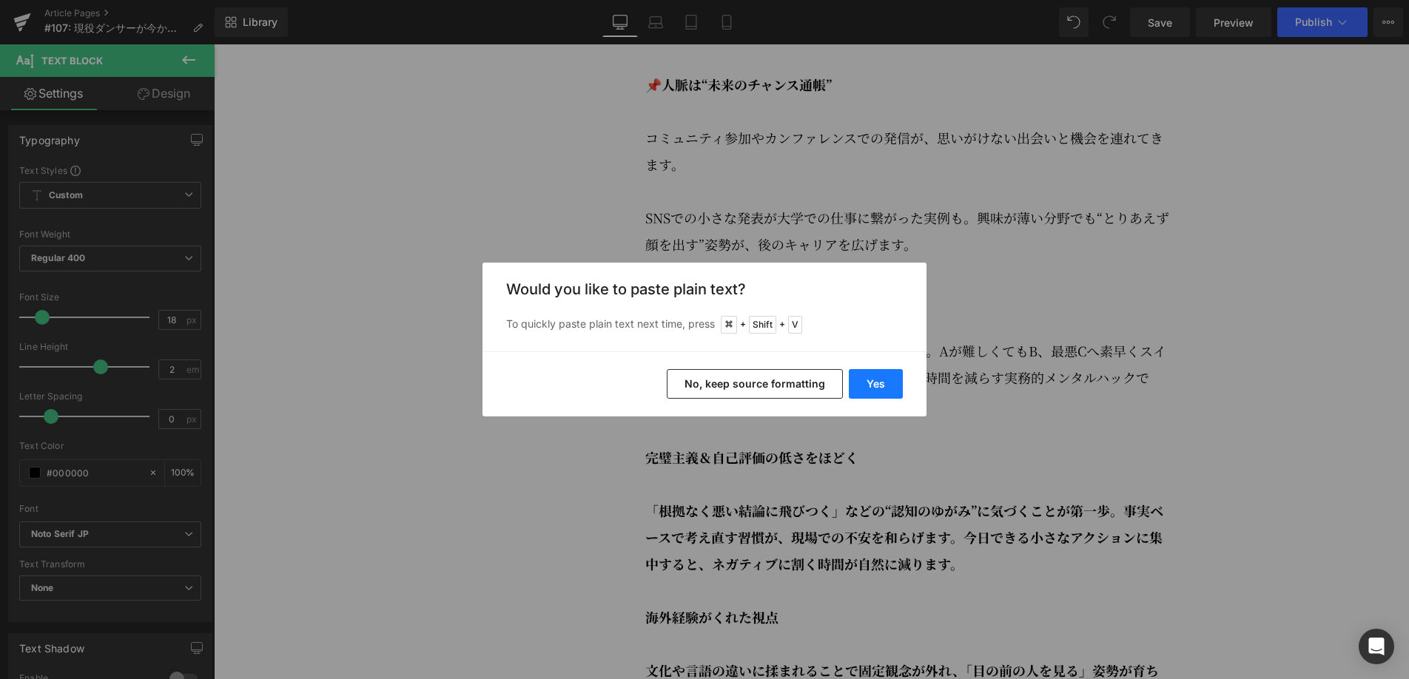
click at [859, 391] on button "Yes" at bounding box center [876, 384] width 54 height 30
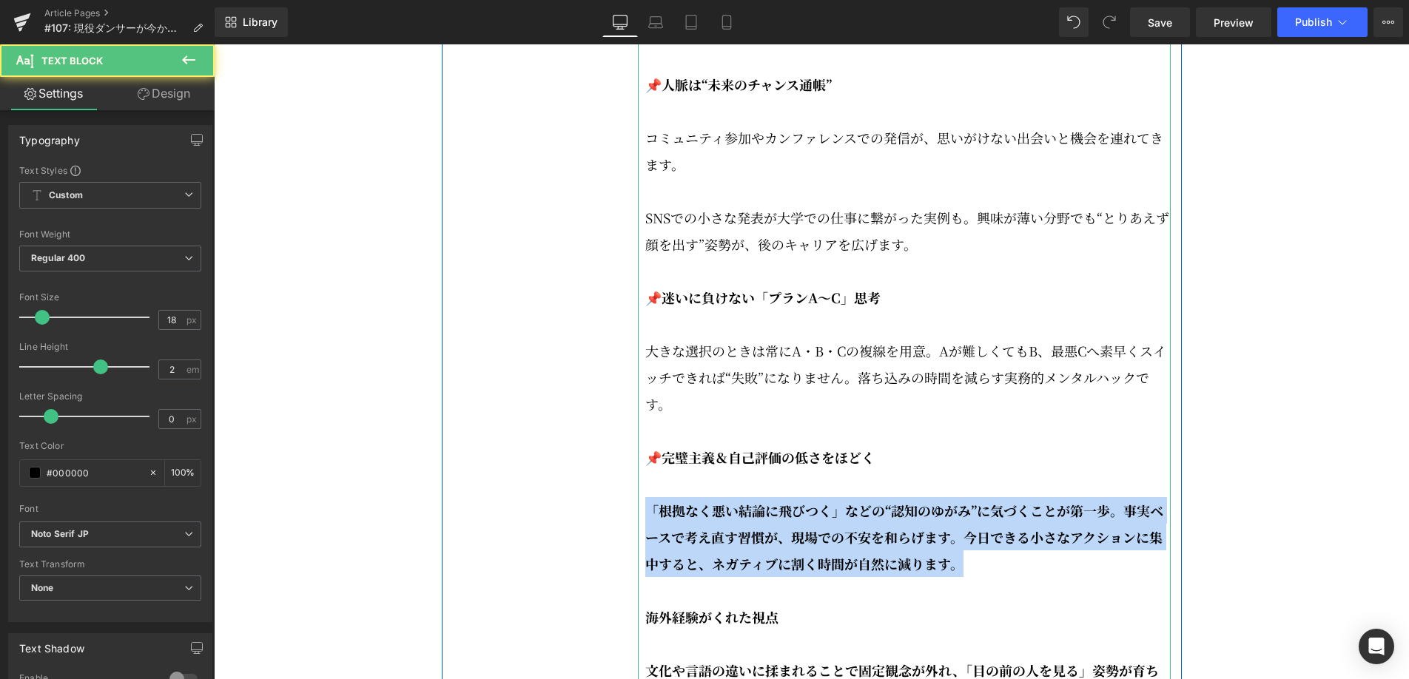
drag, startPoint x: 945, startPoint y: 604, endPoint x: 645, endPoint y: 553, distance: 304.7
click at [645, 553] on p "「根拠なく悪い結論に飛びつく」などの“認知のゆがみ”に気づくことが第一歩。事実ベースで考え直す習慣が、現場での不安を和らげます。今日できる小さなアクションに集…" at bounding box center [907, 537] width 525 height 80
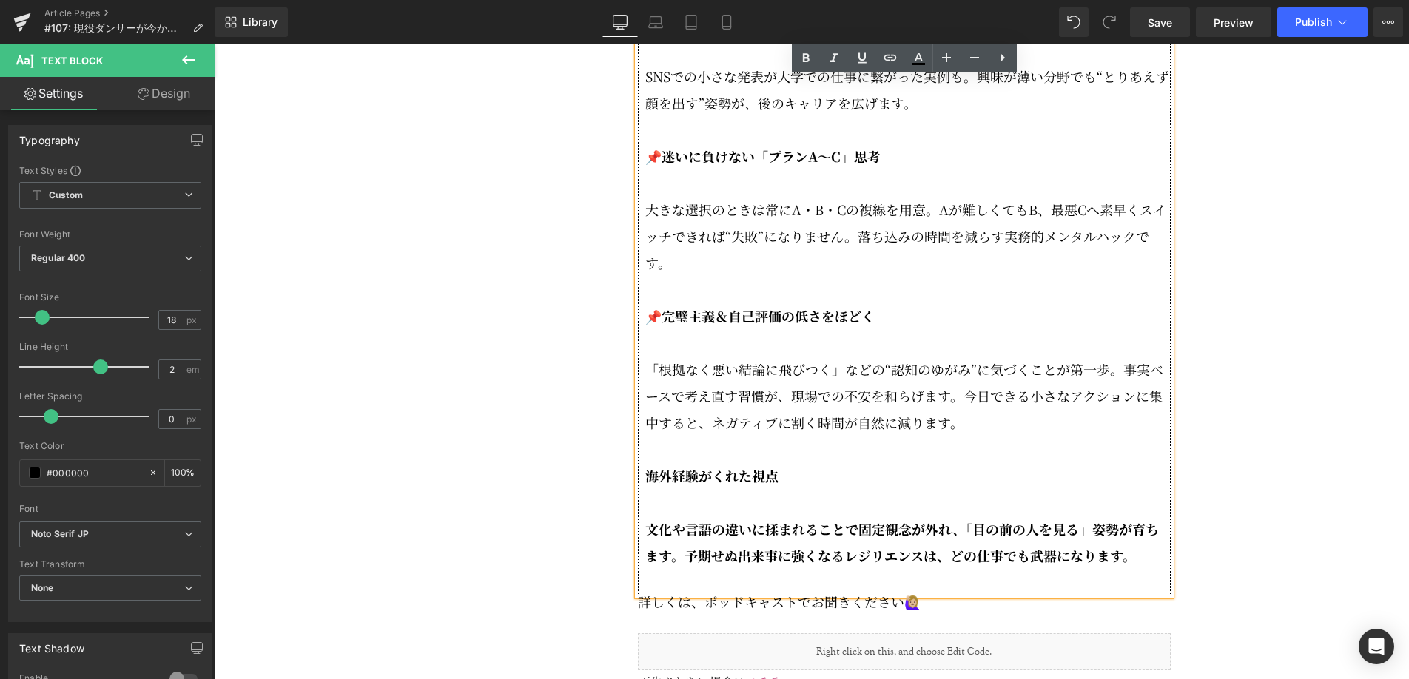
scroll to position [2976, 0]
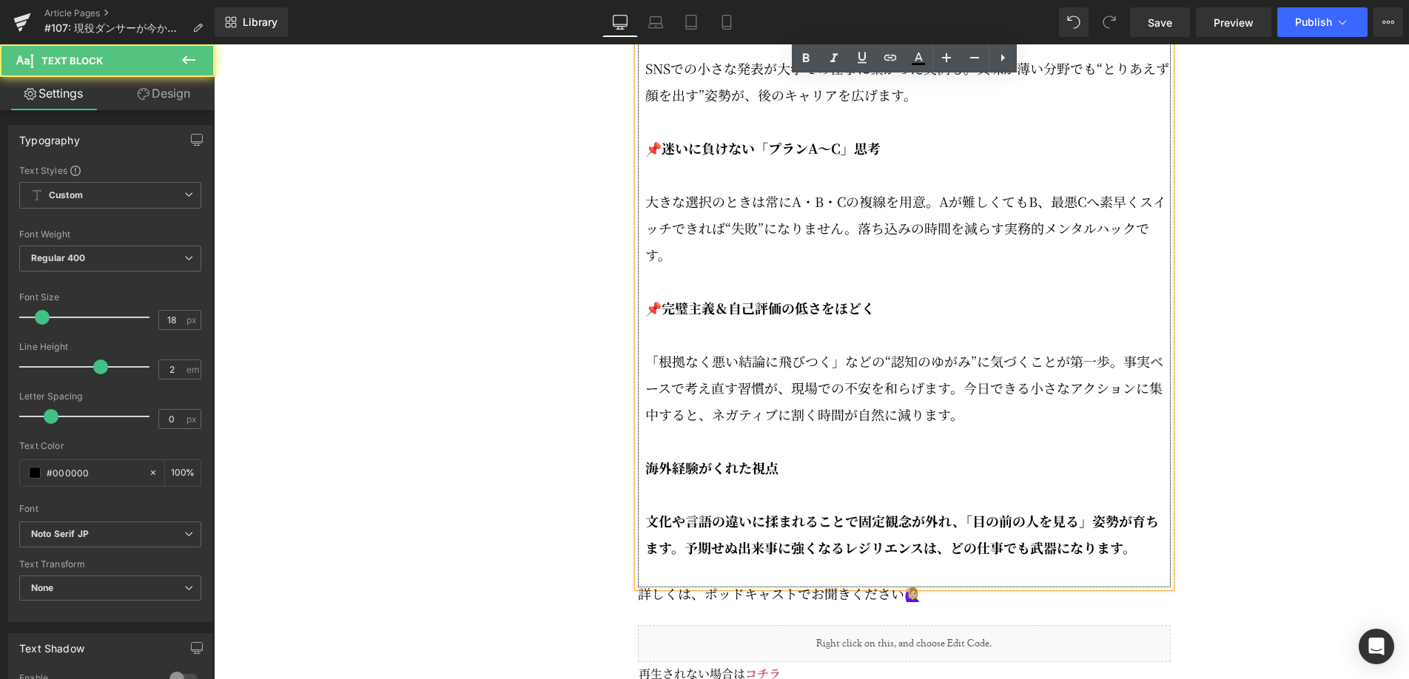
click at [965, 428] on p "「根拠なく悪い結論に飛びつく」などの“認知のゆがみ”に気づくことが第一歩。事実ベースで考え直す習慣が、現場での不安を和らげます。今日できる小さなアクションに集…" at bounding box center [907, 388] width 525 height 80
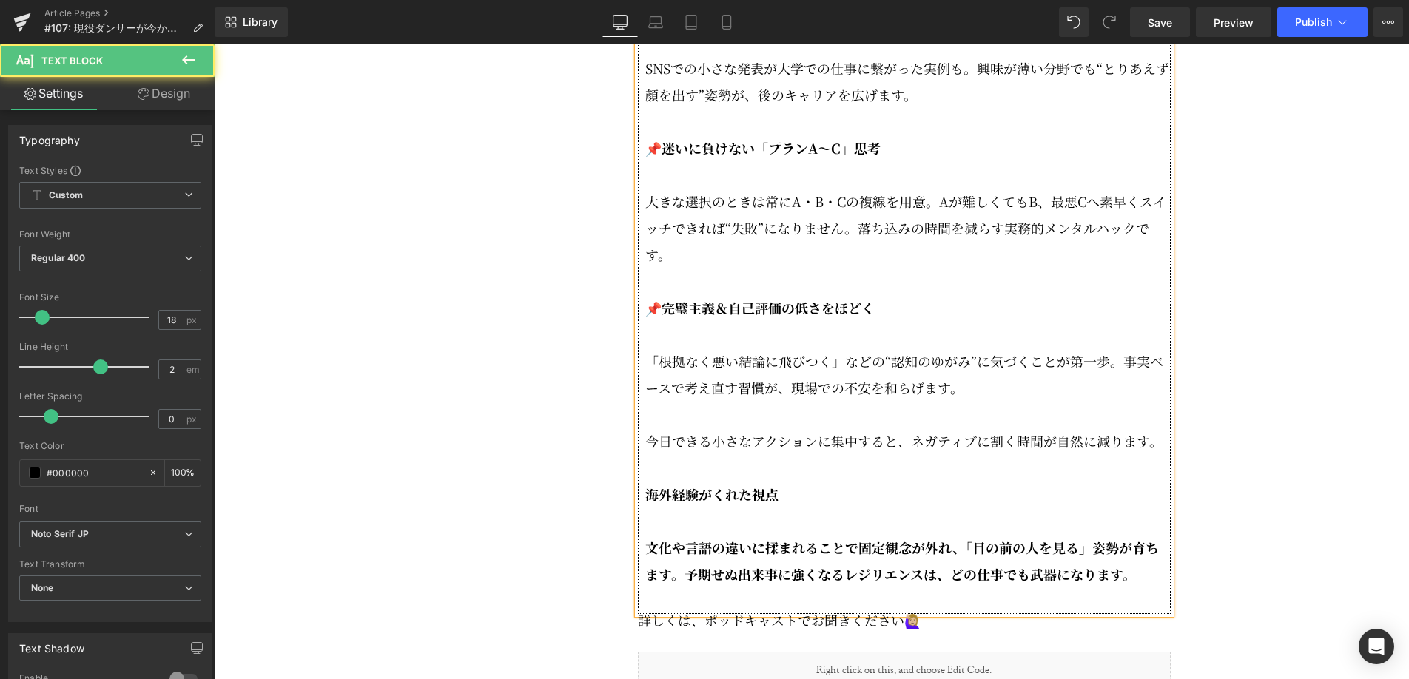
drag, startPoint x: 642, startPoint y: 531, endPoint x: 753, endPoint y: 538, distance: 111.2
click at [642, 531] on div "📌楽しい×効果的＝続けられる身体づくり プランク中にボールを転がすなど“ゲーム化”で負荷を自然に上げる工夫が秀逸でした。 まず正しいフォームを確認→遊び要素を…" at bounding box center [904, 14] width 533 height 1199
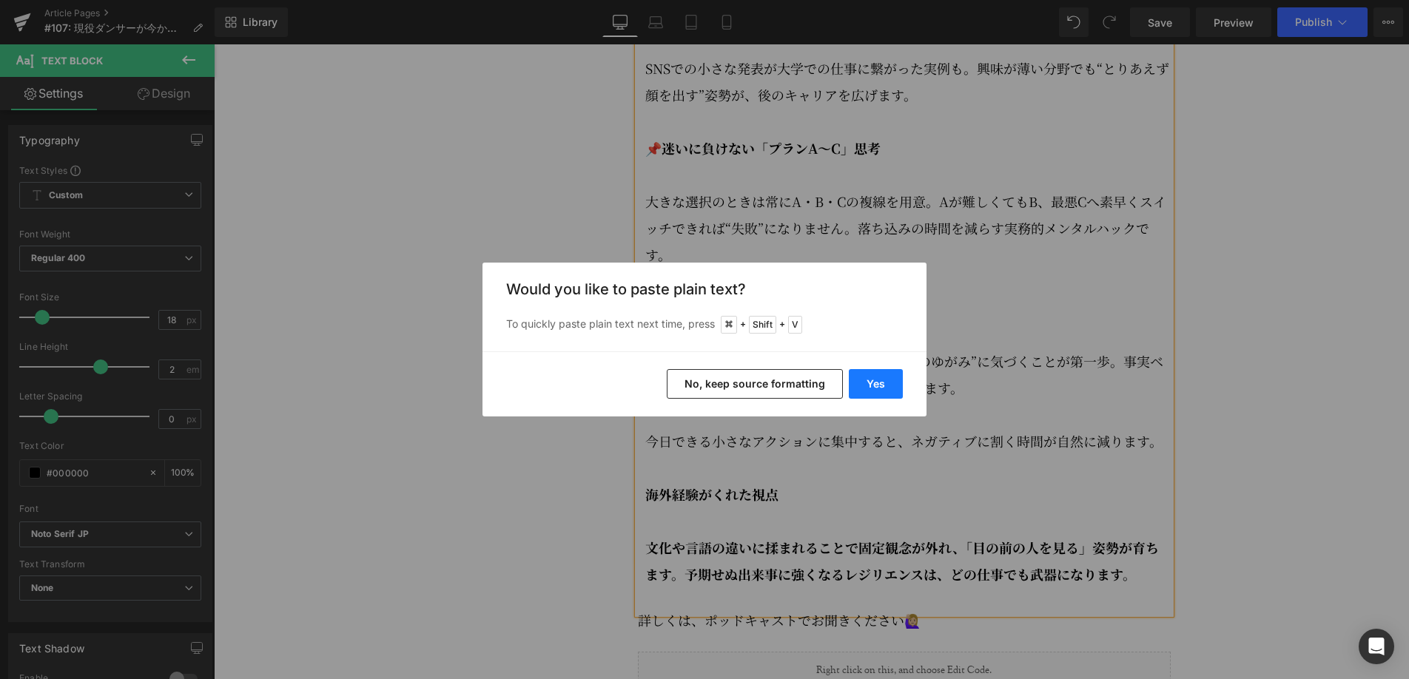
click at [889, 386] on button "Yes" at bounding box center [876, 384] width 54 height 30
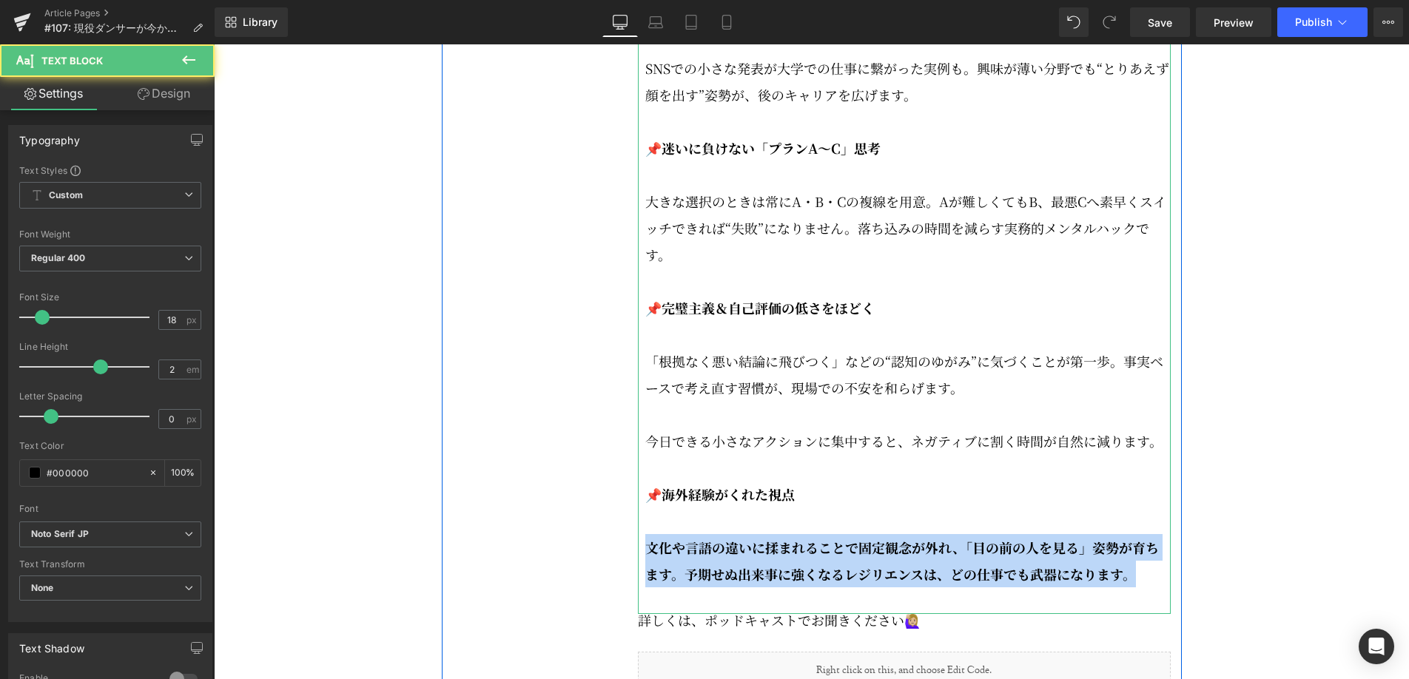
drag, startPoint x: 1128, startPoint y: 615, endPoint x: 646, endPoint y: 591, distance: 482.3
click at [646, 584] on strong "文化や言語の違いに揉まれることで固定観念が外れ、「目の前の人を見る」姿勢が育ちます。予期せぬ出来事に強くなるレジリエンスは、どの仕事でも武器になります。" at bounding box center [902, 561] width 514 height 46
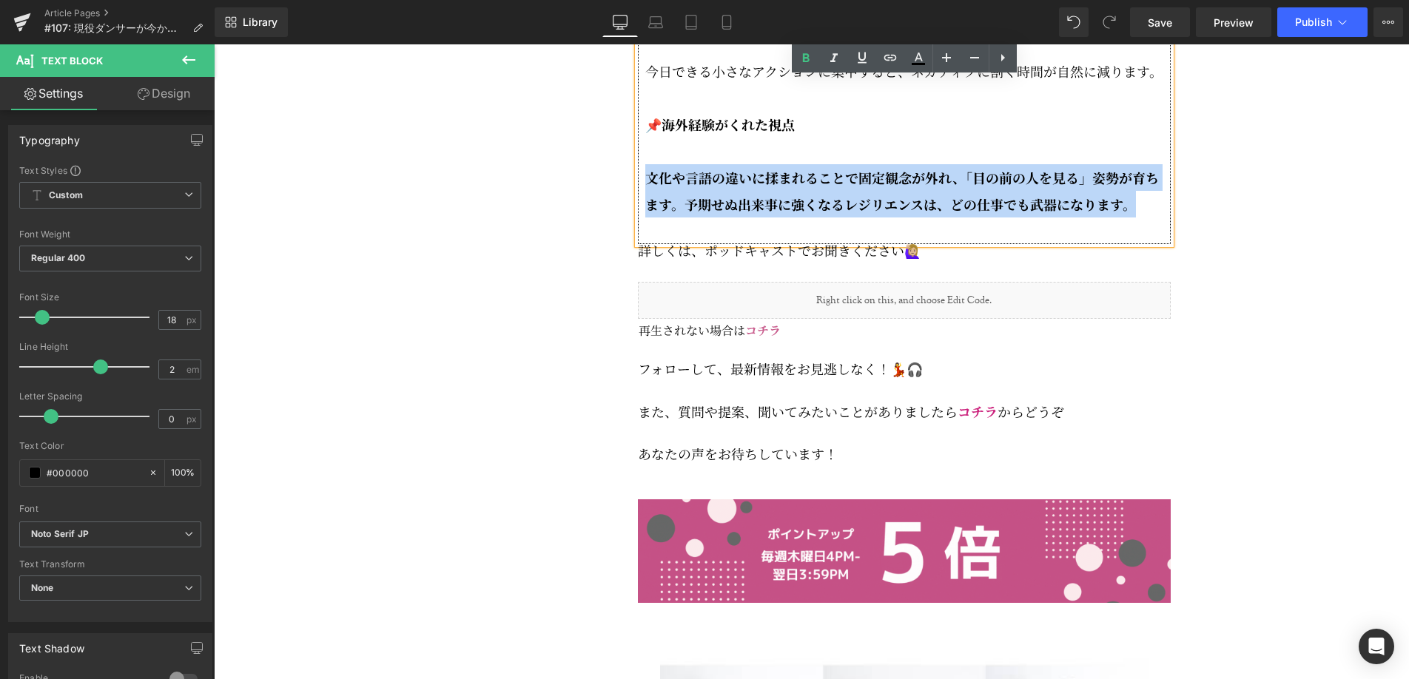
scroll to position [3344, 0]
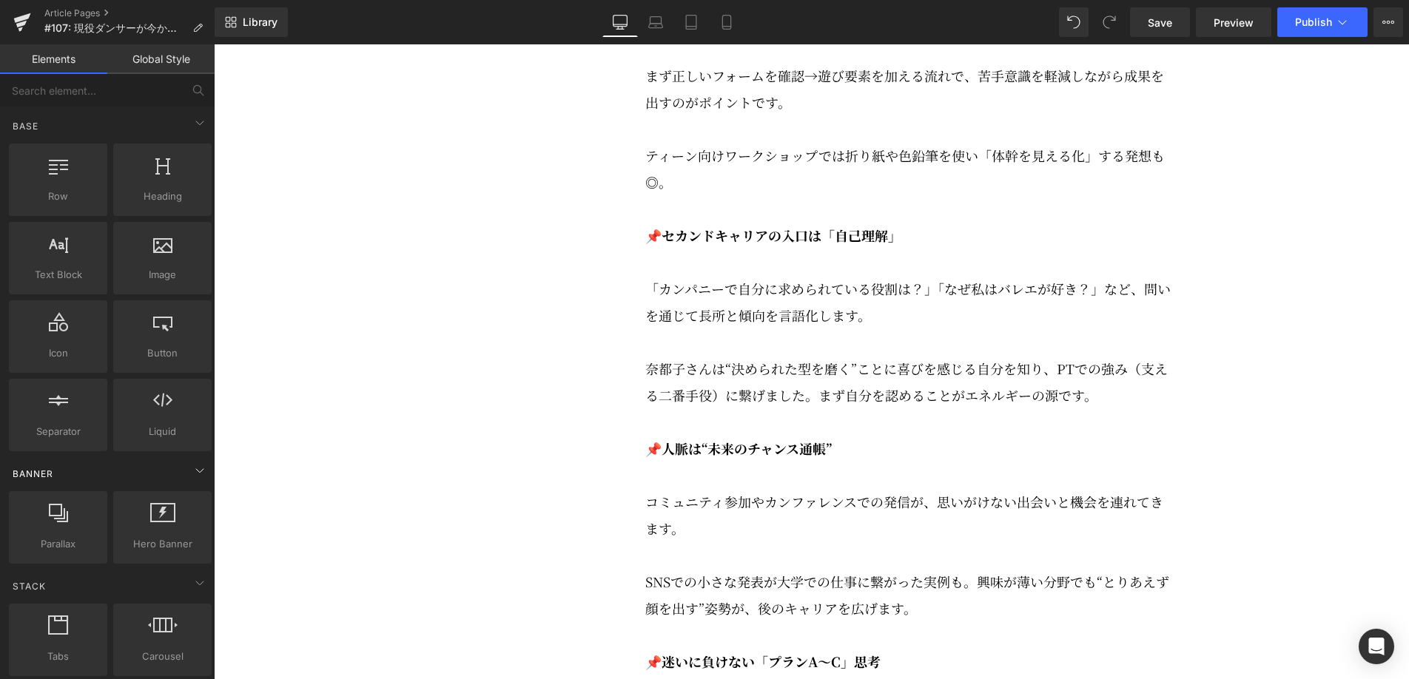
scroll to position [696, 0]
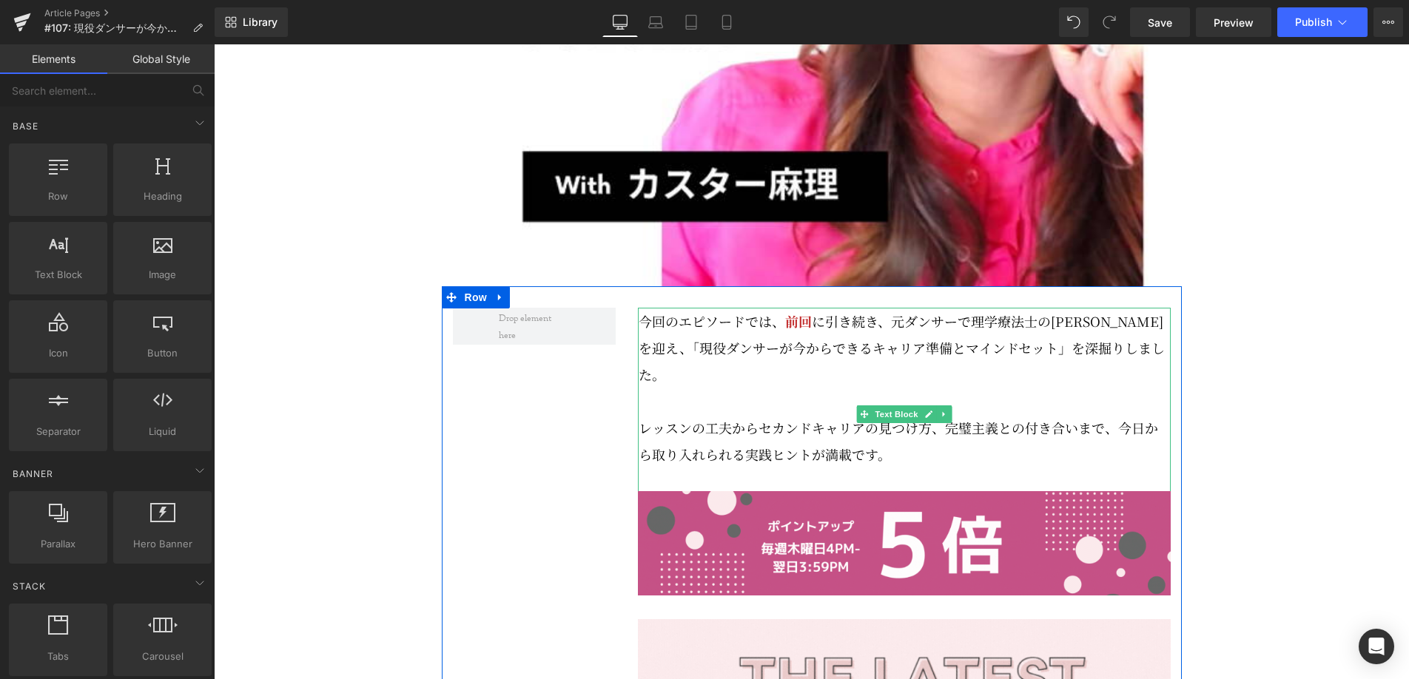
click at [1093, 371] on p "今回のエピソードでは、 前回 に引き続き、元ダンサーで理学療法士の[PERSON_NAME]を迎え、「現役ダンサーが今からできるキャリア準備とマインドセット」…" at bounding box center [905, 388] width 532 height 160
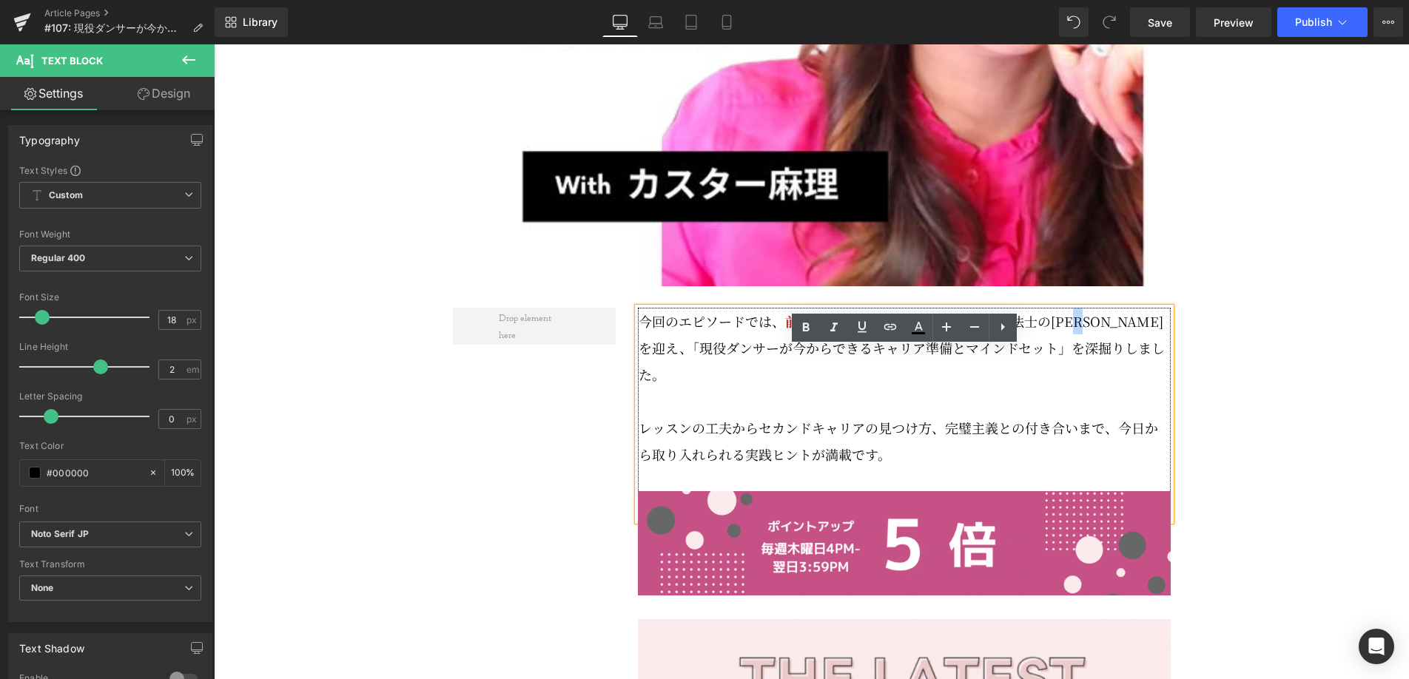
drag, startPoint x: 1104, startPoint y: 363, endPoint x: 1094, endPoint y: 363, distance: 9.6
click at [1094, 363] on p "今回のエピソードでは、 前回 に引き続き、元ダンサーで理学療法士の[PERSON_NAME]を迎え、「現役ダンサーが今からできるキャリア準備とマインドセット」…" at bounding box center [905, 388] width 532 height 160
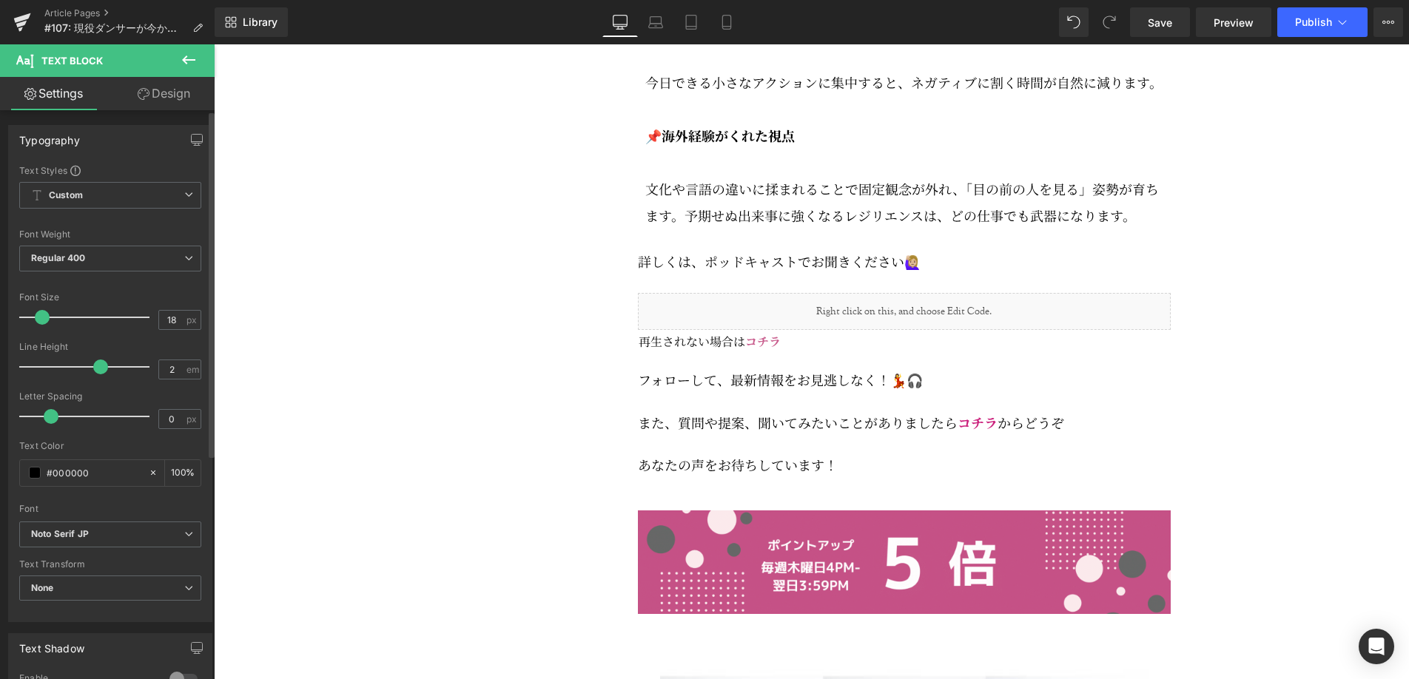
scroll to position [3336, 0]
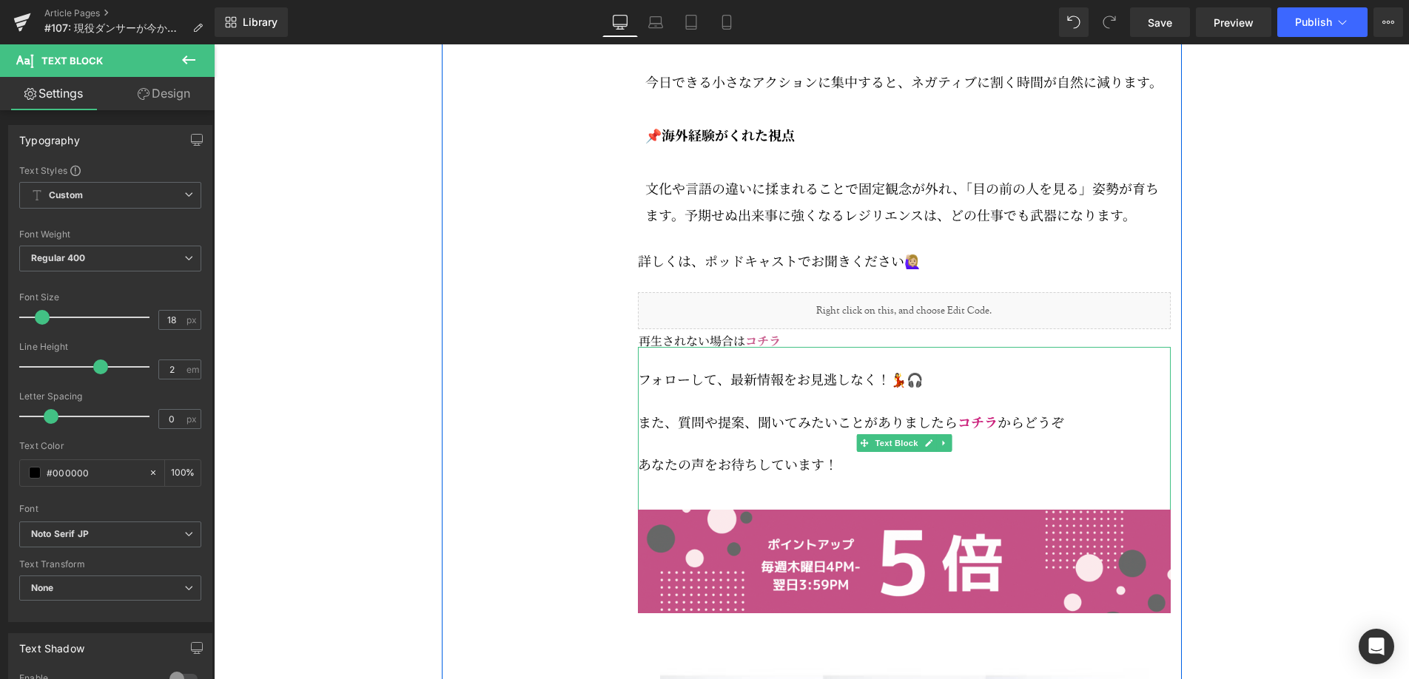
click at [642, 389] on span "フォローして、" at bounding box center [684, 378] width 93 height 19
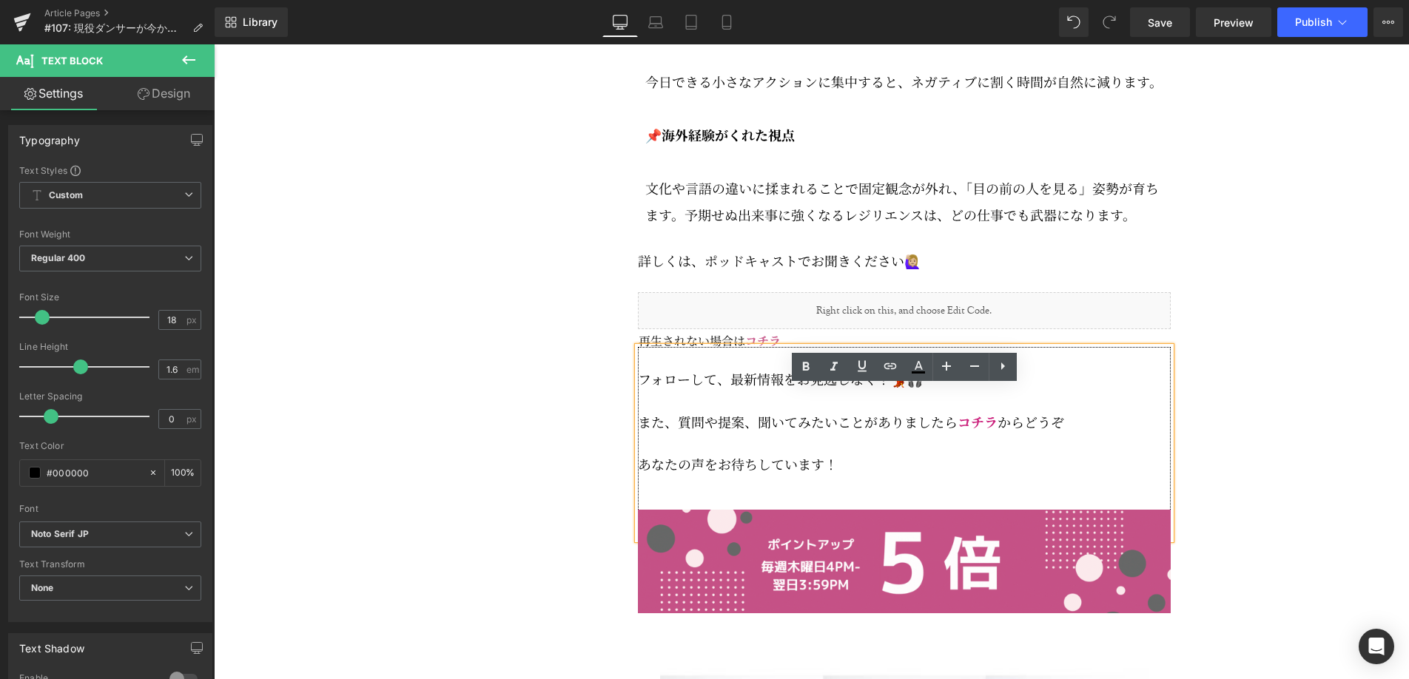
click at [643, 389] on span "フォローして、" at bounding box center [684, 378] width 93 height 19
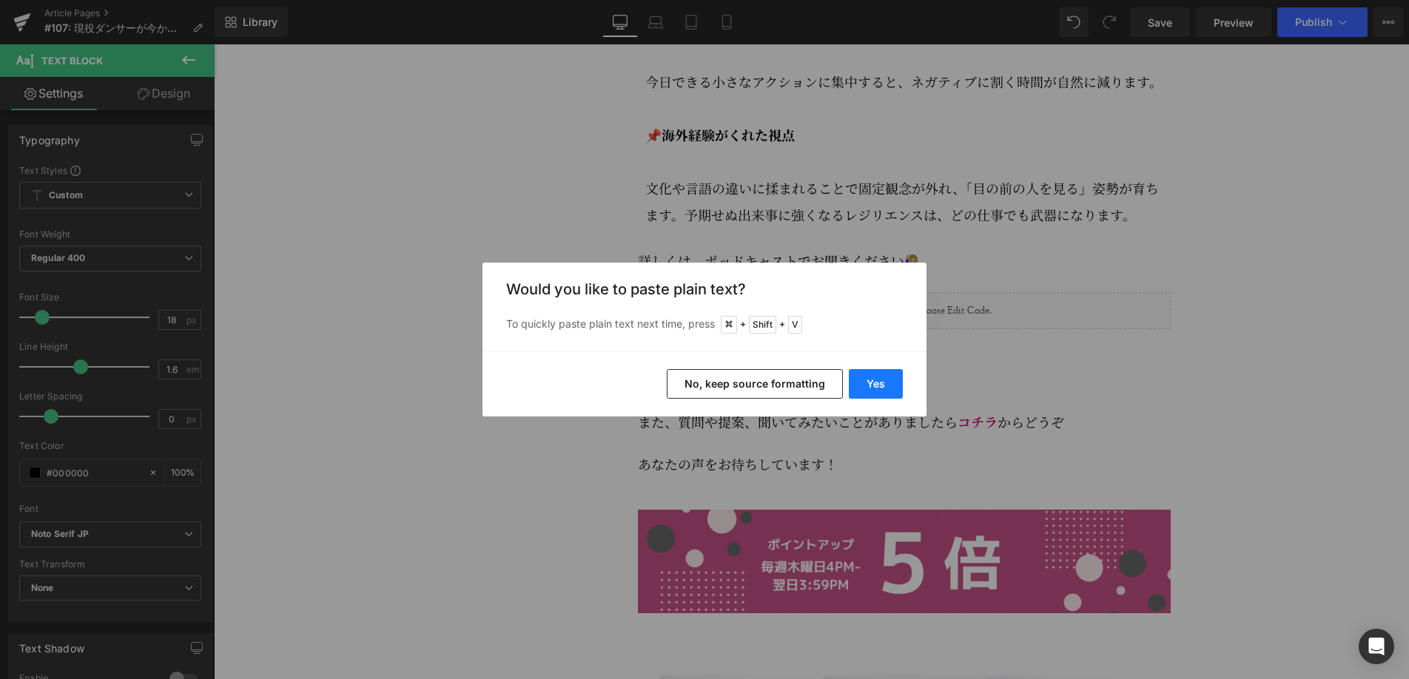
click at [861, 385] on button "Yes" at bounding box center [876, 384] width 54 height 30
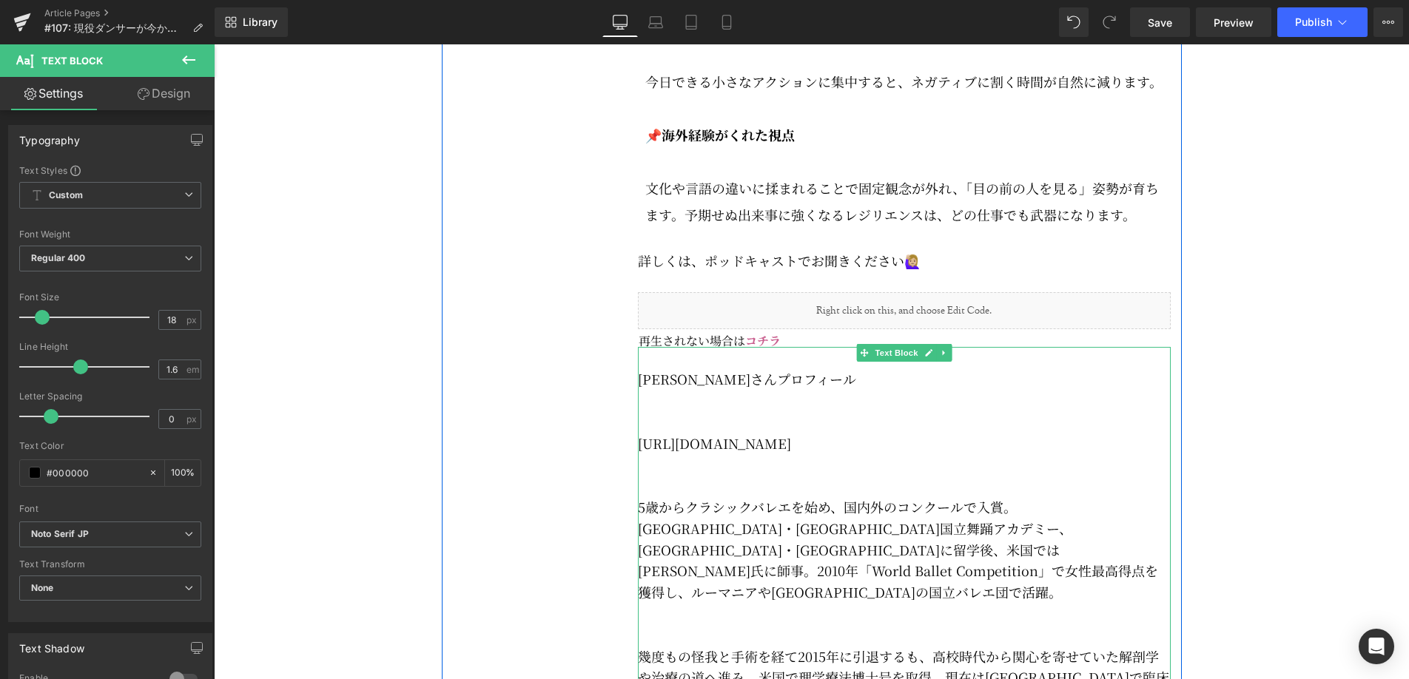
click at [648, 433] on p at bounding box center [904, 421] width 533 height 21
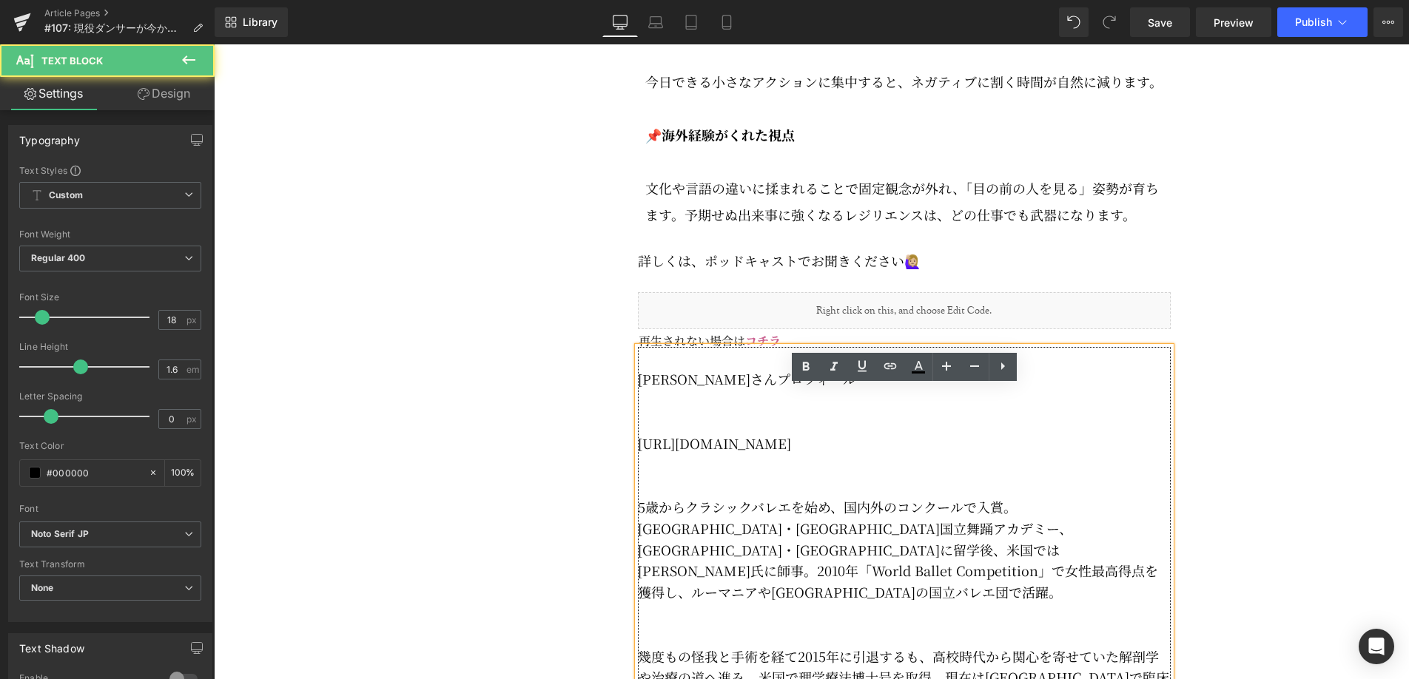
scroll to position [3335, 0]
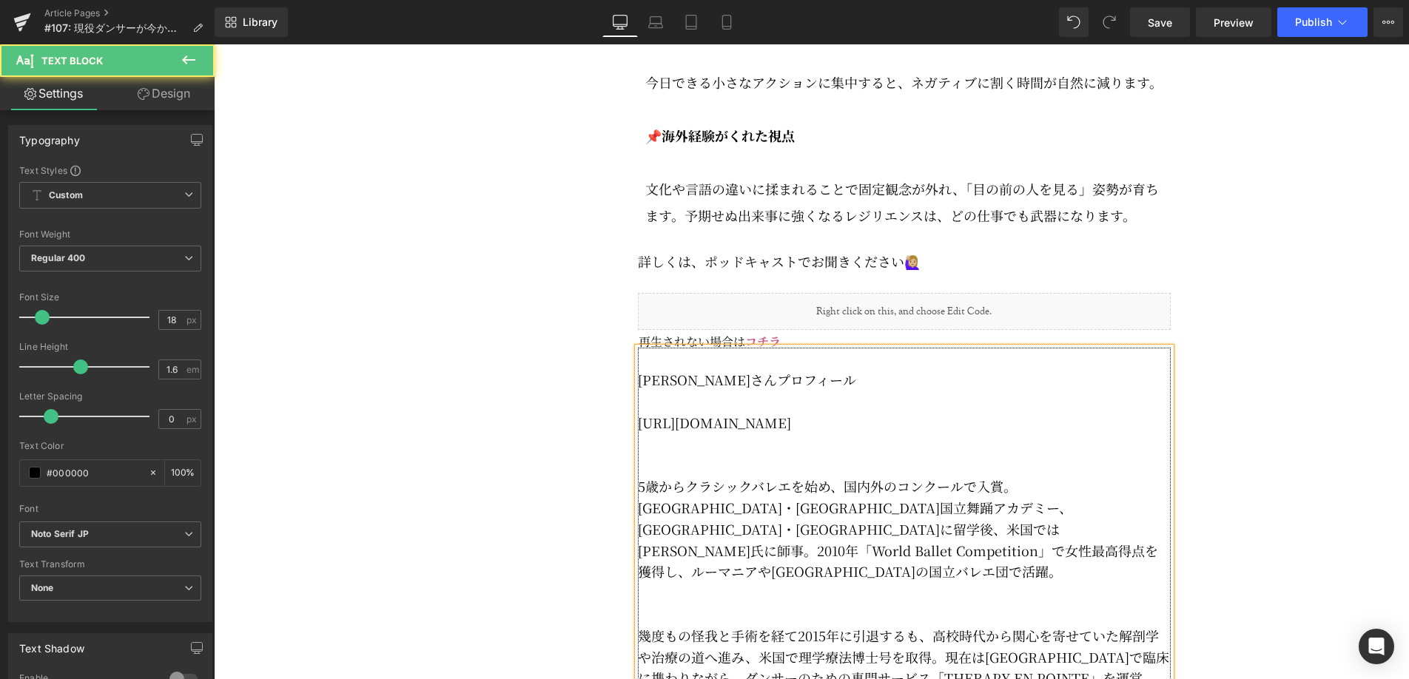
click at [667, 476] on p at bounding box center [904, 464] width 533 height 21
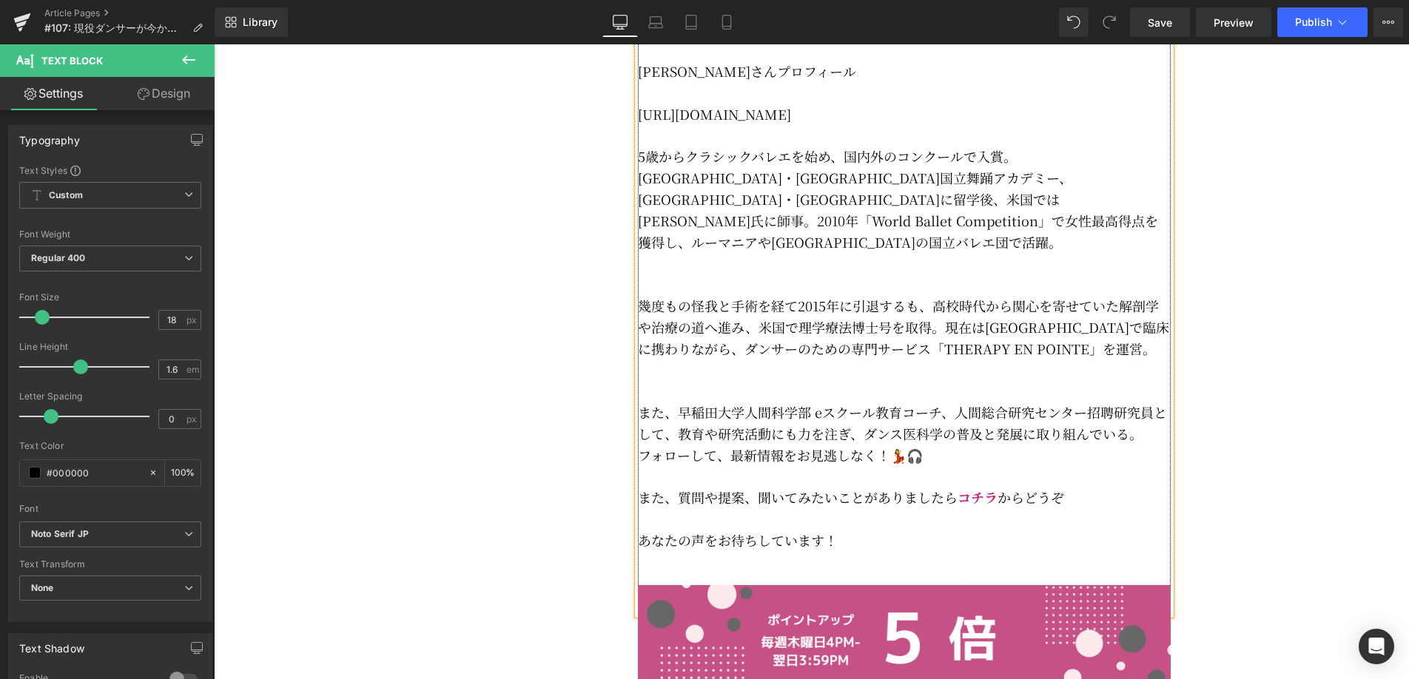
scroll to position [3646, 0]
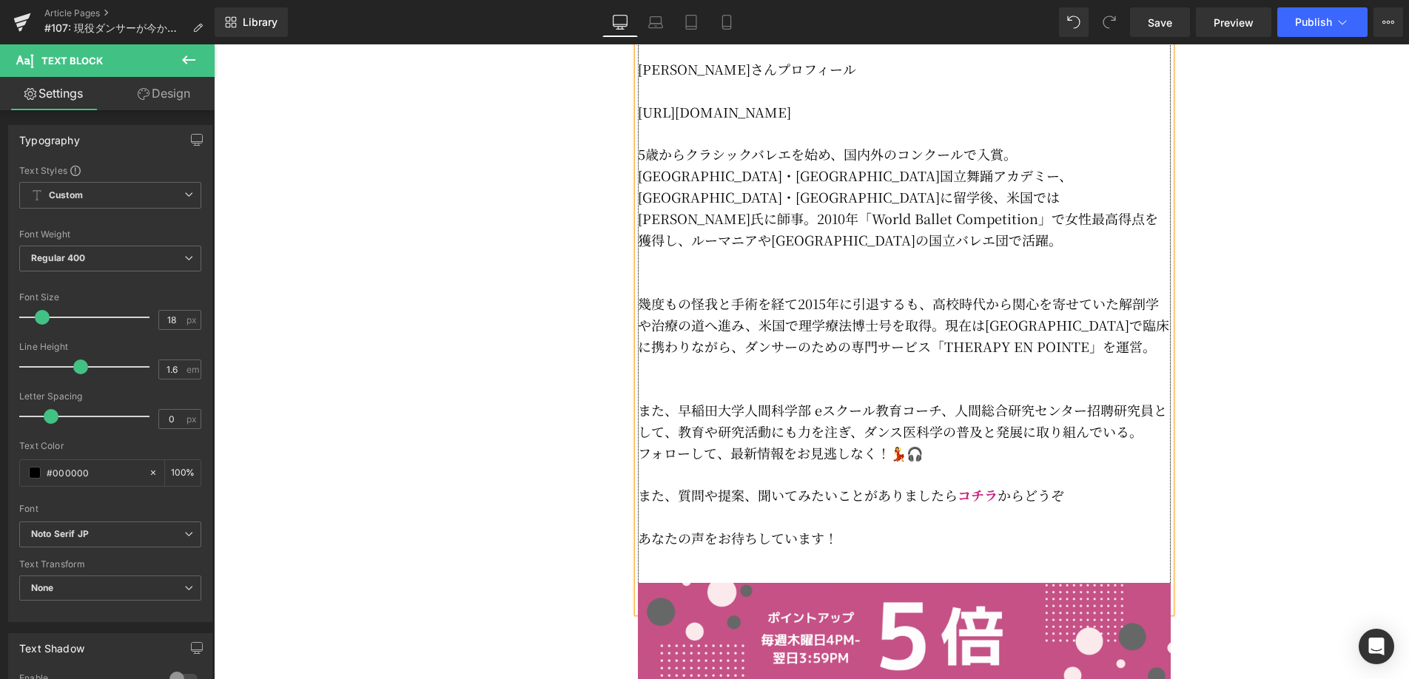
click at [643, 463] on span "フォローして、" at bounding box center [684, 452] width 93 height 19
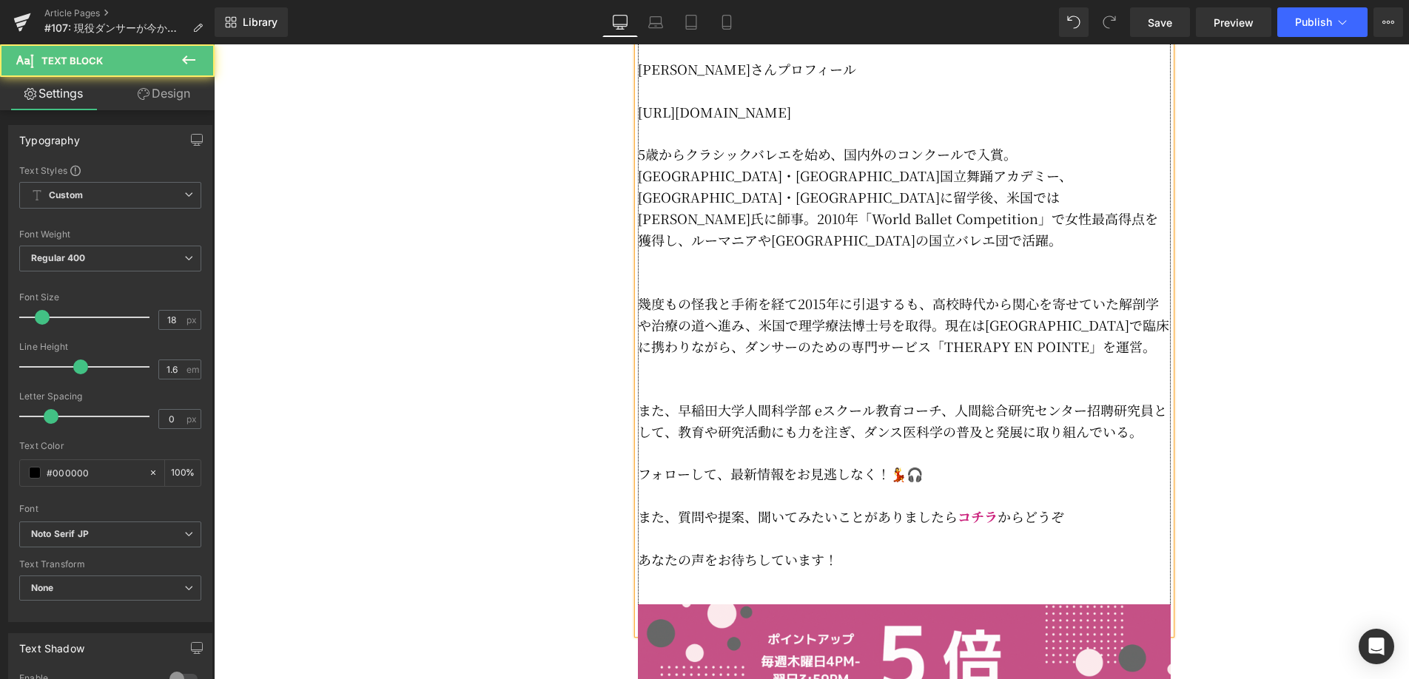
click at [1145, 443] on p "また、早稲田大学人間科学部 eスクール教育コーチ、人間総合研究センター招聘研究員として、教育や研究活動にも力を注ぎ、ダンス医科学の普及と発展に取り組んでいる。" at bounding box center [904, 421] width 533 height 43
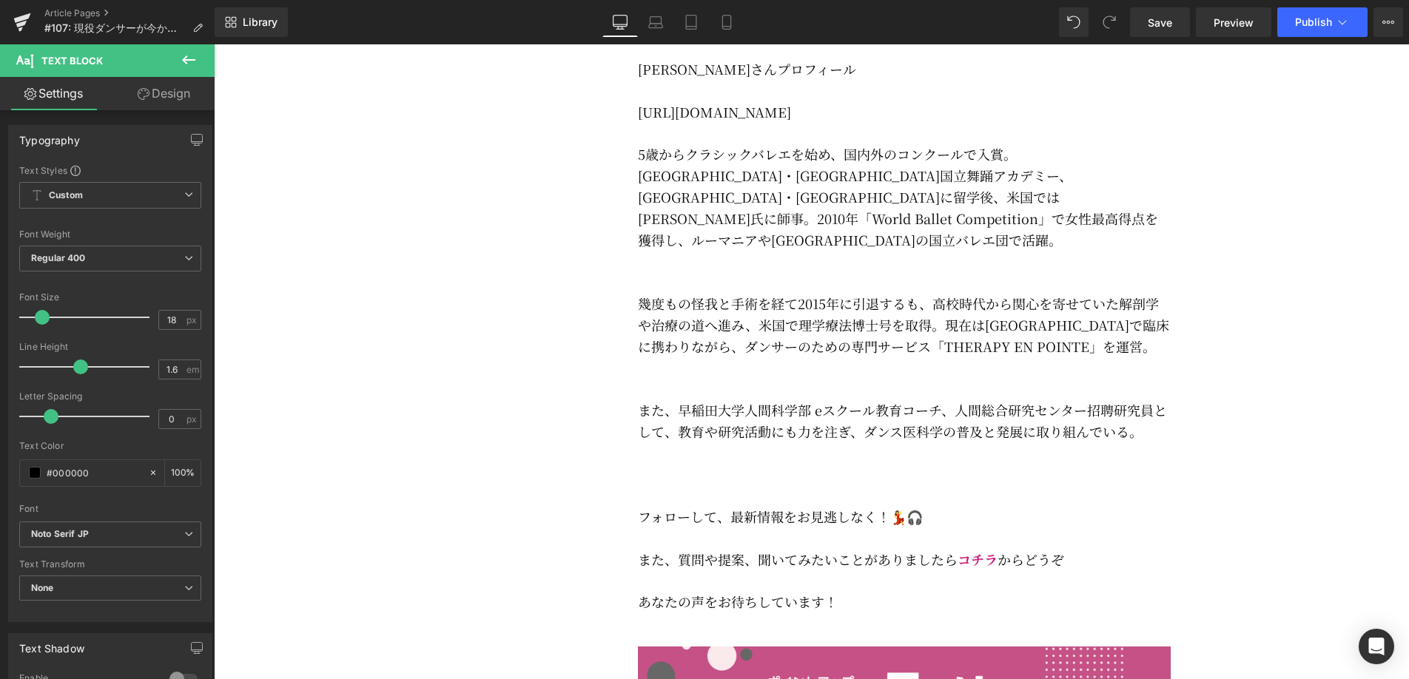
click at [180, 55] on icon at bounding box center [189, 60] width 18 height 18
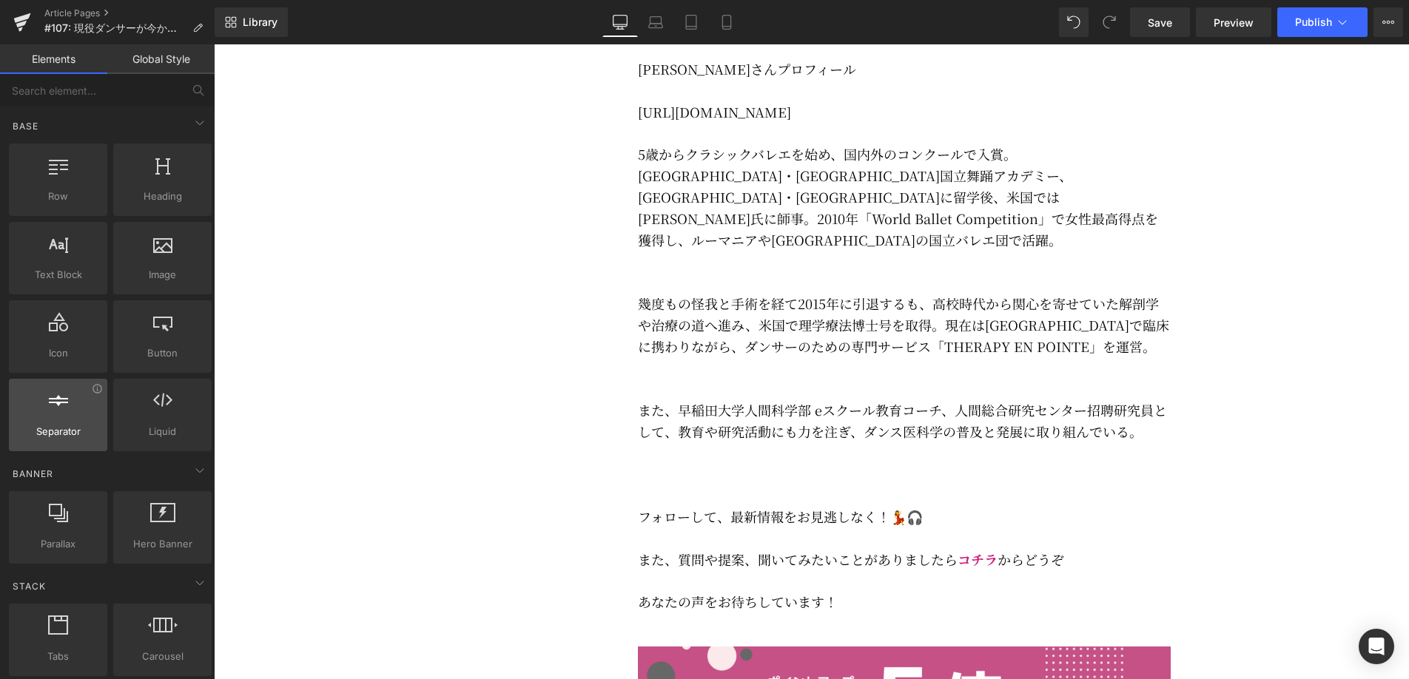
click at [70, 403] on div at bounding box center [58, 407] width 90 height 33
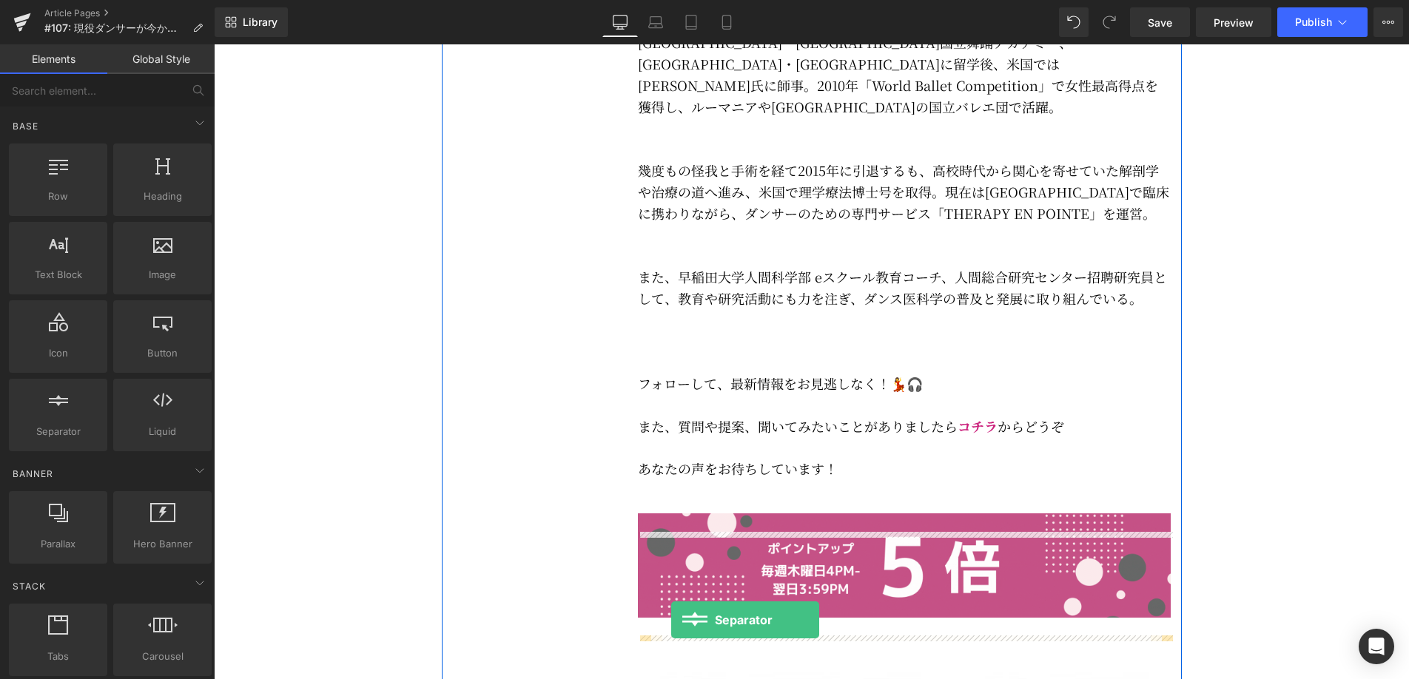
scroll to position [3868, 0]
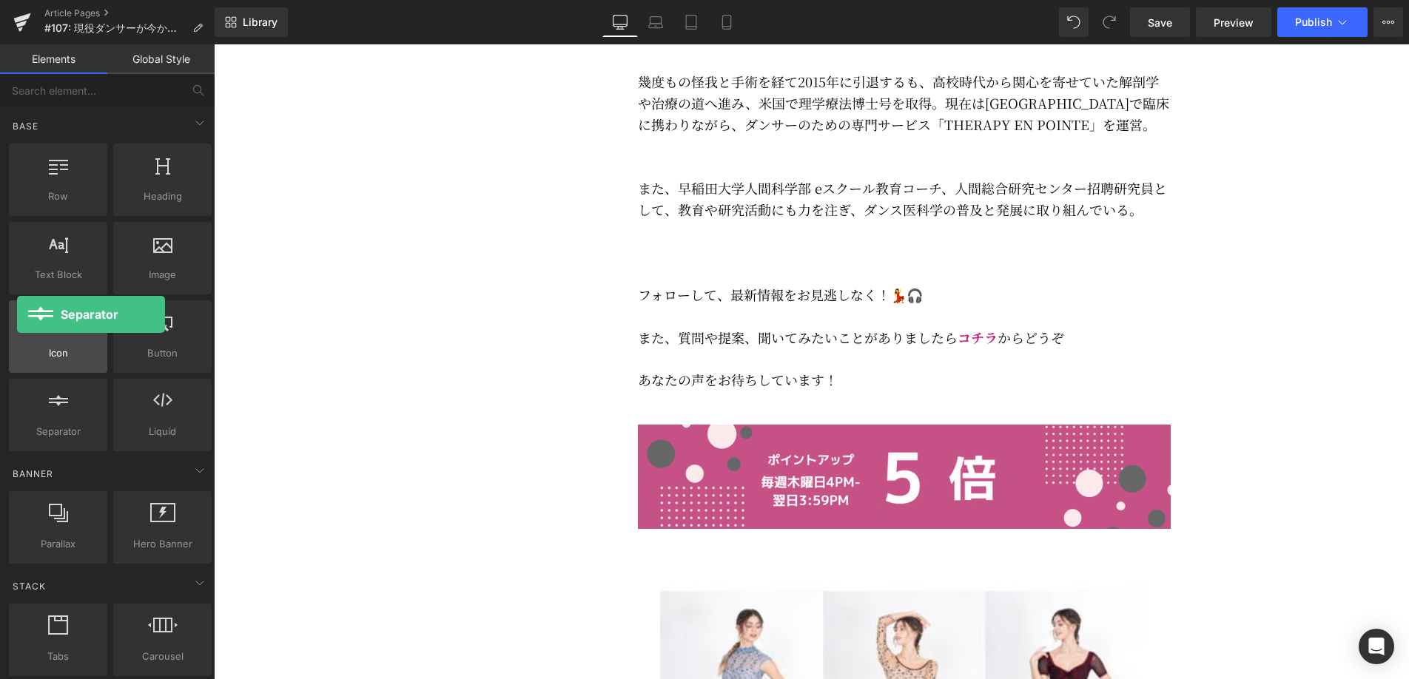
drag, startPoint x: 61, startPoint y: 403, endPoint x: 17, endPoint y: 315, distance: 99.3
click at [17, 315] on div "Row rows, columns, layouts, div Heading headings, titles, h1,h2,h3,h4,h5,h6 Tex…" at bounding box center [110, 298] width 209 height 314
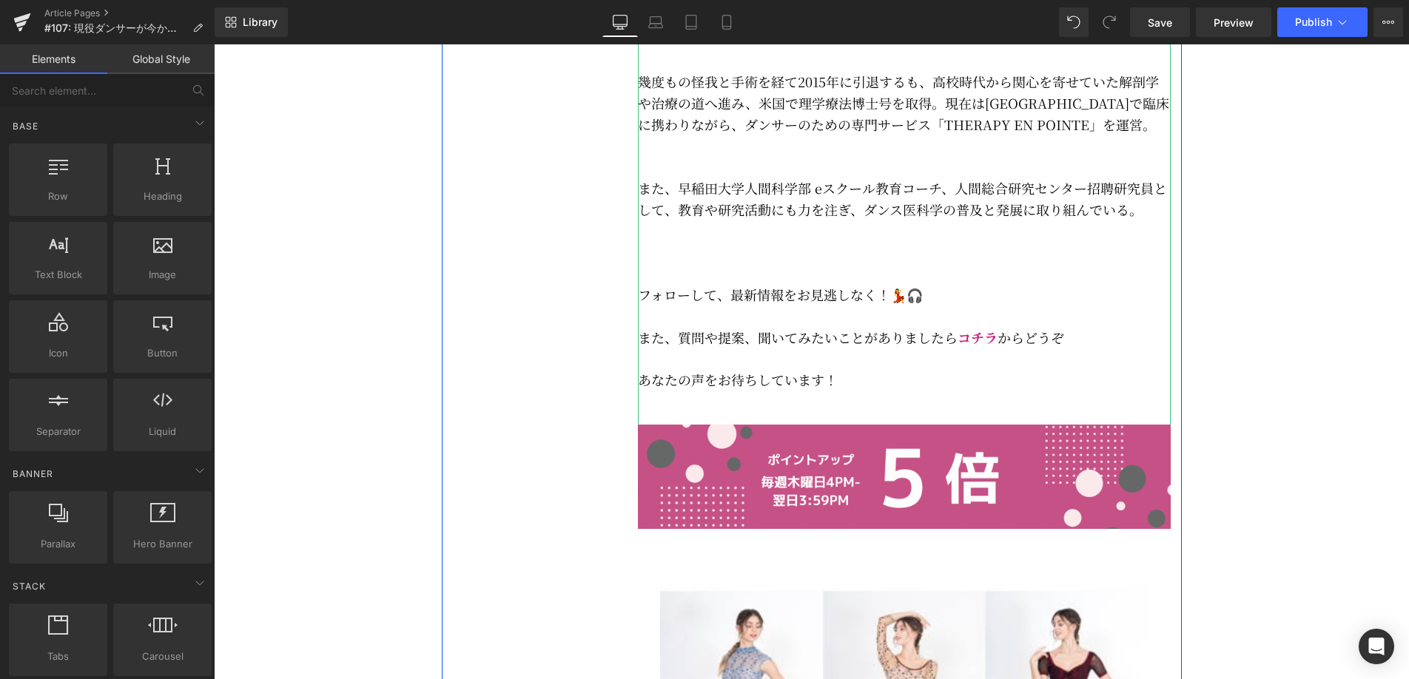
click at [874, 369] on p at bounding box center [904, 358] width 533 height 21
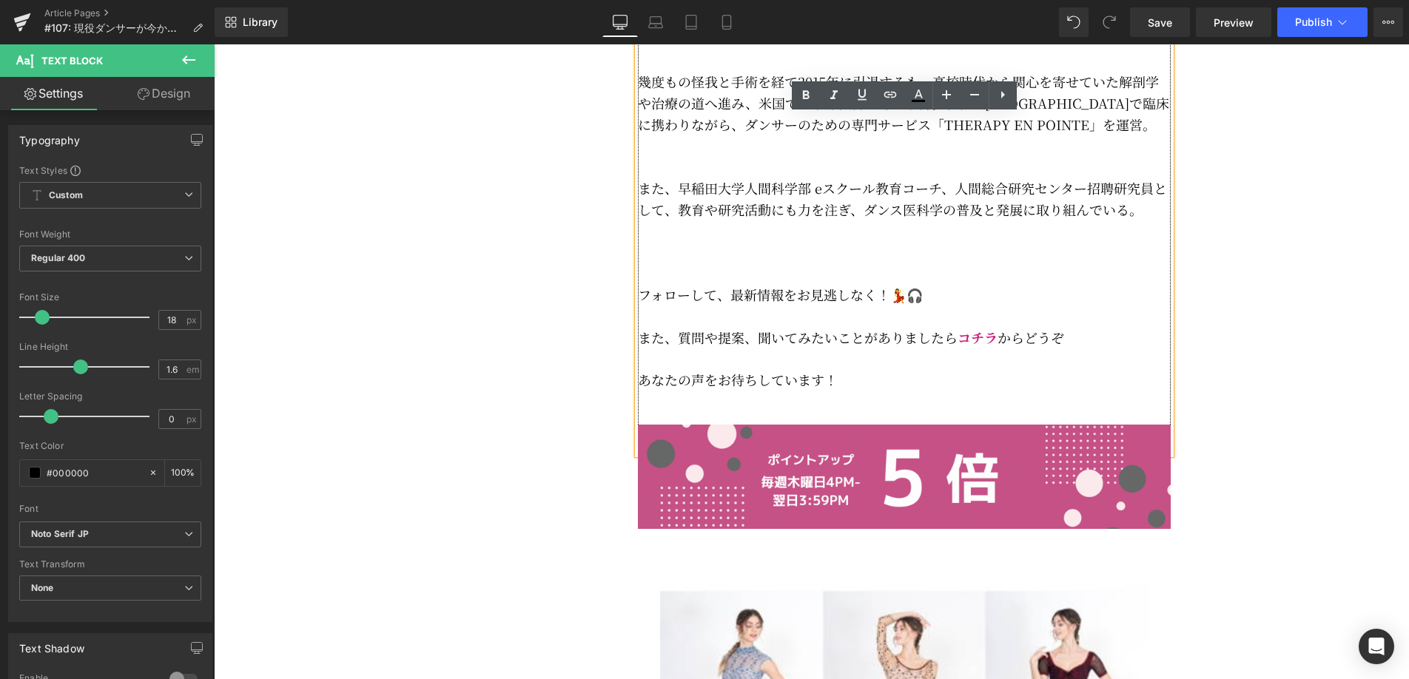
click at [1090, 347] on p "また、質問や提案、 聞いてみたいことがありましたら コチラ からどうぞ" at bounding box center [904, 337] width 533 height 21
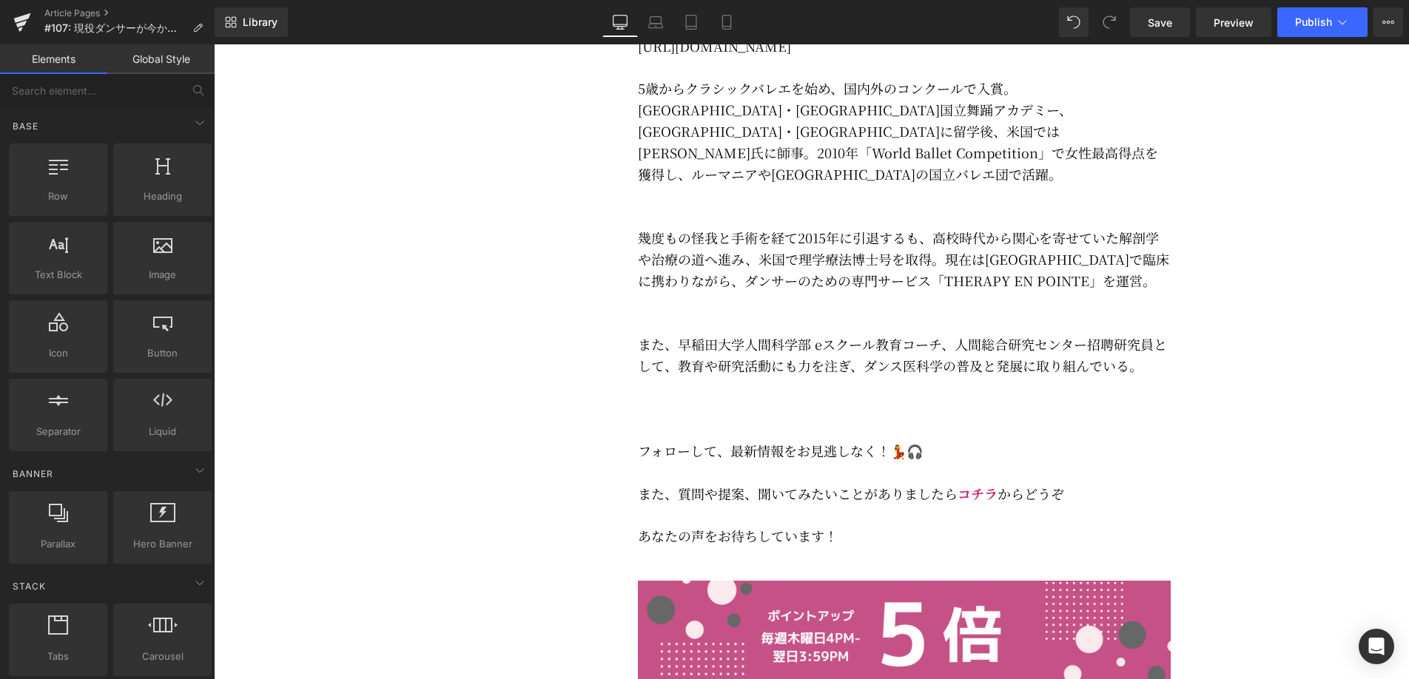
scroll to position [3695, 0]
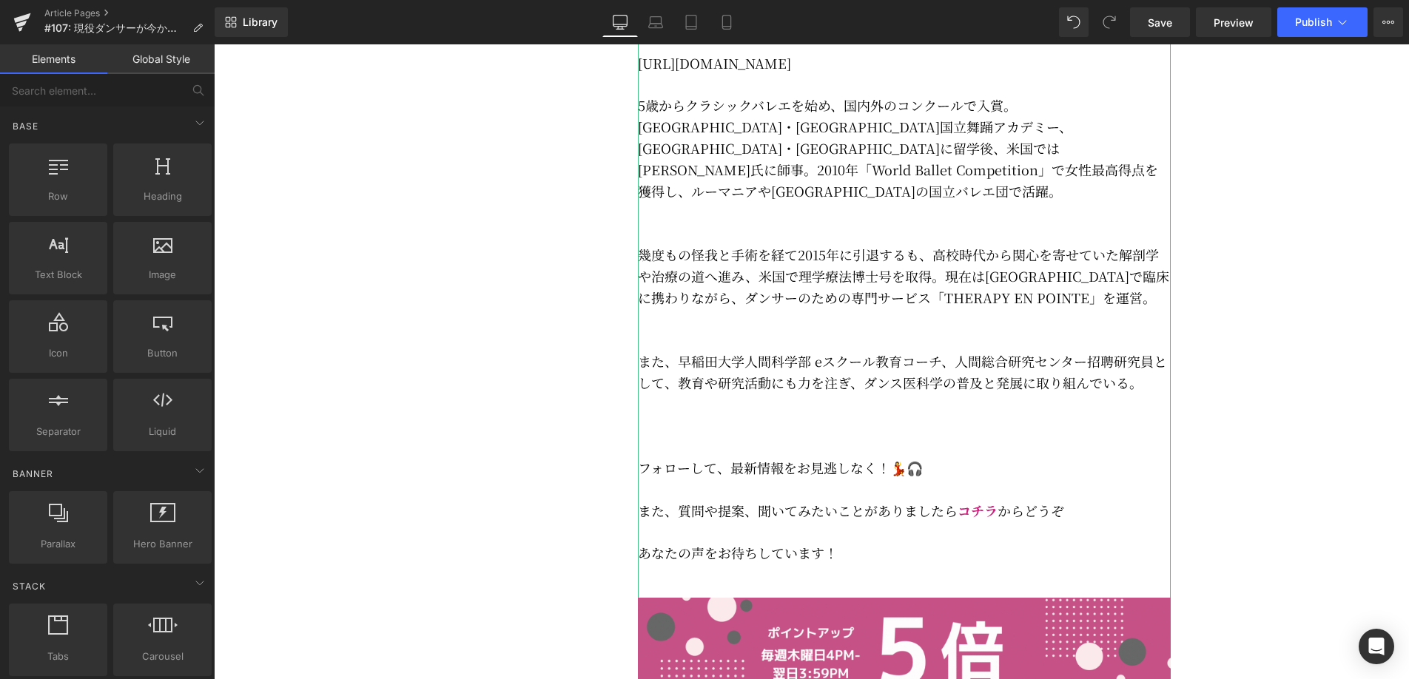
click at [700, 436] on p at bounding box center [904, 424] width 533 height 21
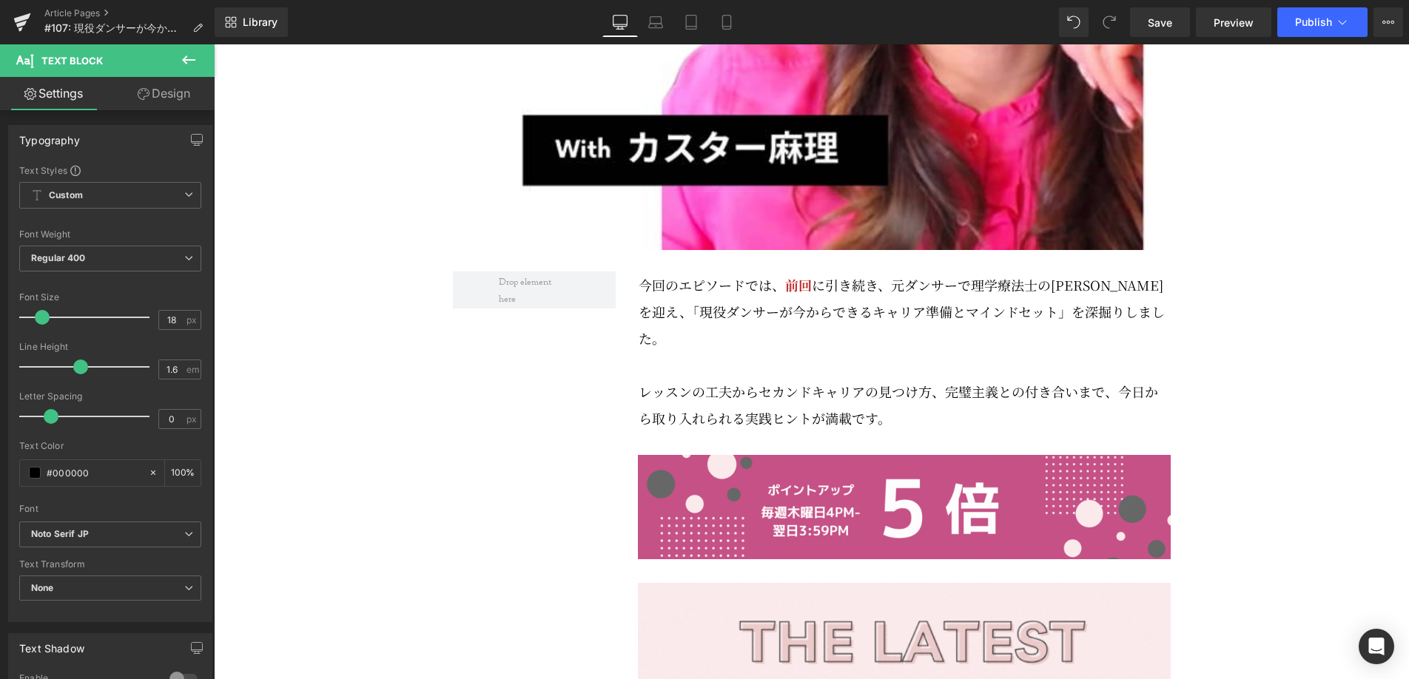
scroll to position [745, 0]
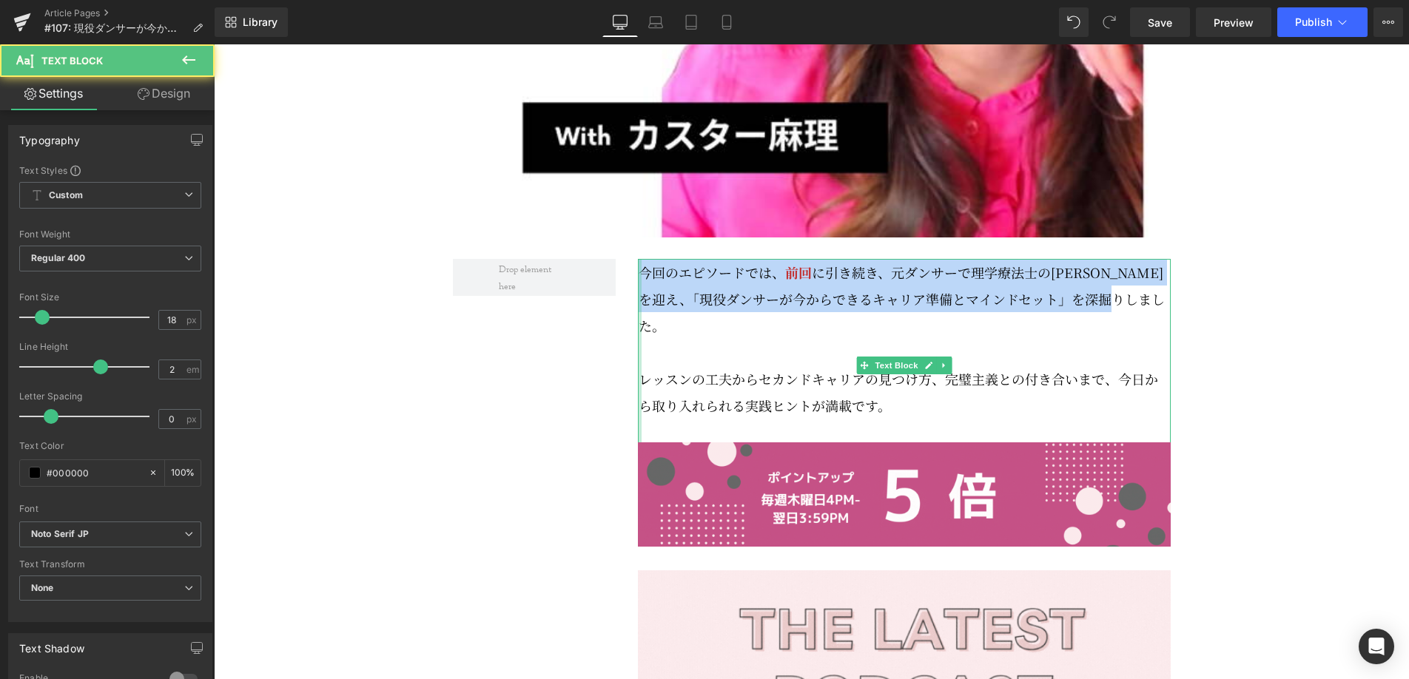
drag, startPoint x: 675, startPoint y: 371, endPoint x: 639, endPoint y: 318, distance: 64.4
click at [639, 318] on div "今回のエピソードでは、 前回 に引き続き、元ダンサーで理学療法士の[PERSON_NAME]さんを迎え、「現役ダンサーが今からできるキャリア準備とマインドセッ…" at bounding box center [904, 365] width 533 height 213
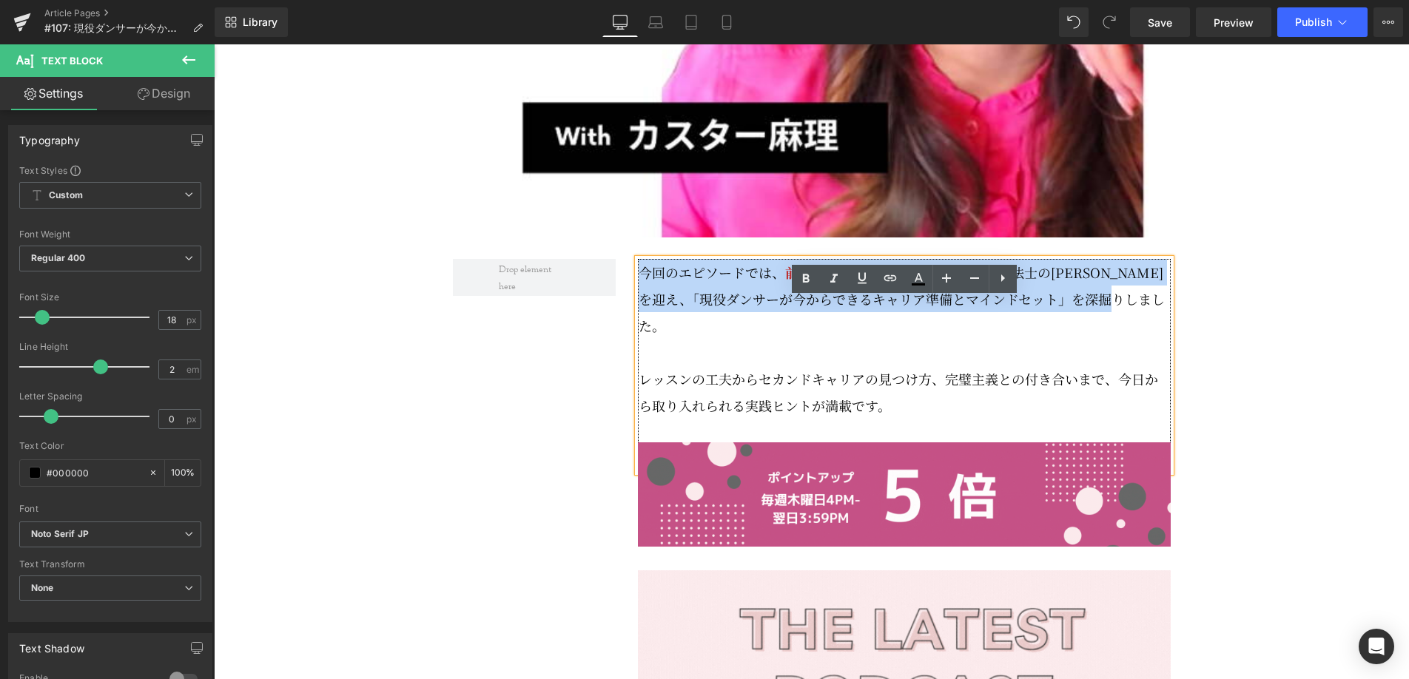
copy p "今回のエピソードでは、 前回 に引き続き、元ダンサーで理学療法士の[PERSON_NAME]さんを迎え、「現役ダンサーが今からできるキャリア準備とマインドセッ…"
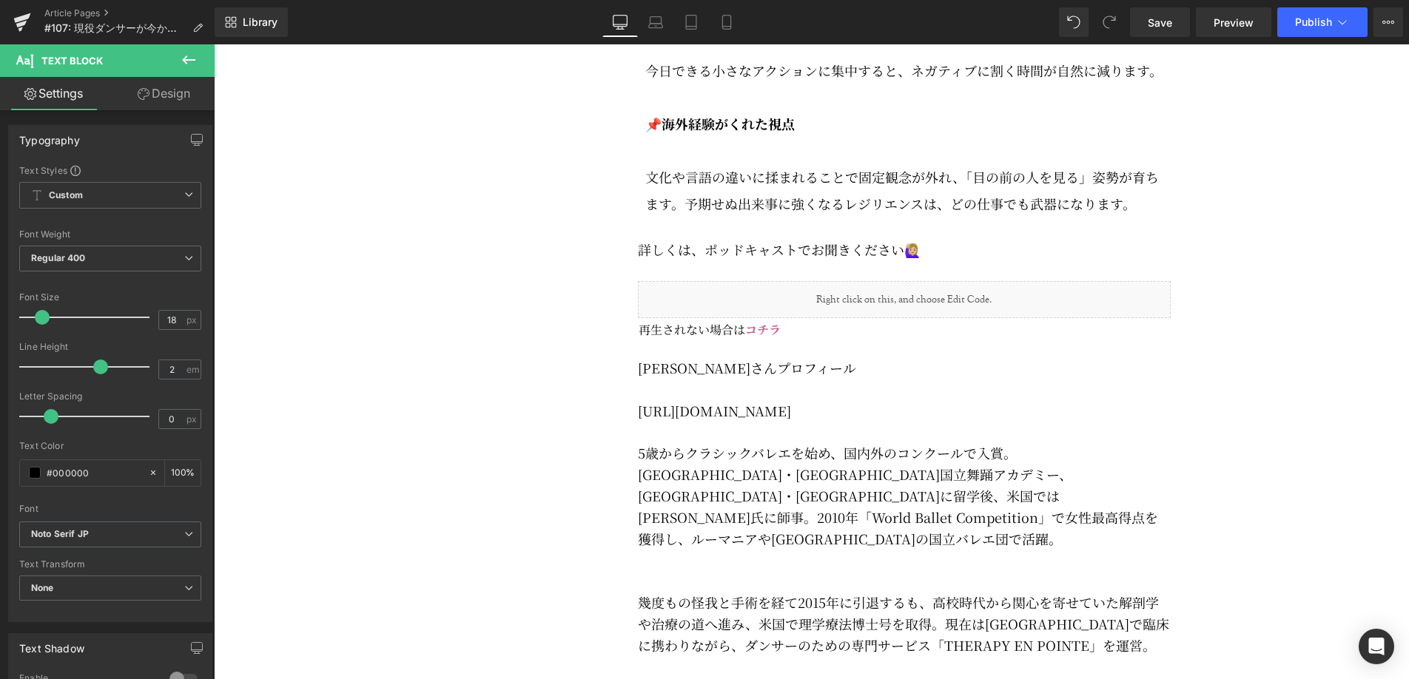
scroll to position [3351, 0]
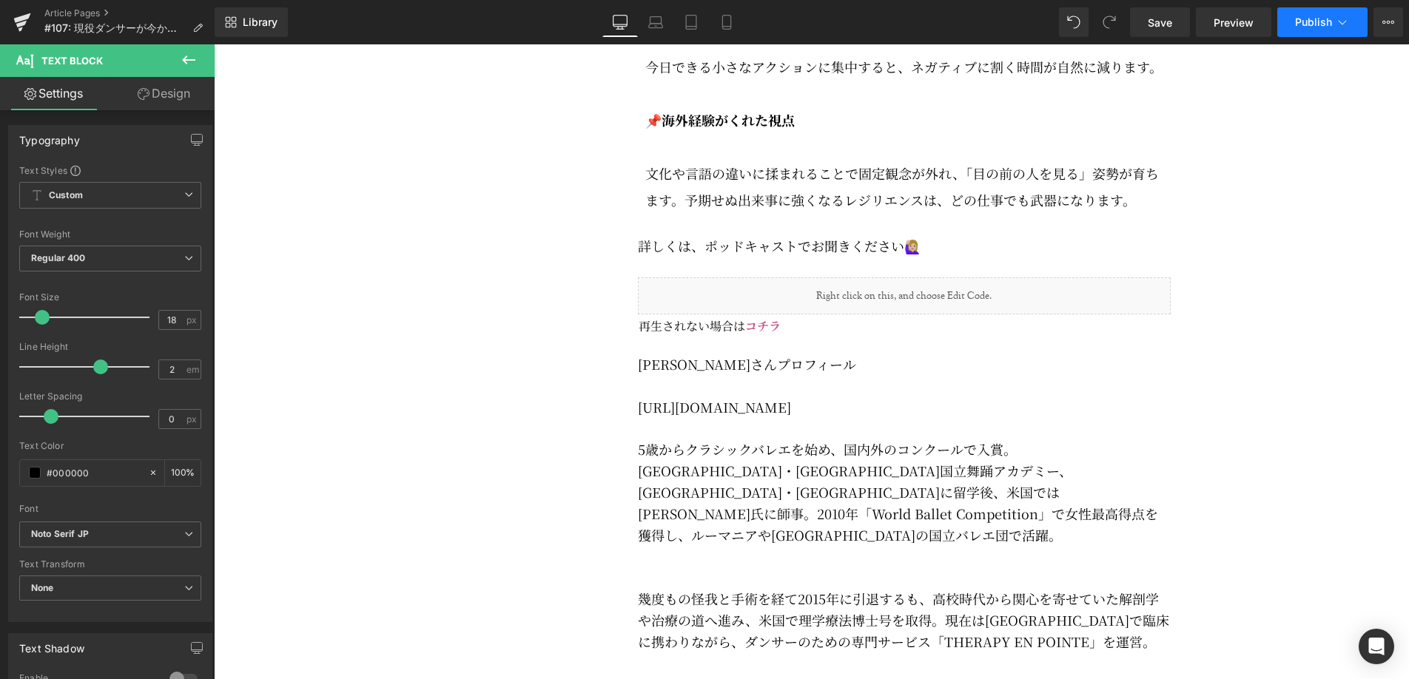
click at [1326, 30] on button "Publish" at bounding box center [1322, 22] width 90 height 30
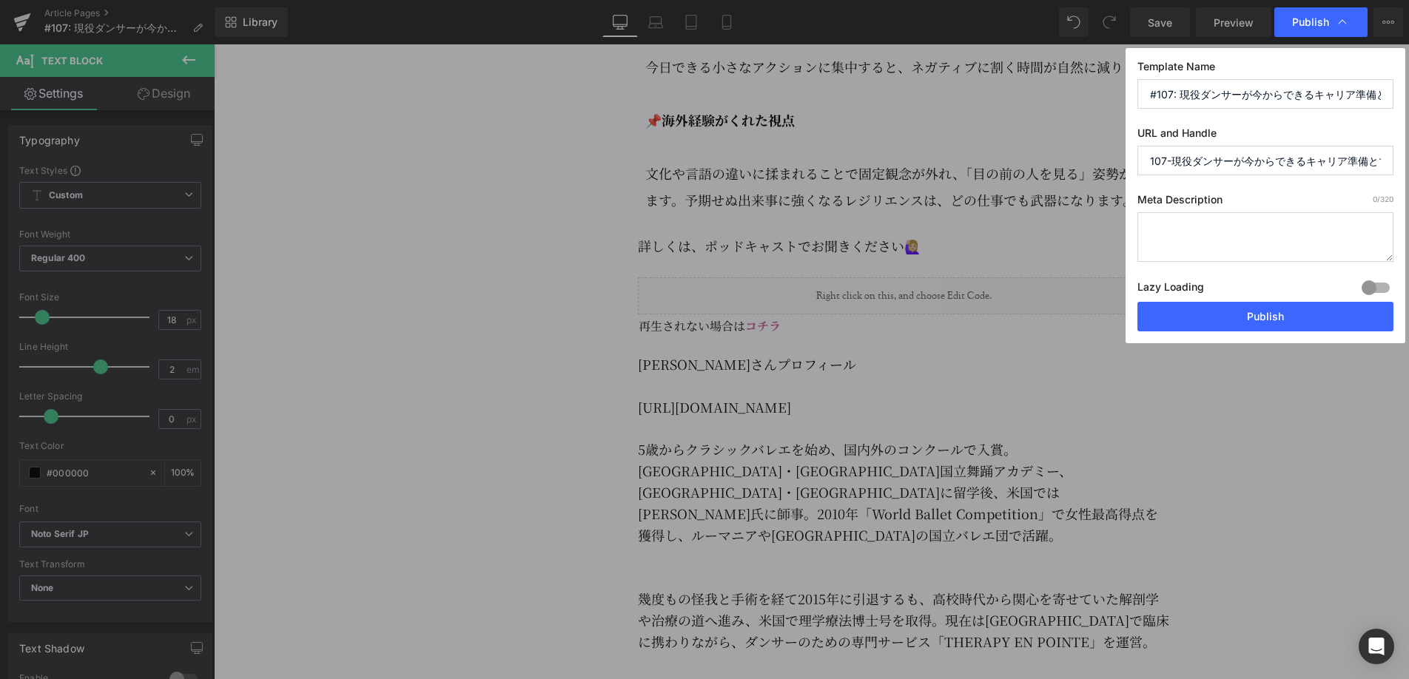
click at [1192, 232] on textarea at bounding box center [1265, 237] width 256 height 50
paste textarea "今回のエピソードでは、前回に引き続き、元ダンサーで理学療法士の[PERSON_NAME]さんを迎え、「現役ダンサーが今からできるキャリア準備とマインドセット」…"
type textarea "今回のエピソードでは、前回に引き続き、元ダンサーで理学療法士の[PERSON_NAME]さんを迎え、「現役ダンサーが今からできるキャリア準備とマインドセット」…"
click at [1234, 167] on input "107-現役ダンサーが今からできるキャリア準備とマインドセット" at bounding box center [1265, 161] width 256 height 30
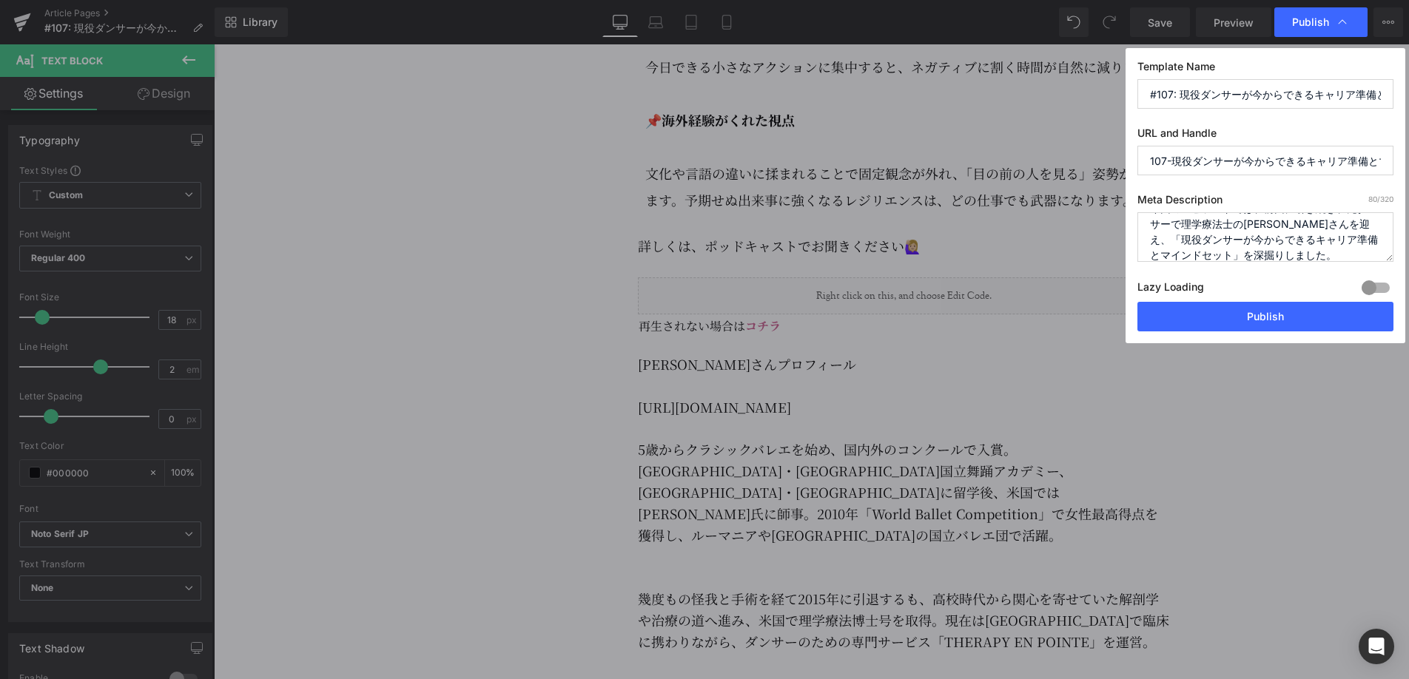
click at [1234, 167] on input "107-現役ダンサーが今からできるキャリア準備とマインドセット" at bounding box center [1265, 161] width 256 height 30
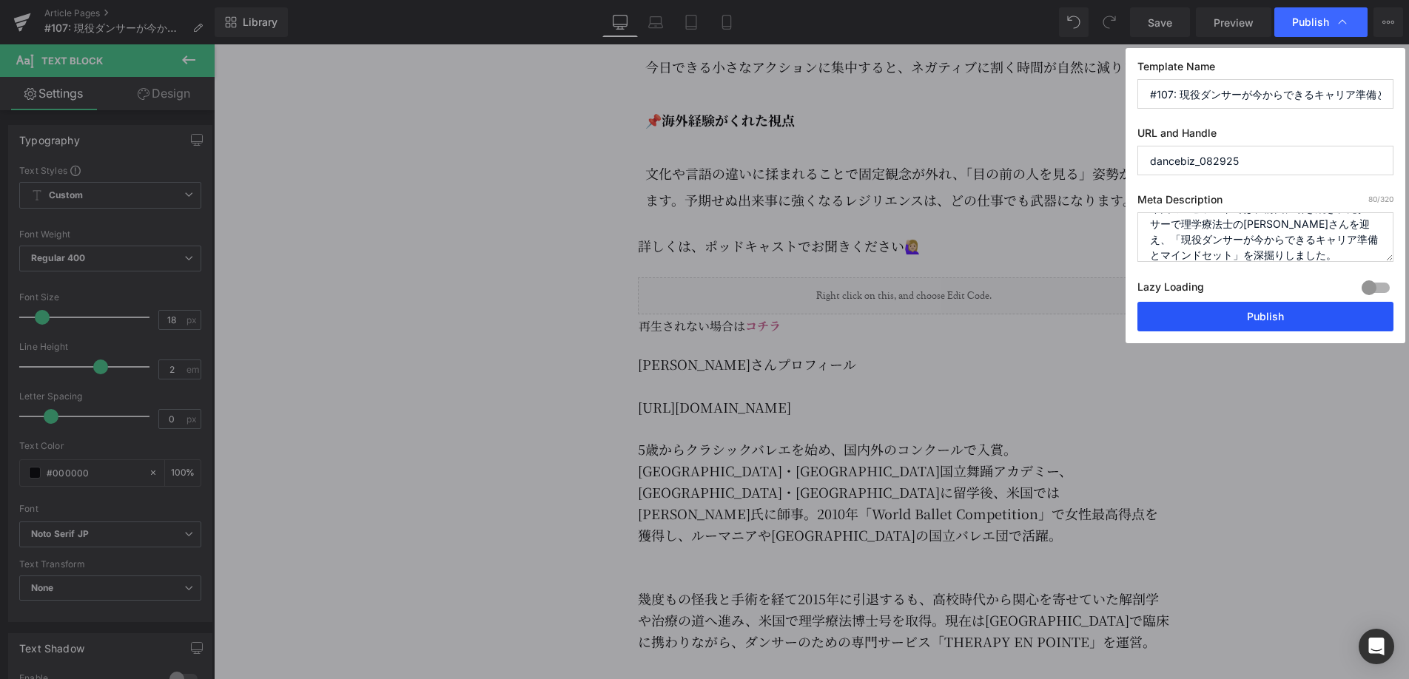
type input "dancebiz_082925"
click at [1274, 323] on button "Publish" at bounding box center [1265, 317] width 256 height 30
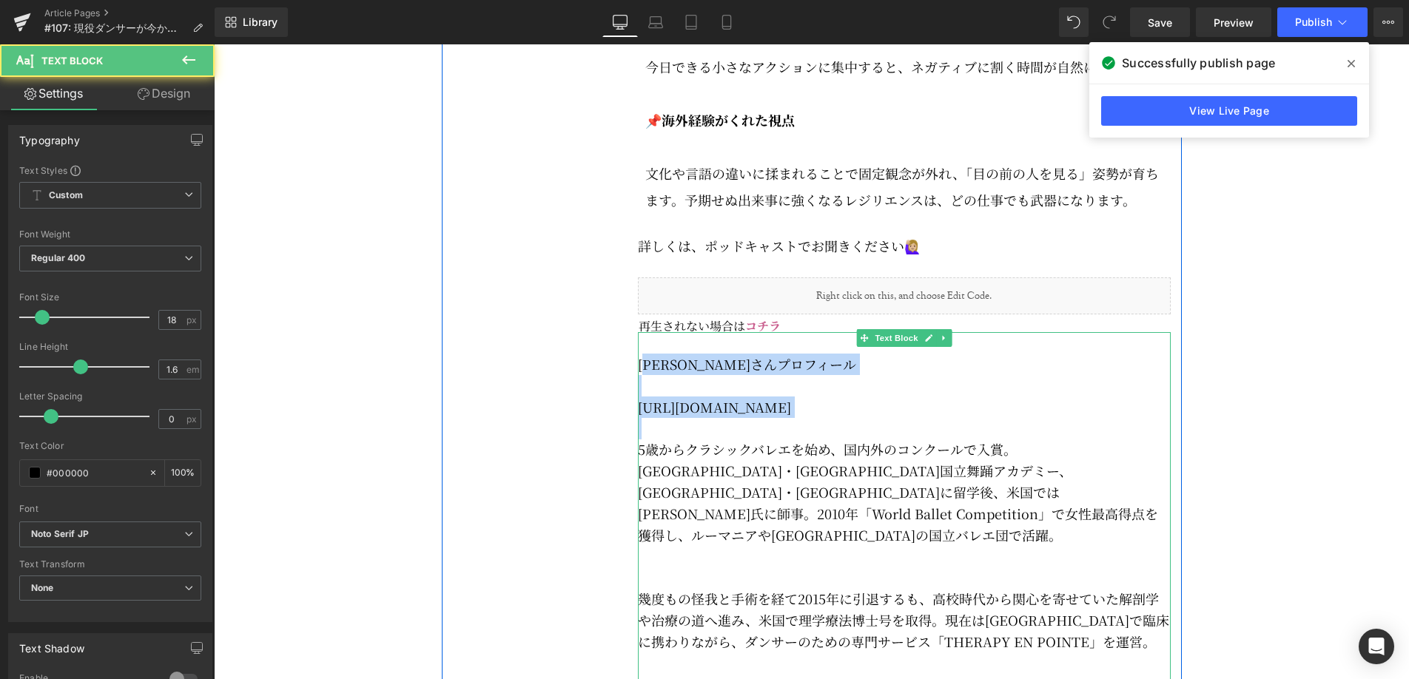
drag, startPoint x: 645, startPoint y: 406, endPoint x: 777, endPoint y: 465, distance: 145.1
click at [770, 471] on div "[PERSON_NAME]さんプロフィール ⁠⁠[URL][DOMAIN_NAME]⁠⁠ 5歳からクラシックバレエを始め、国内外のコンクールで入賞。[GEOG…" at bounding box center [904, 651] width 533 height 639
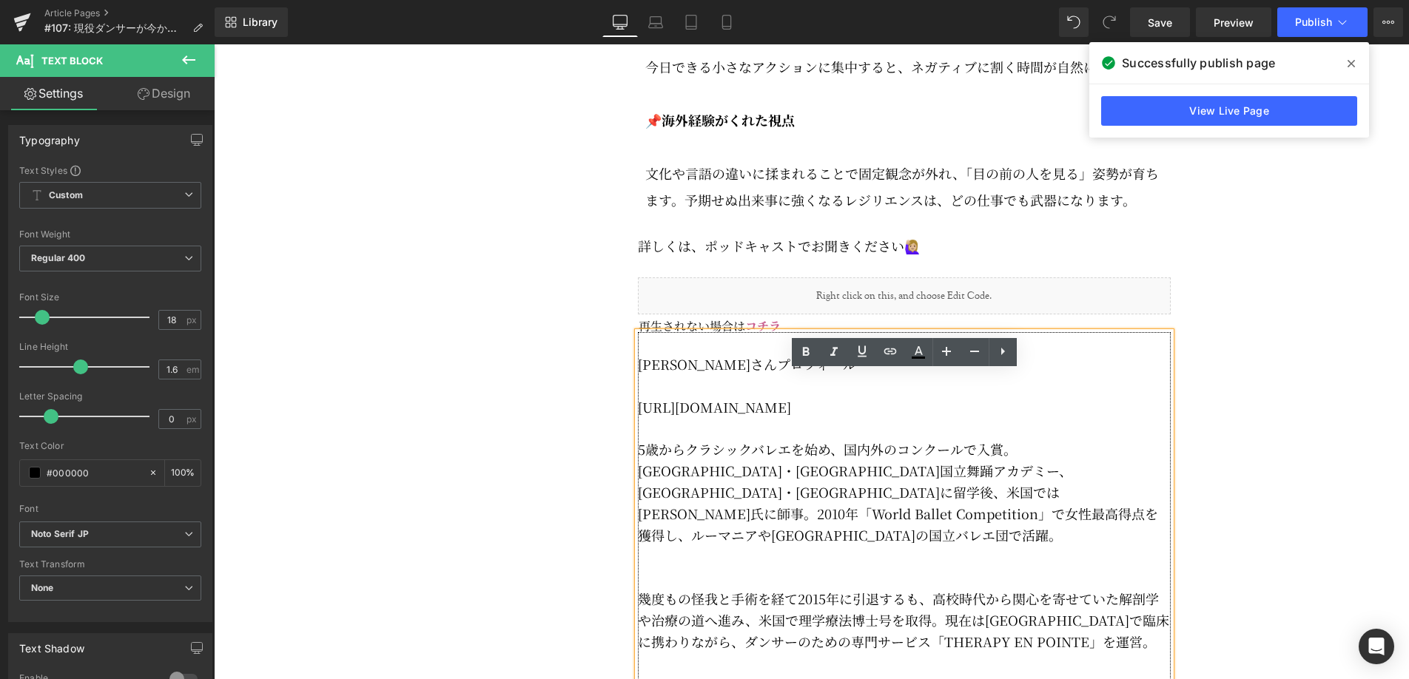
click at [835, 397] on p at bounding box center [904, 385] width 533 height 21
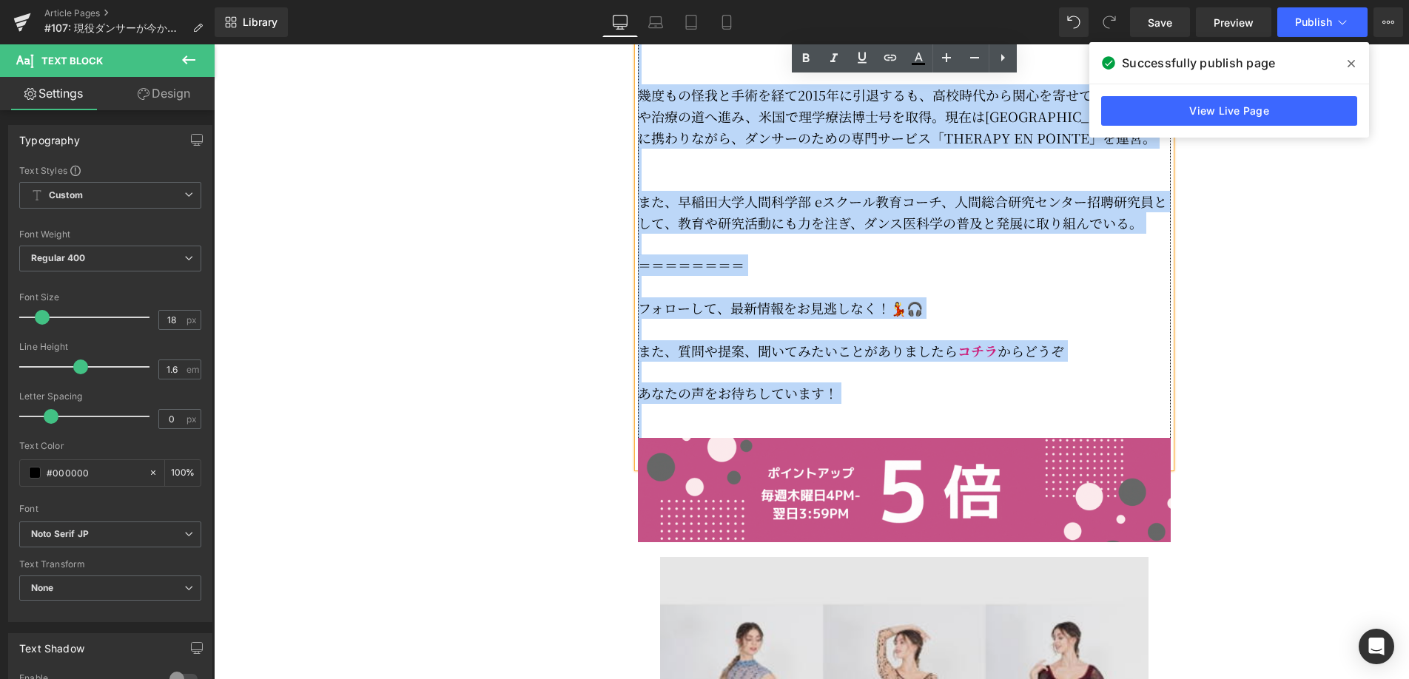
scroll to position [4015, 0]
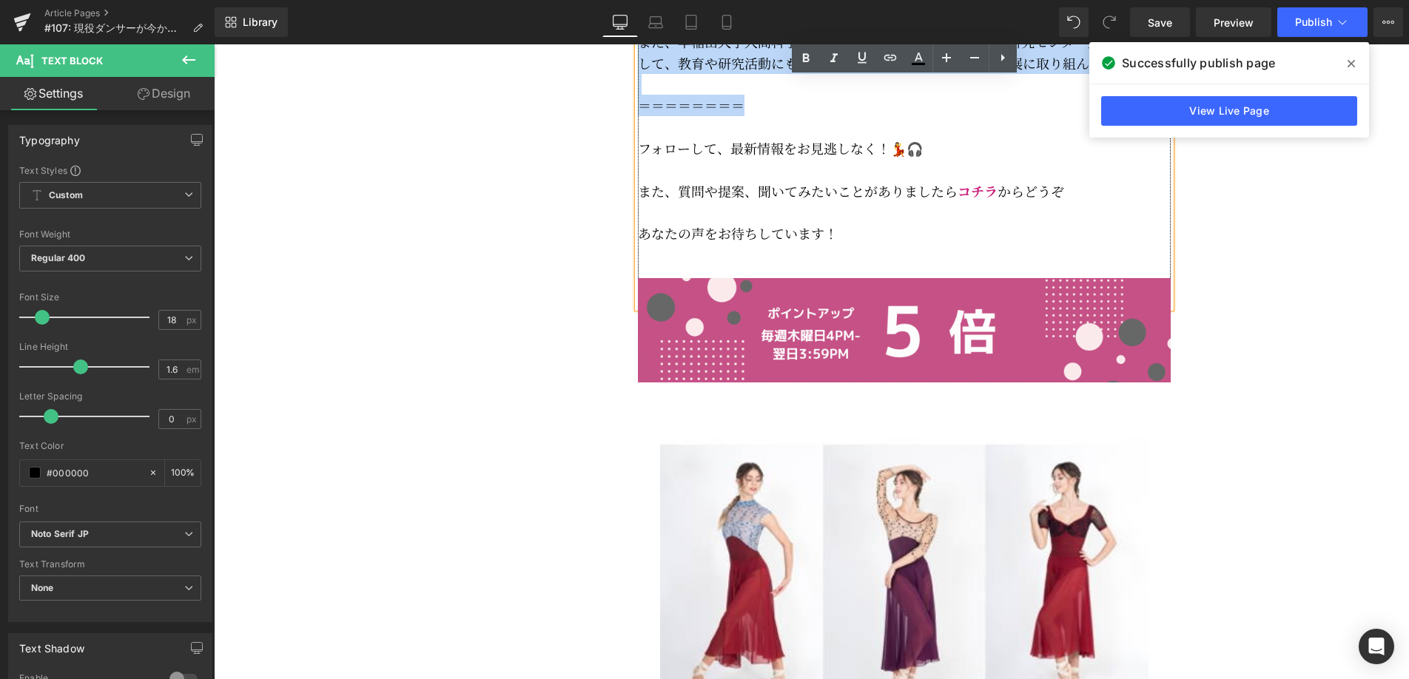
drag, startPoint x: 639, startPoint y: 402, endPoint x: 824, endPoint y: 135, distance: 324.5
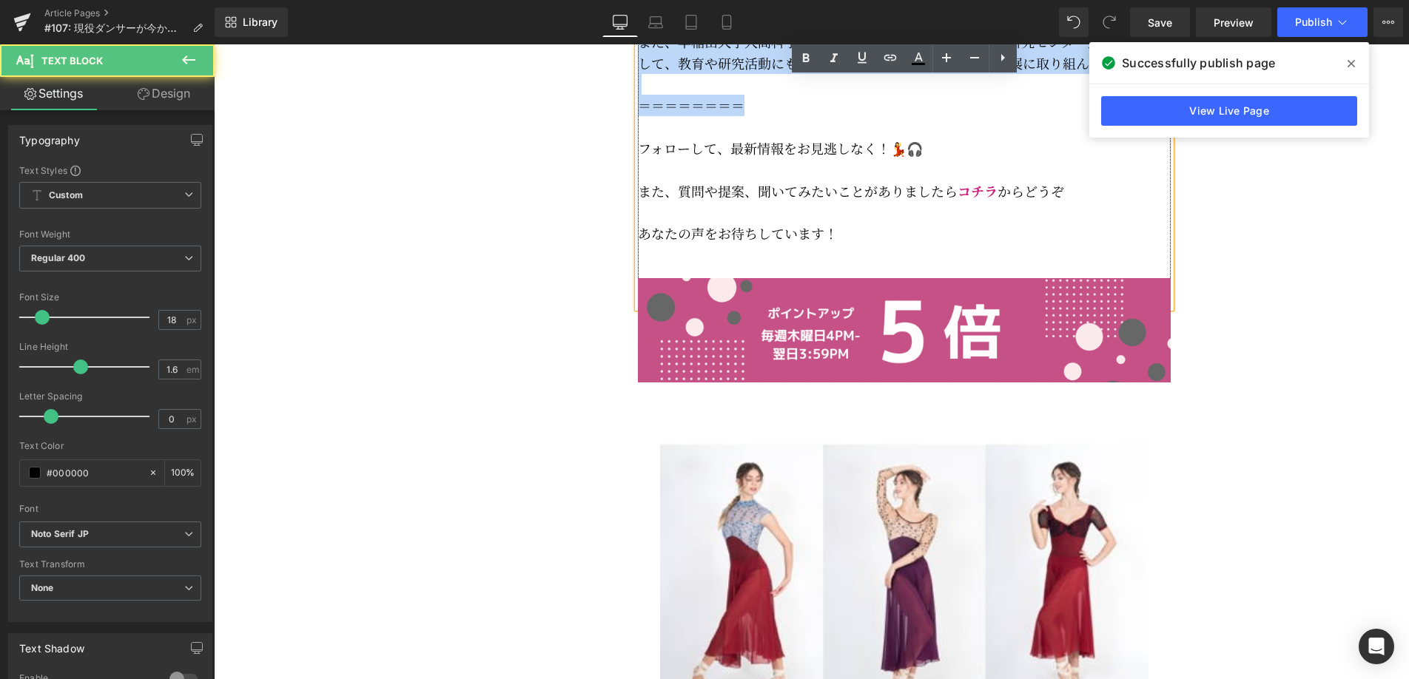
click at [704, 114] on span "＝＝＝＝＝＝＝＝" at bounding box center [691, 104] width 107 height 19
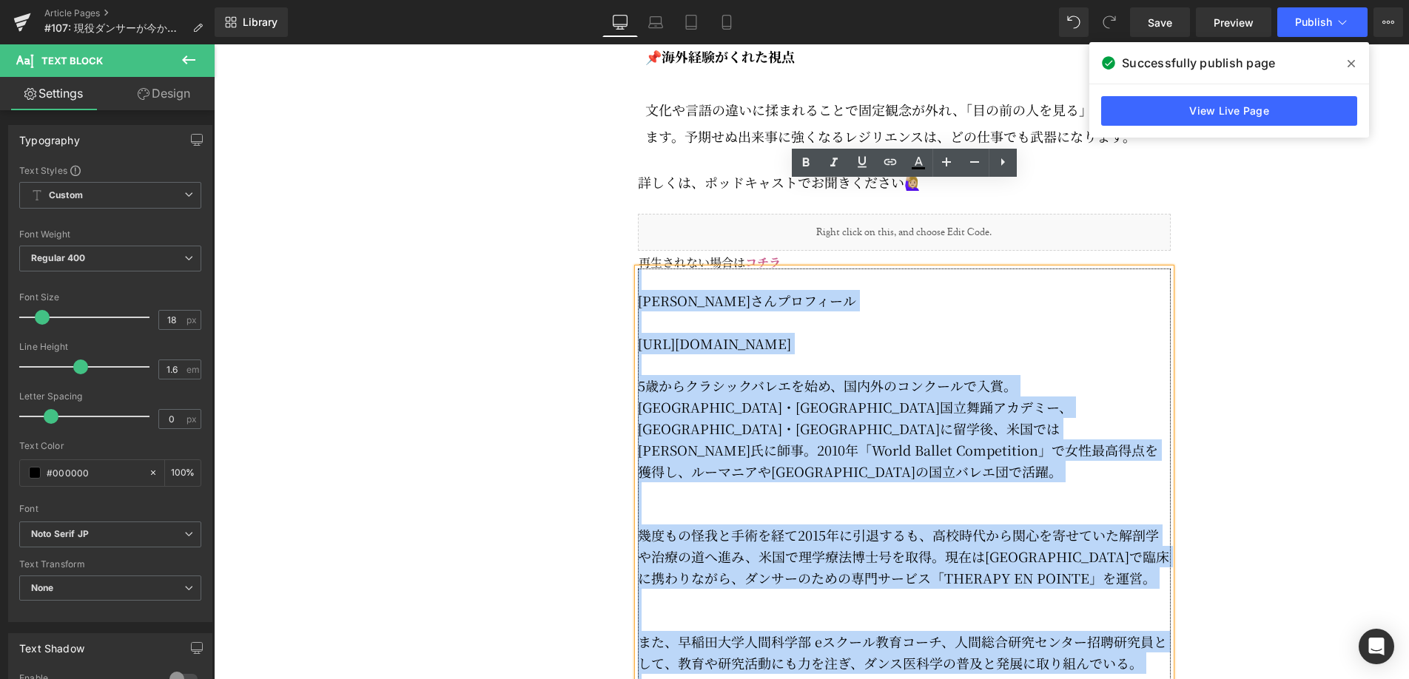
scroll to position [3386, 0]
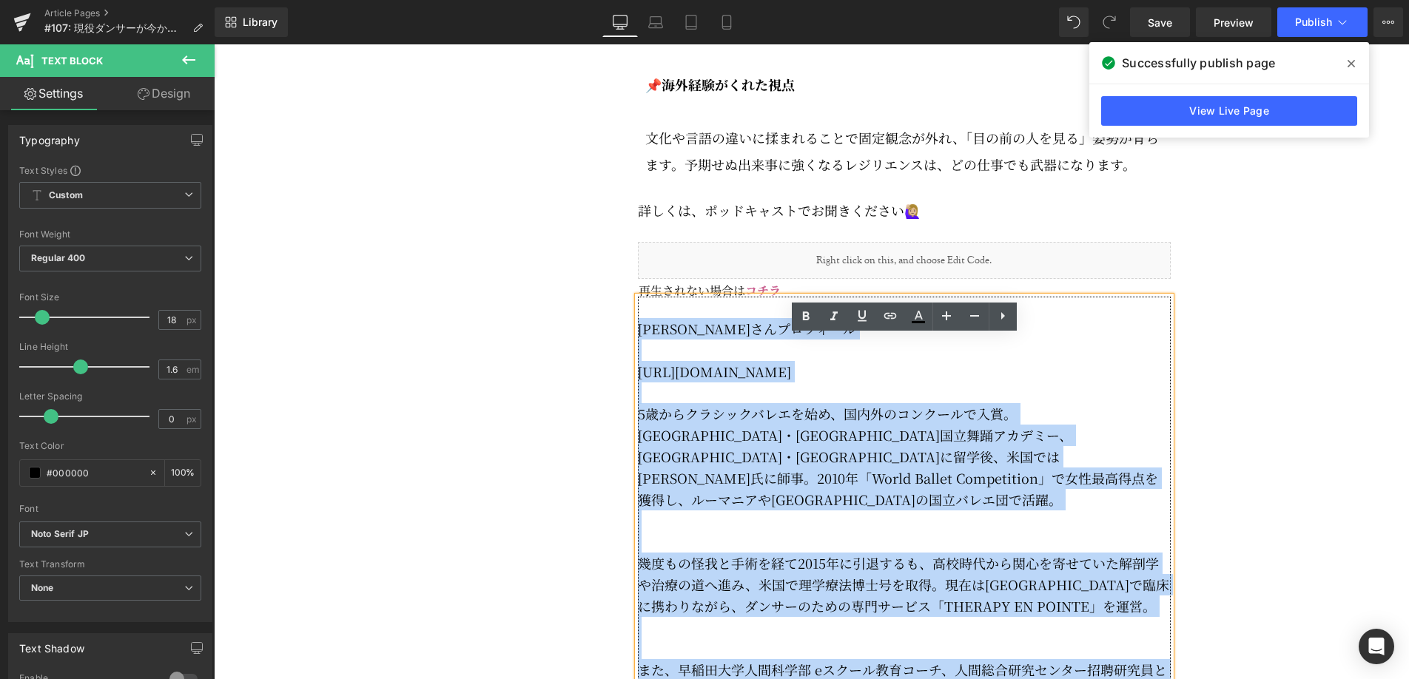
drag, startPoint x: 768, startPoint y: 130, endPoint x: 639, endPoint y: 368, distance: 270.2
click at [642, 369] on div "[PERSON_NAME]さんプロフィール ⁠⁠[URL][DOMAIN_NAME]⁠⁠ 5歳からクラシックバレエを始め、国内外のコンクールで入賞。[GEOG…" at bounding box center [904, 616] width 533 height 639
copy div "loremipsumdol ⁠⁠sitam://con.adipiscingelits.doe⁠⁠ 0temporincididu、utlaboreetdo。…"
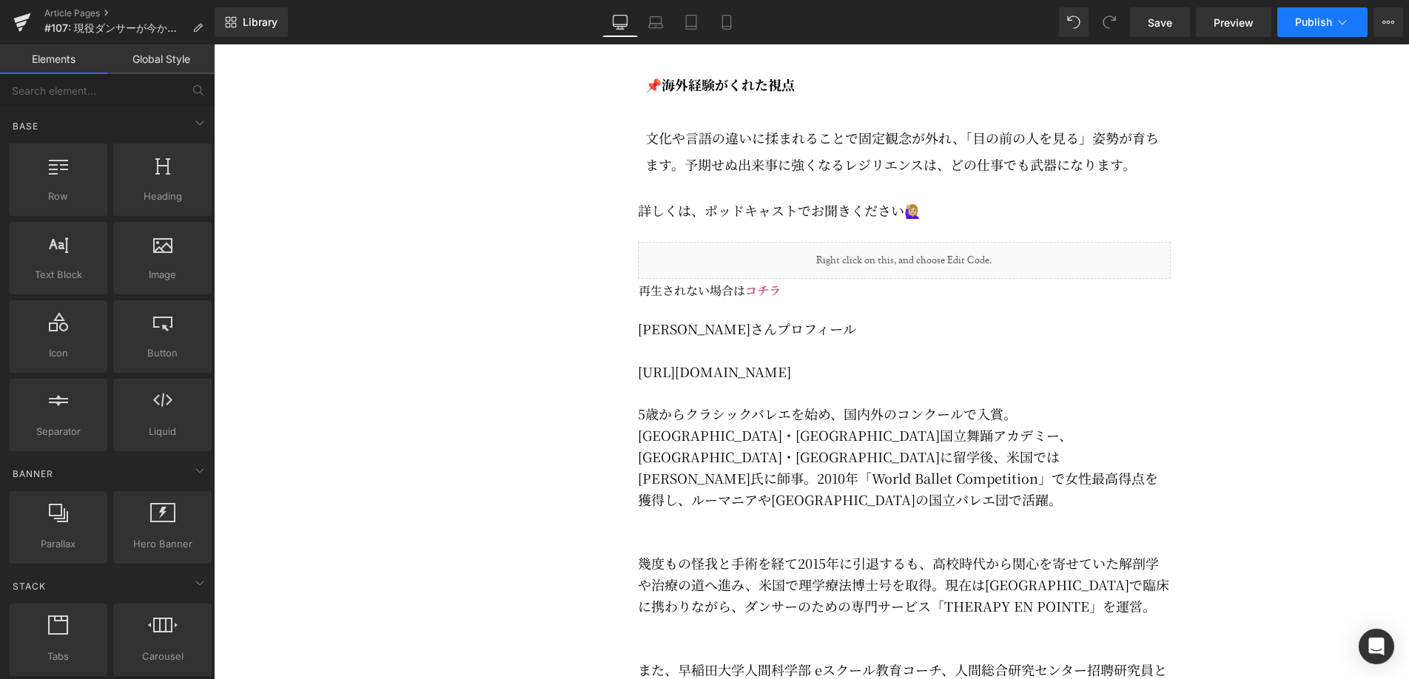
click at [1345, 20] on icon at bounding box center [1342, 22] width 15 height 15
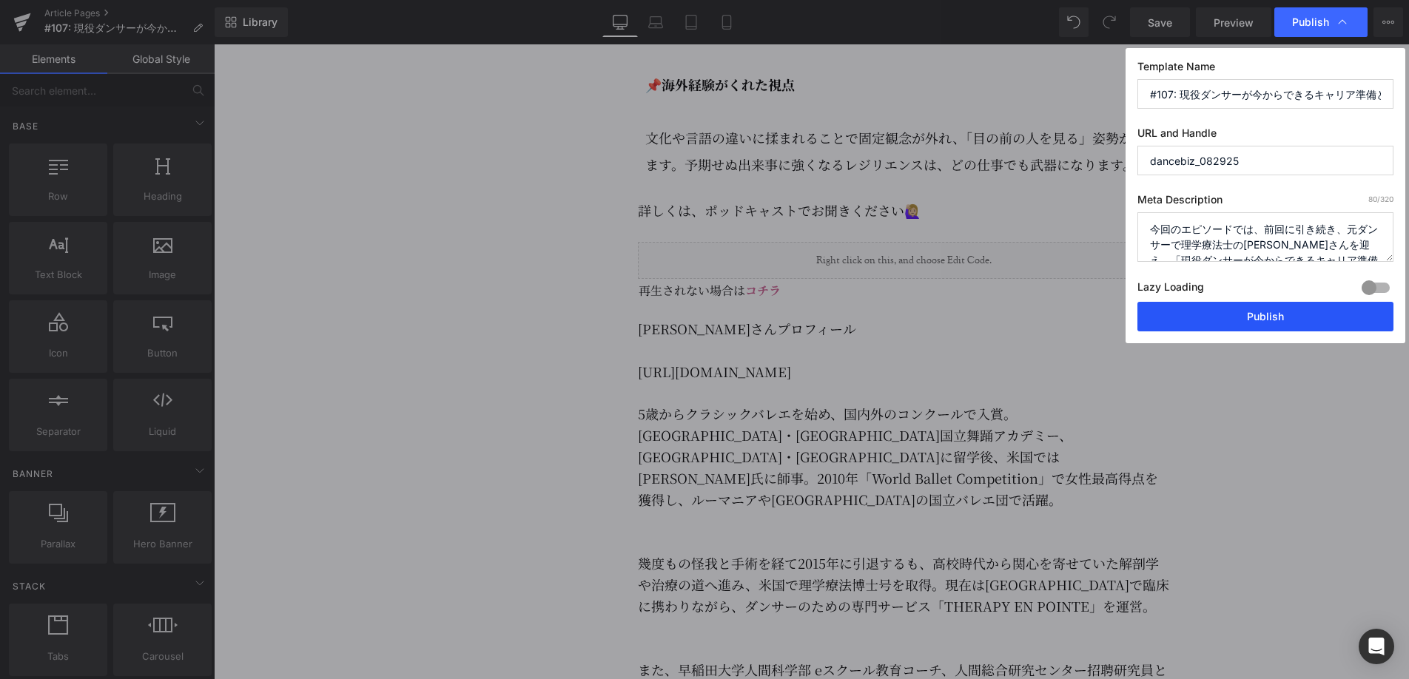
click at [1256, 316] on button "Publish" at bounding box center [1265, 317] width 256 height 30
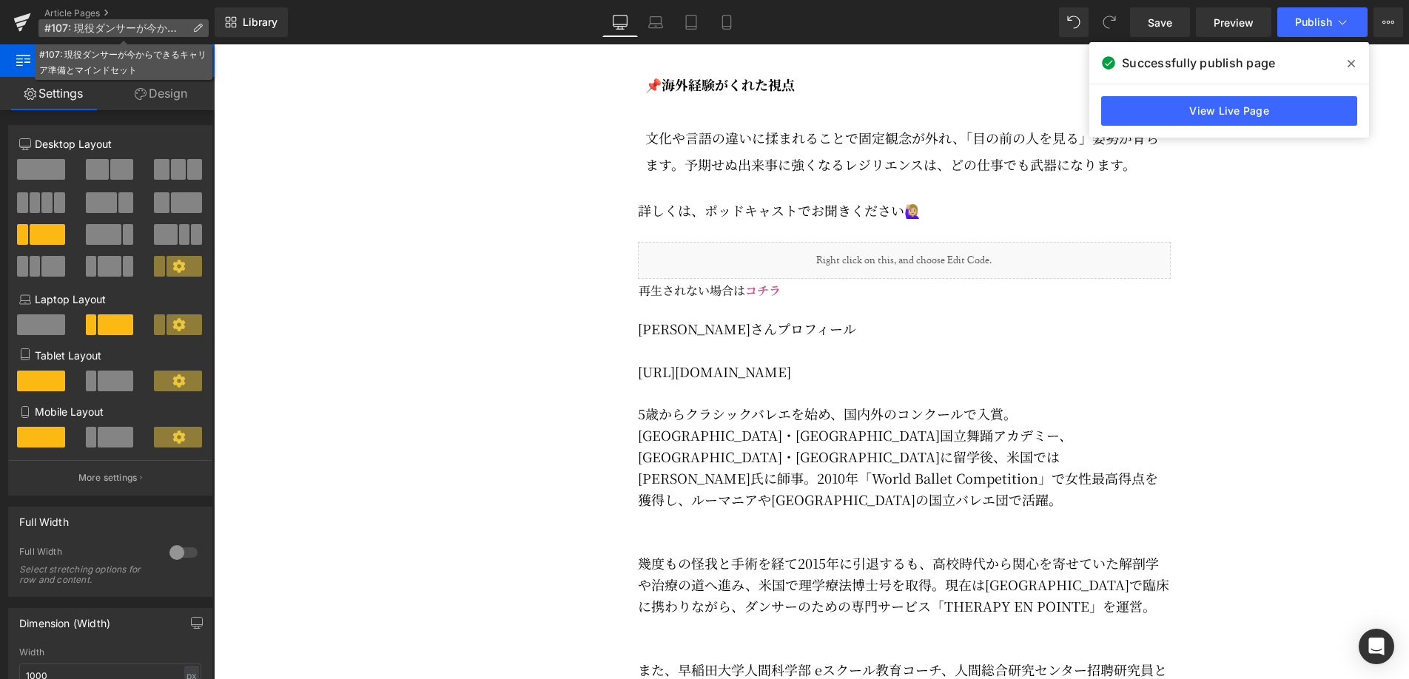
click at [81, 28] on span "#107: 現役ダンサーが今からできるキャリア準備とマインドセット" at bounding box center [115, 28] width 142 height 12
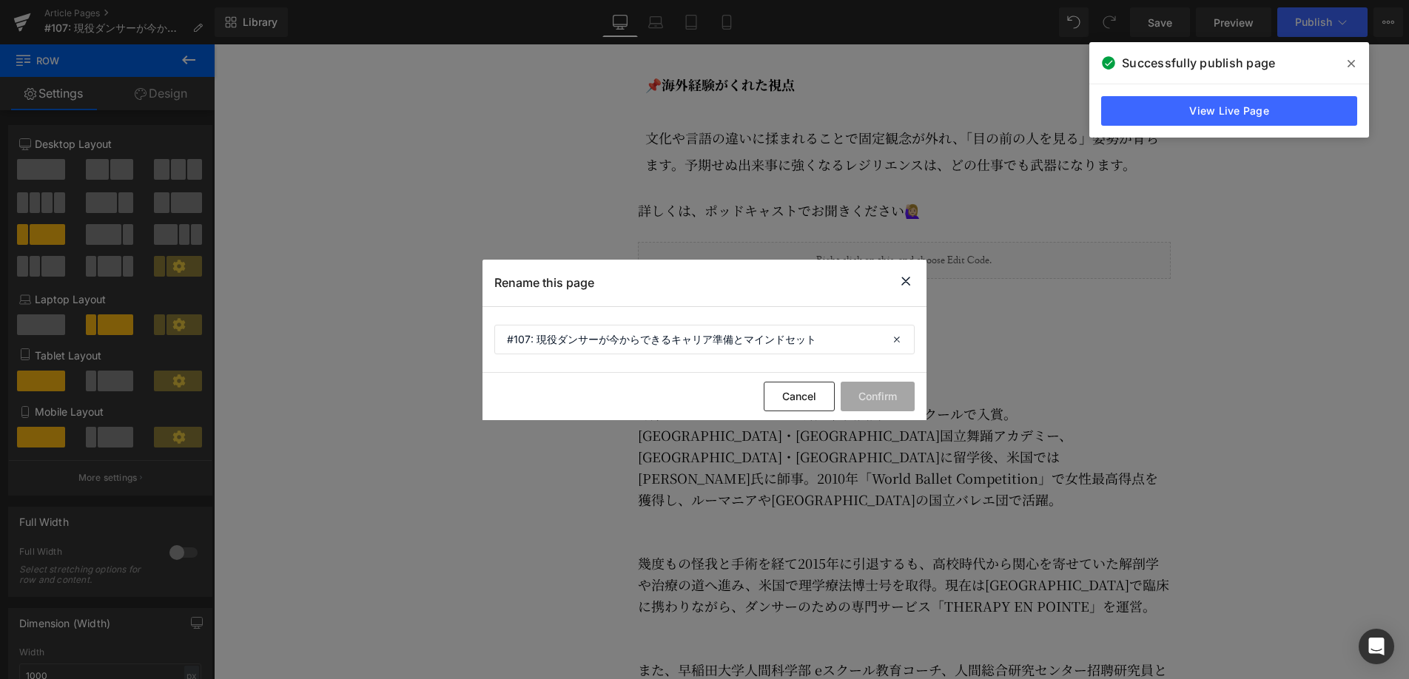
click at [908, 280] on icon at bounding box center [906, 281] width 18 height 19
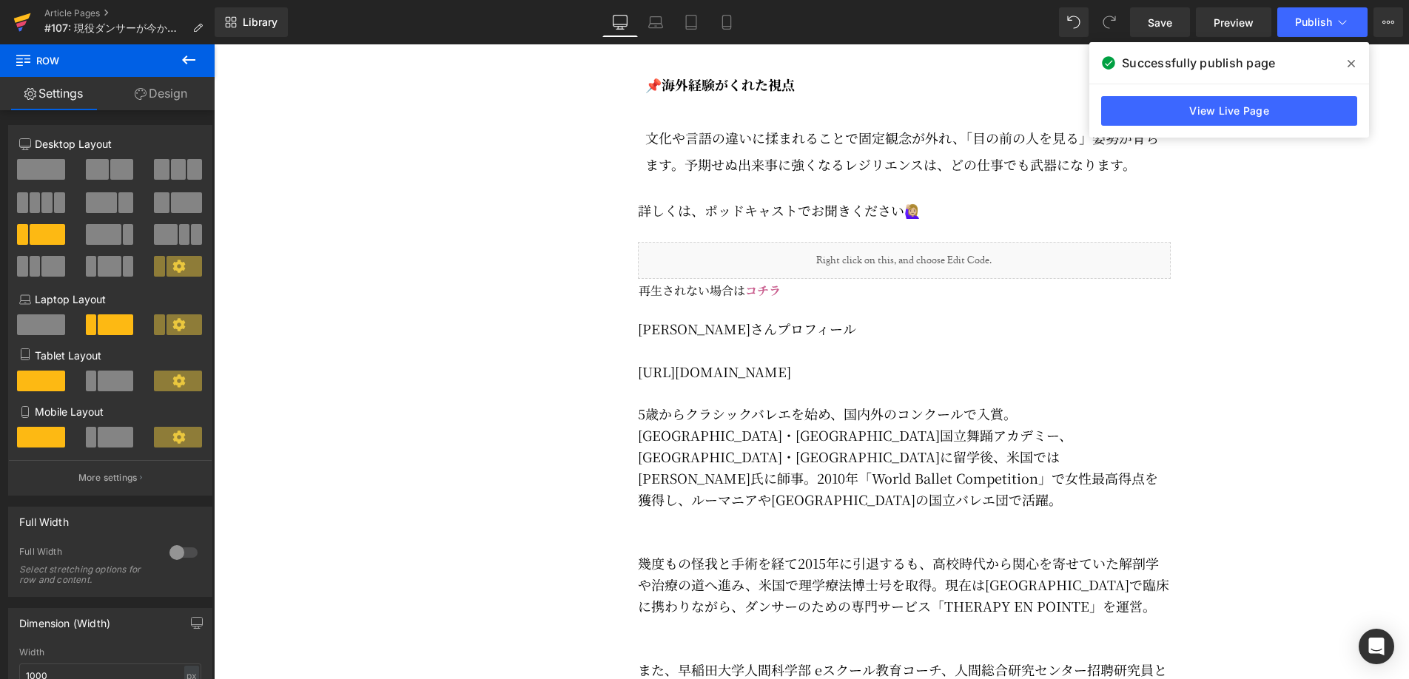
click at [17, 24] on icon at bounding box center [21, 24] width 10 height 7
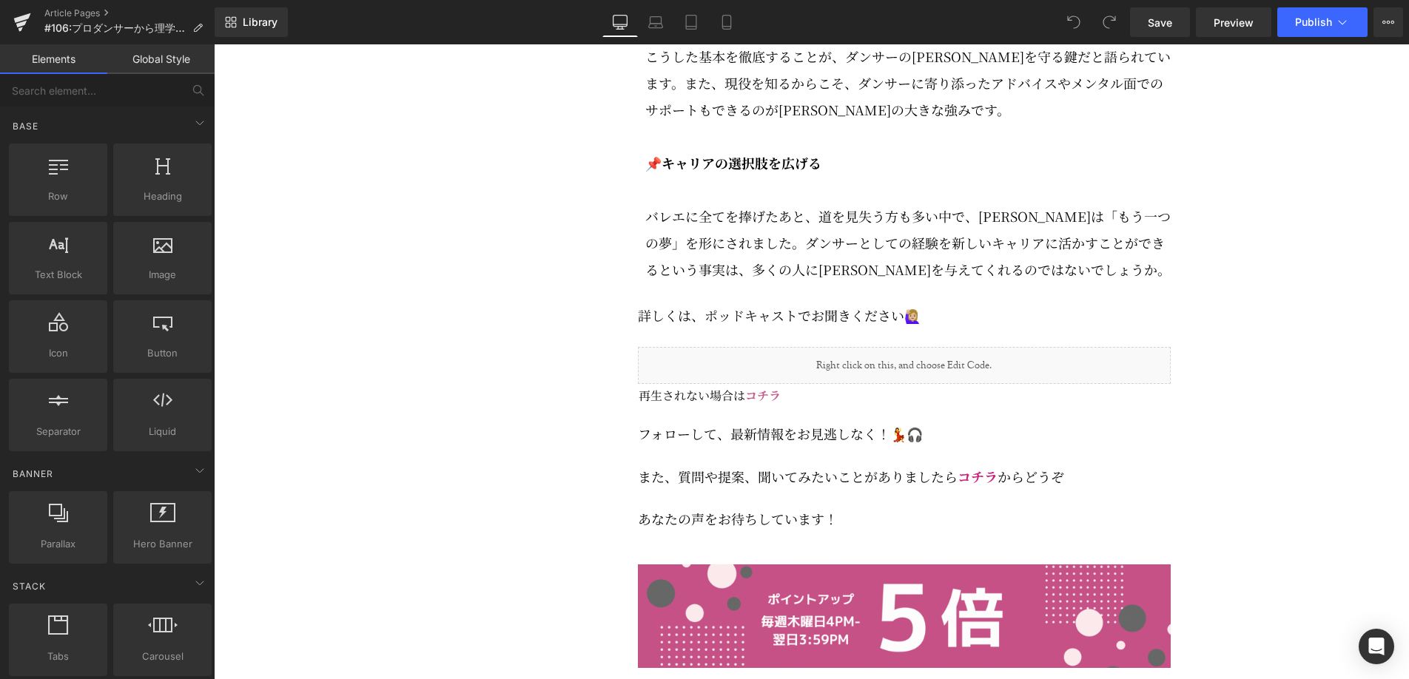
scroll to position [3196, 0]
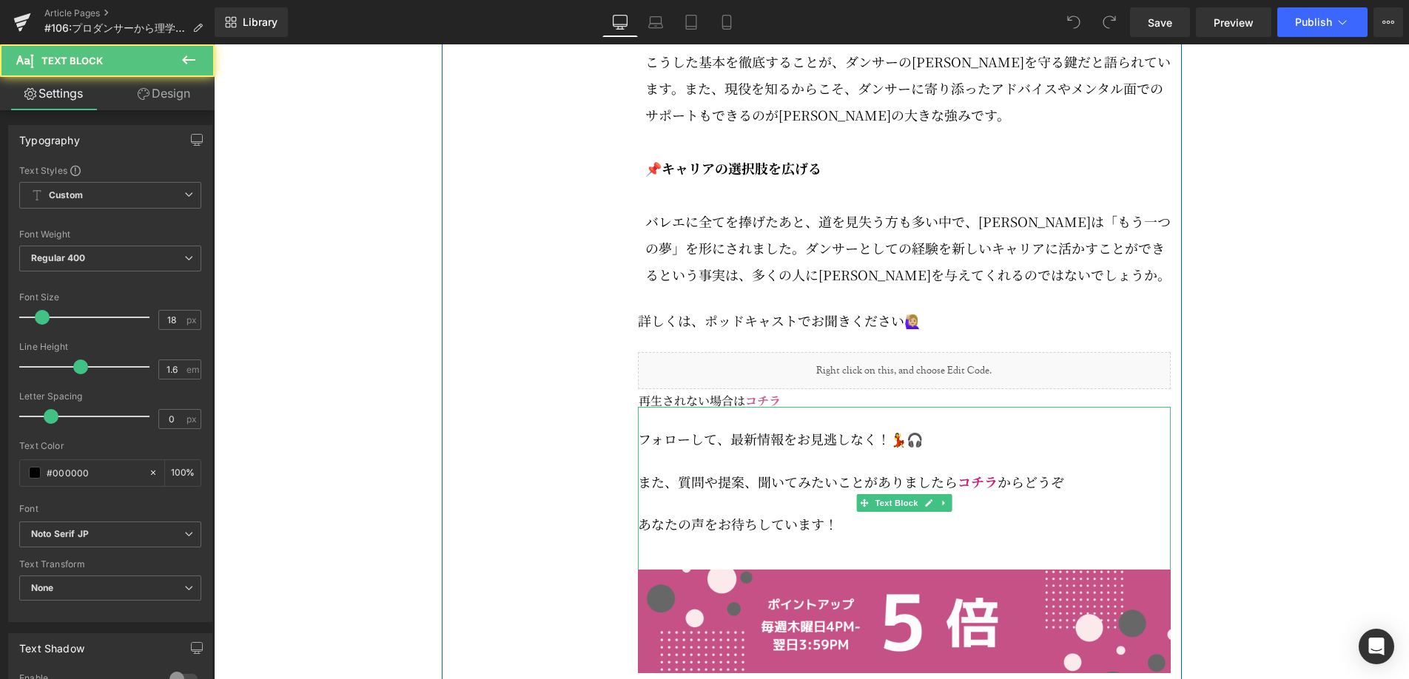
click at [656, 450] on p "フォローして、 最新情報をお見逃しなく！💃🎧" at bounding box center [904, 438] width 533 height 21
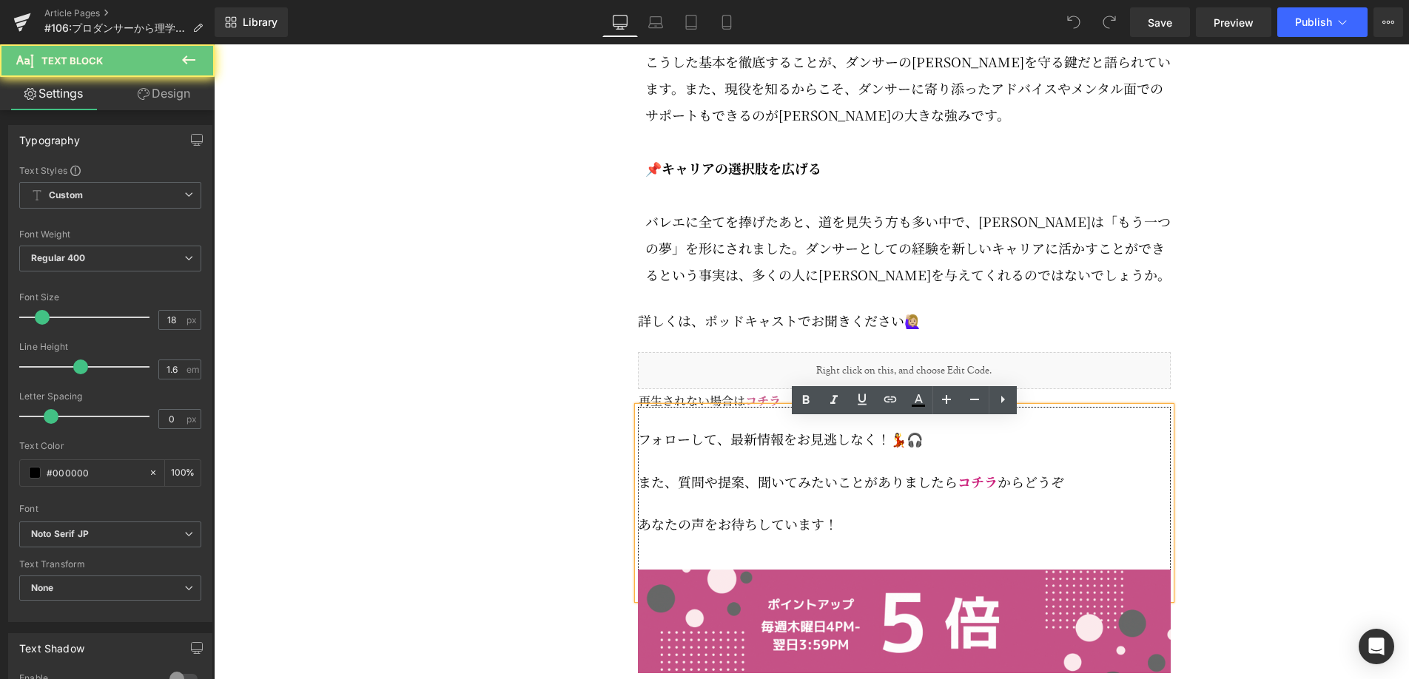
click at [644, 448] on span "フォローして、" at bounding box center [684, 438] width 93 height 19
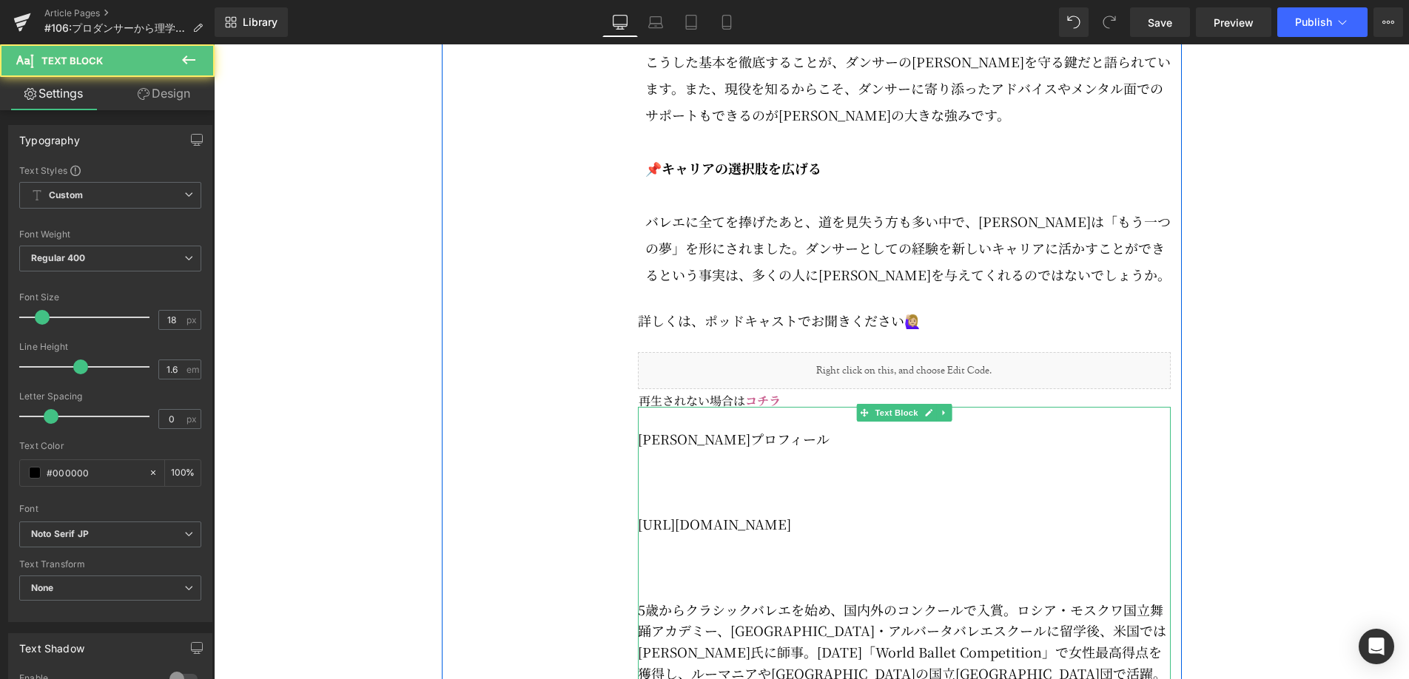
click at [721, 514] on p at bounding box center [904, 503] width 533 height 21
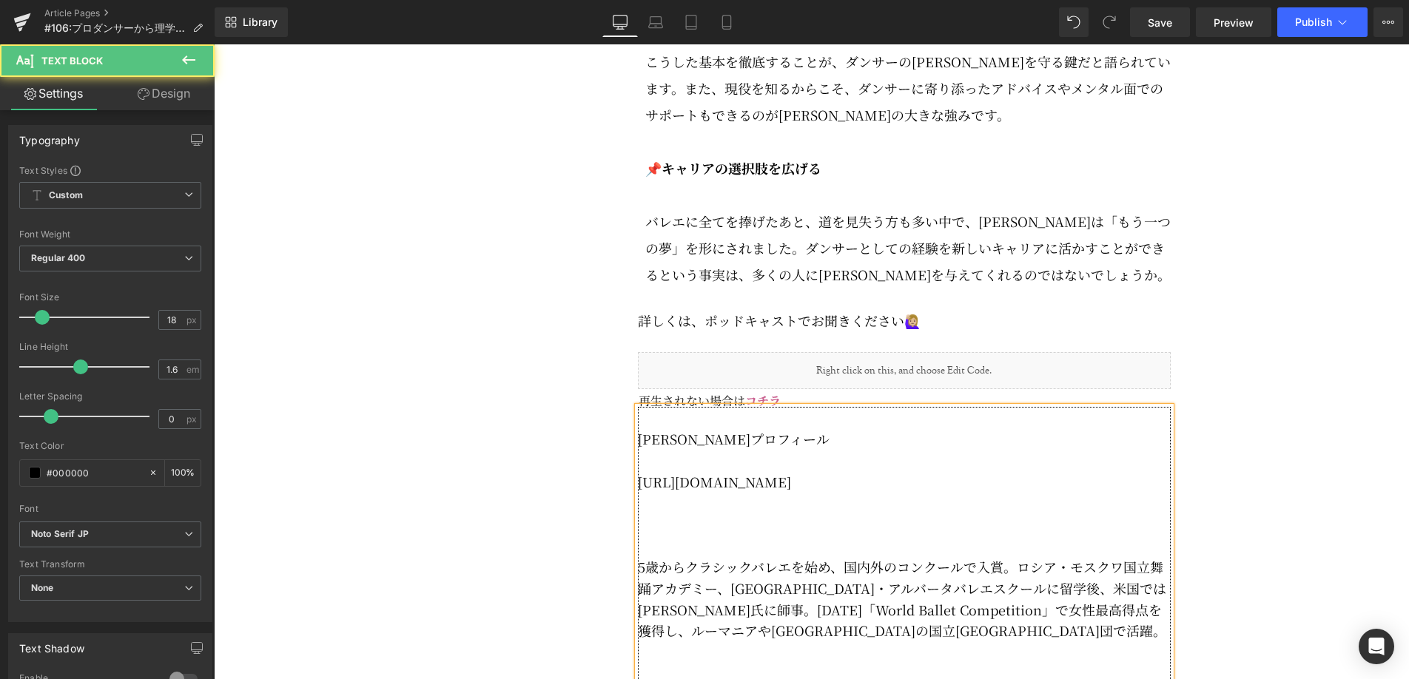
click at [681, 548] on p at bounding box center [904, 545] width 533 height 21
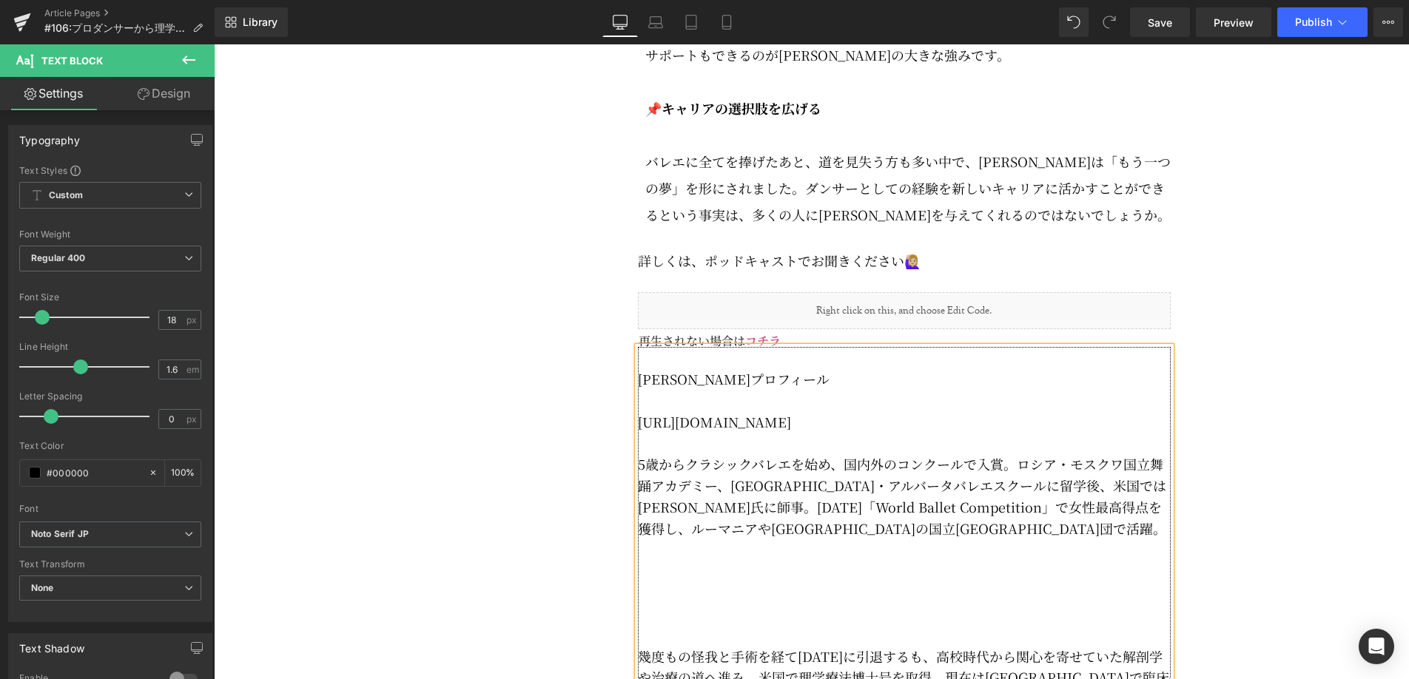
scroll to position [3291, 0]
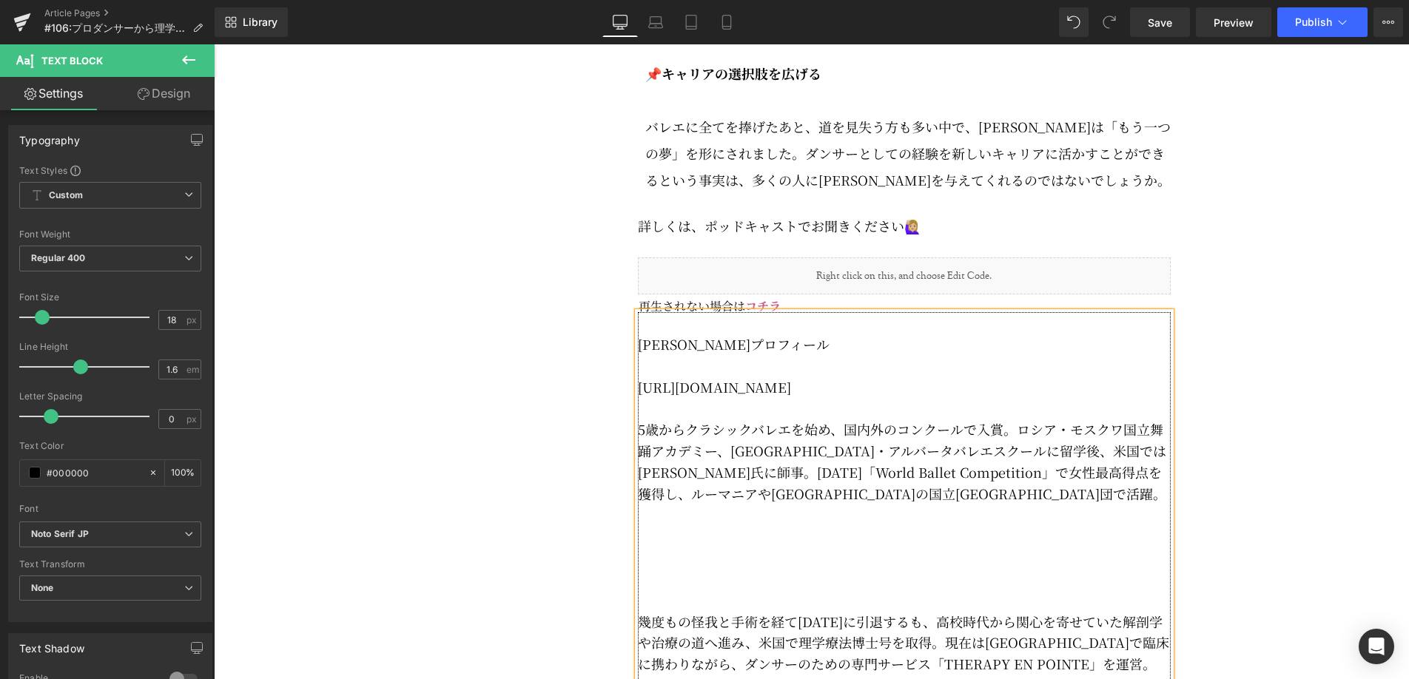
click at [687, 608] on p at bounding box center [904, 600] width 533 height 21
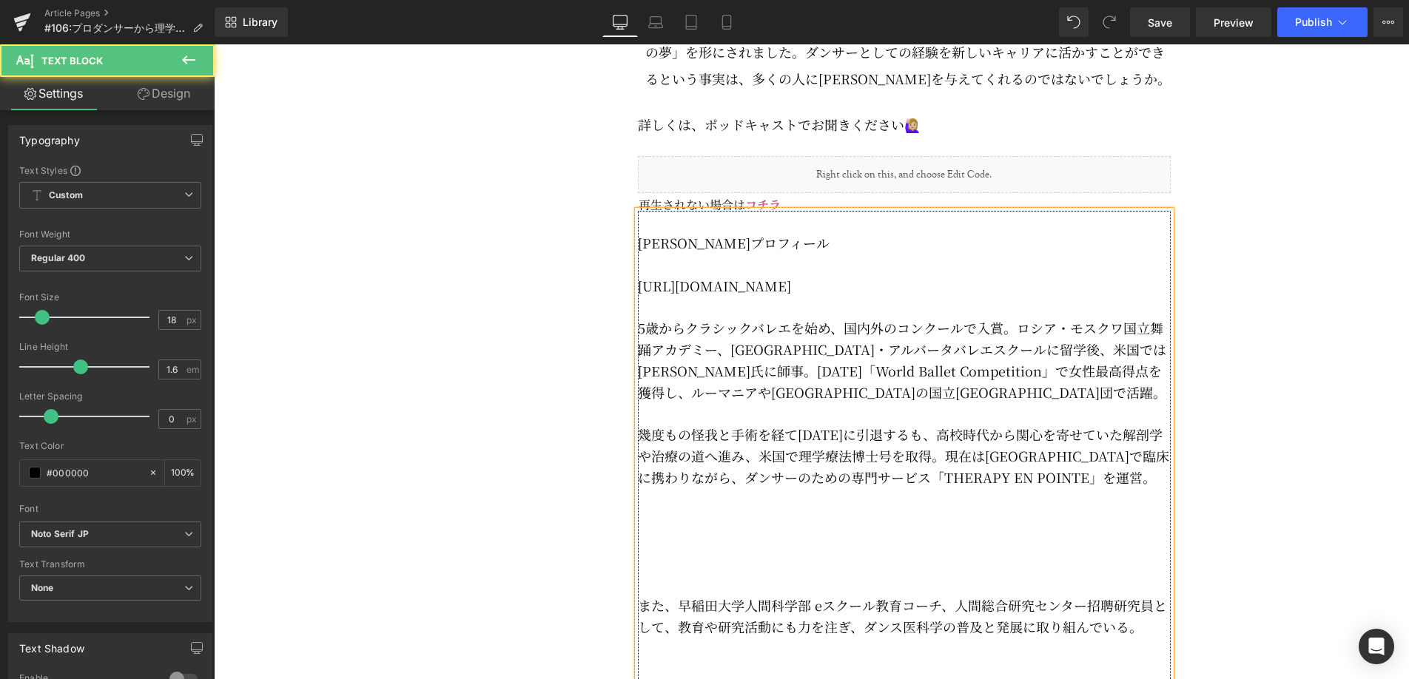
click at [653, 595] on p at bounding box center [904, 584] width 533 height 21
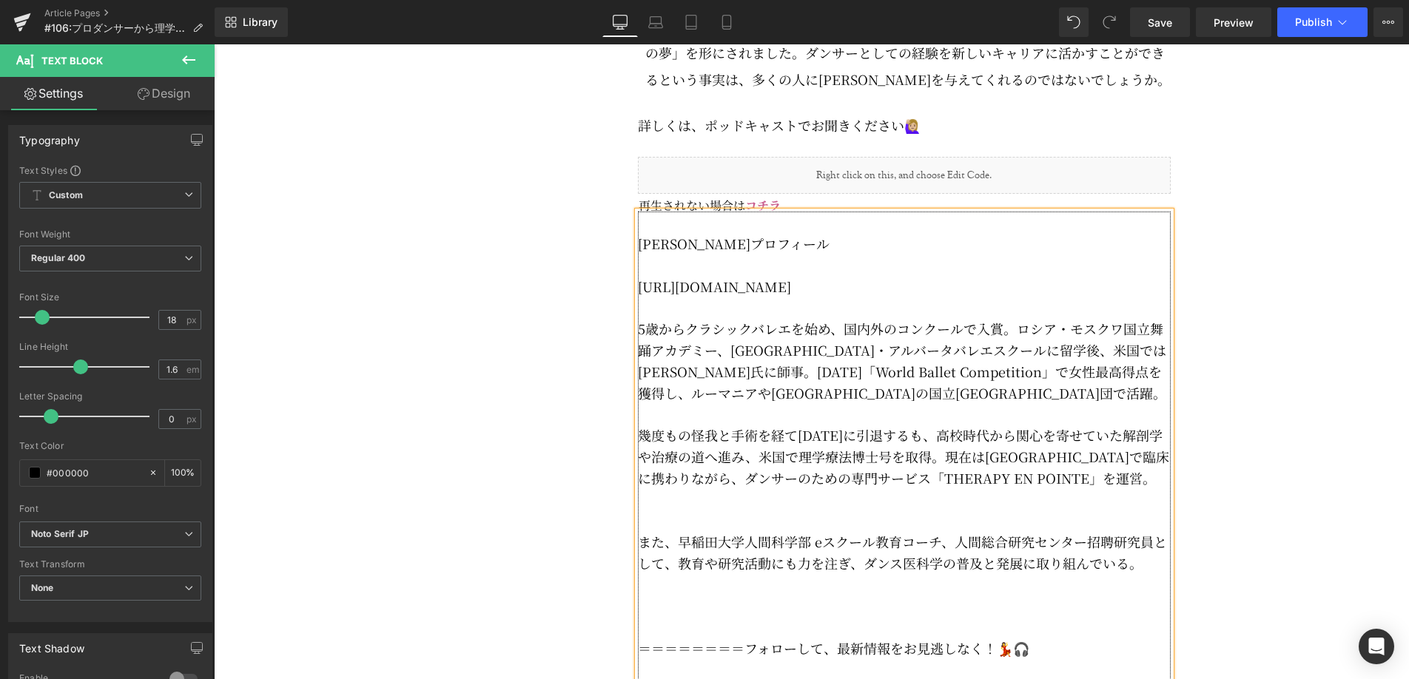
click at [676, 639] on p at bounding box center [904, 627] width 533 height 21
click at [679, 532] on p at bounding box center [904, 521] width 533 height 21
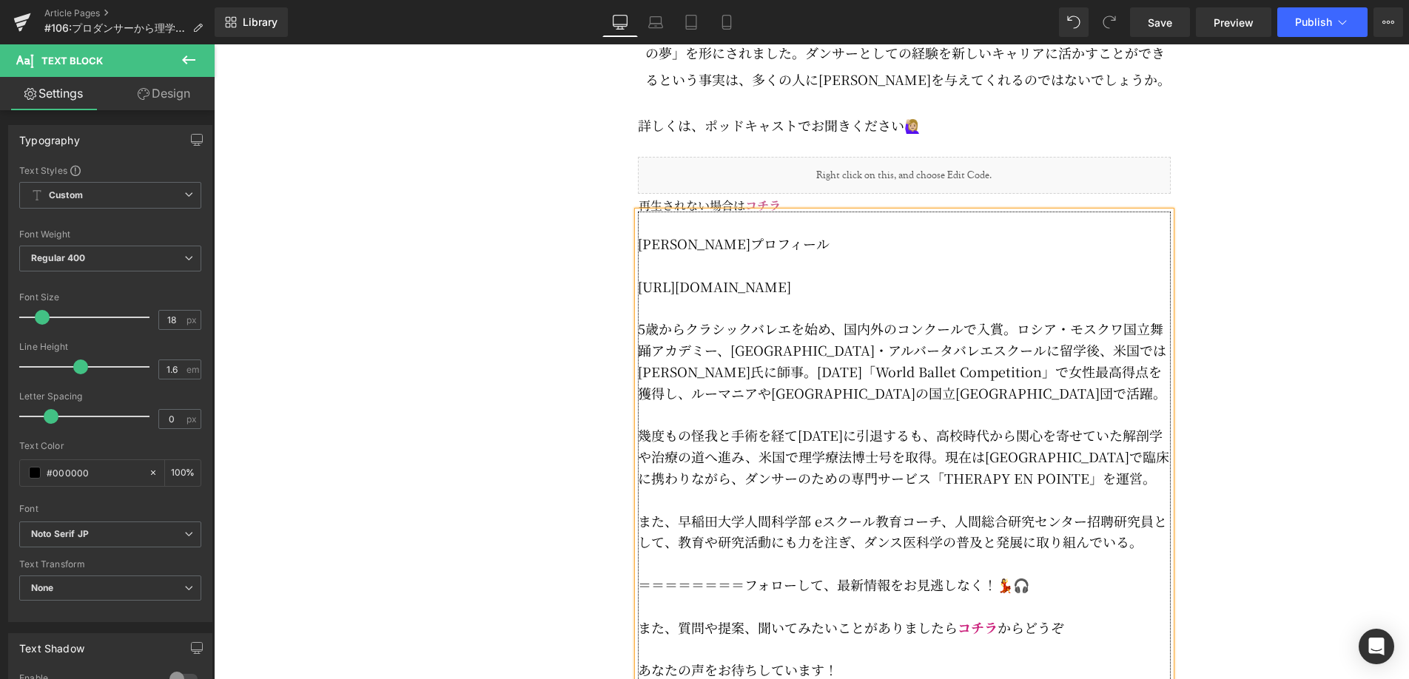
click at [748, 594] on span "＝＝＝＝＝＝＝＝フォローして、" at bounding box center [737, 584] width 199 height 19
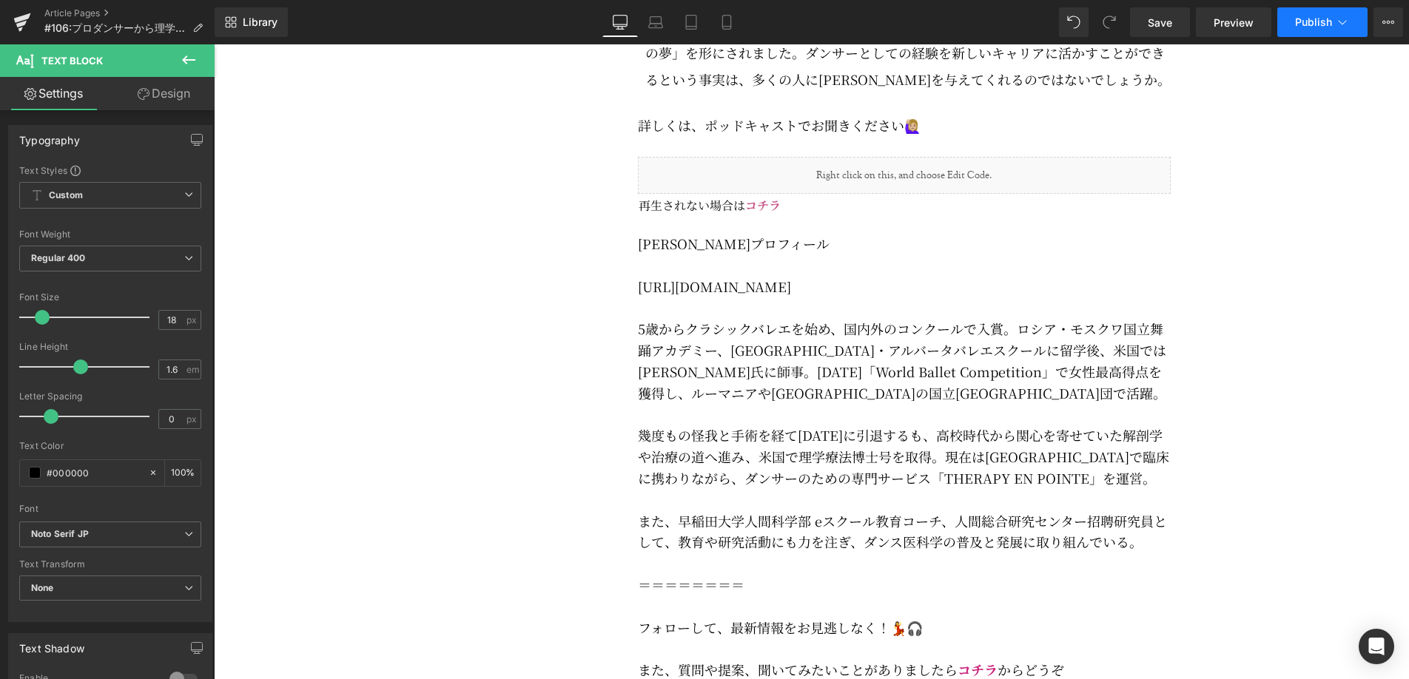
click at [1334, 30] on button "Publish" at bounding box center [1322, 22] width 90 height 30
